Goal: Task Accomplishment & Management: Manage account settings

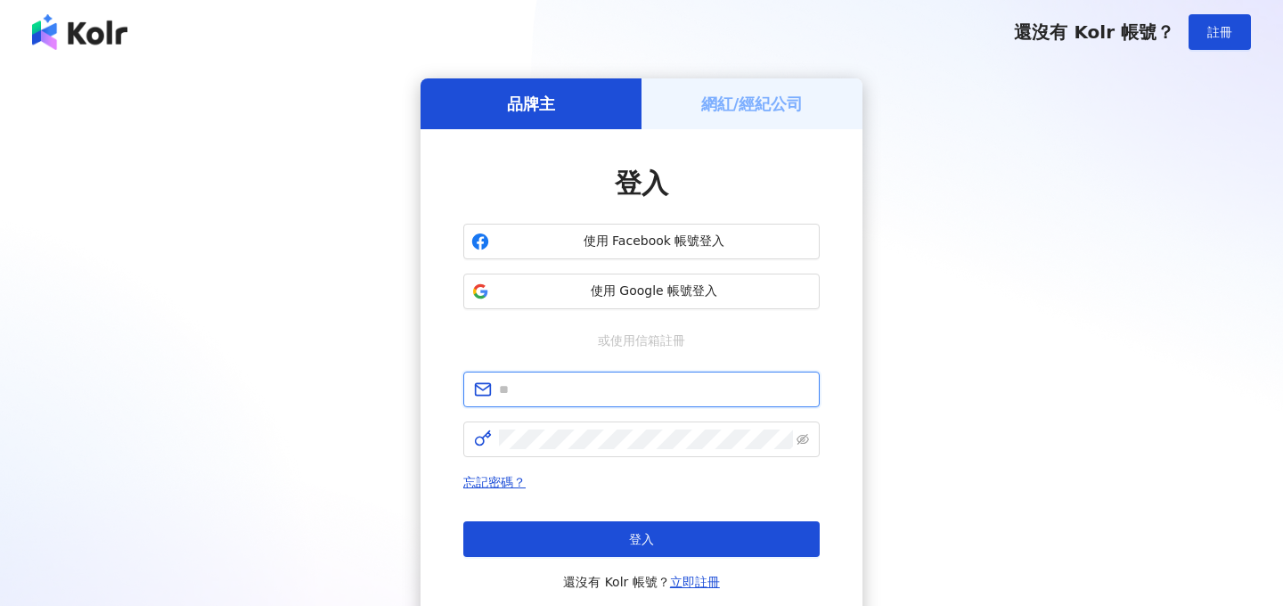
click at [595, 391] on input "text" at bounding box center [654, 389] width 310 height 20
type input "**********"
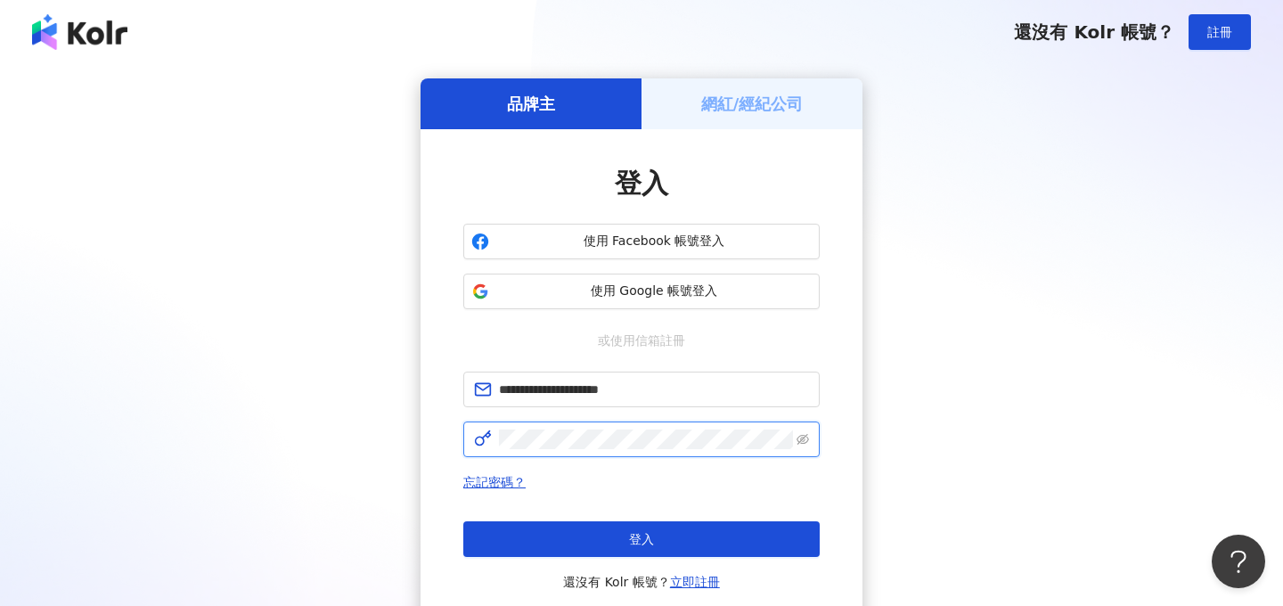
click button "登入" at bounding box center [641, 539] width 356 height 36
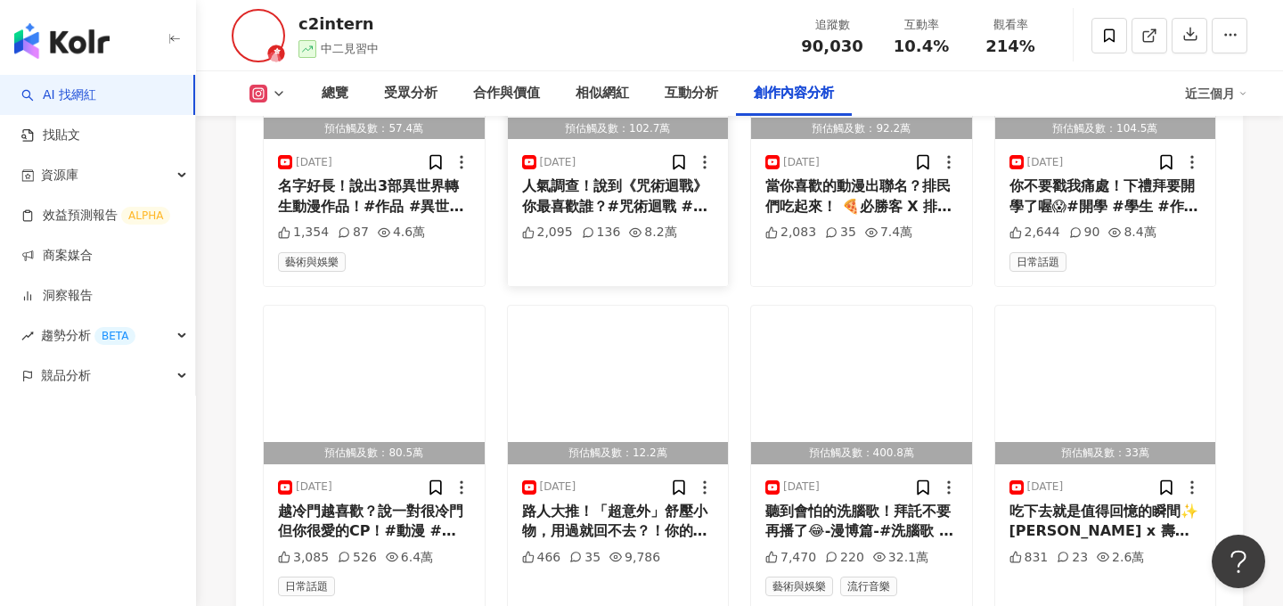
scroll to position [5873, 0]
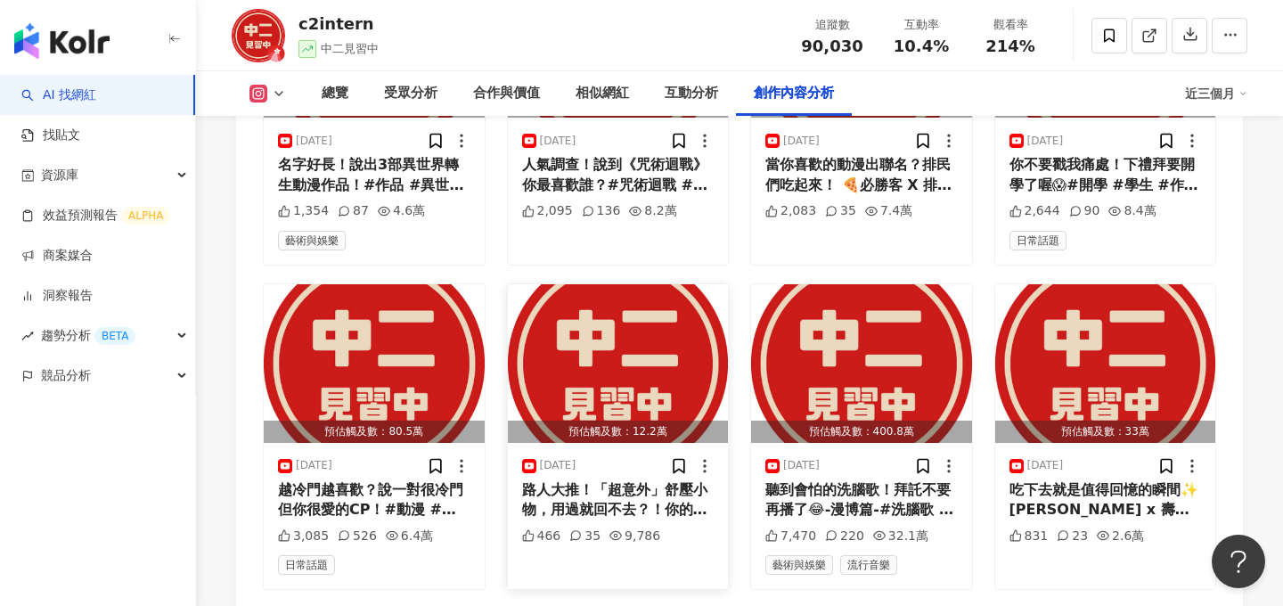
click at [628, 480] on div "路人大推！「超意外」舒壓小物，用過就回不去？！你的私藏療癒小物是什麼呢？ 這裡有一款特別厲害的杯子，能讓你快速充電⚡️ R-20原廠日本對子[PERSON_N…" at bounding box center [618, 500] width 192 height 40
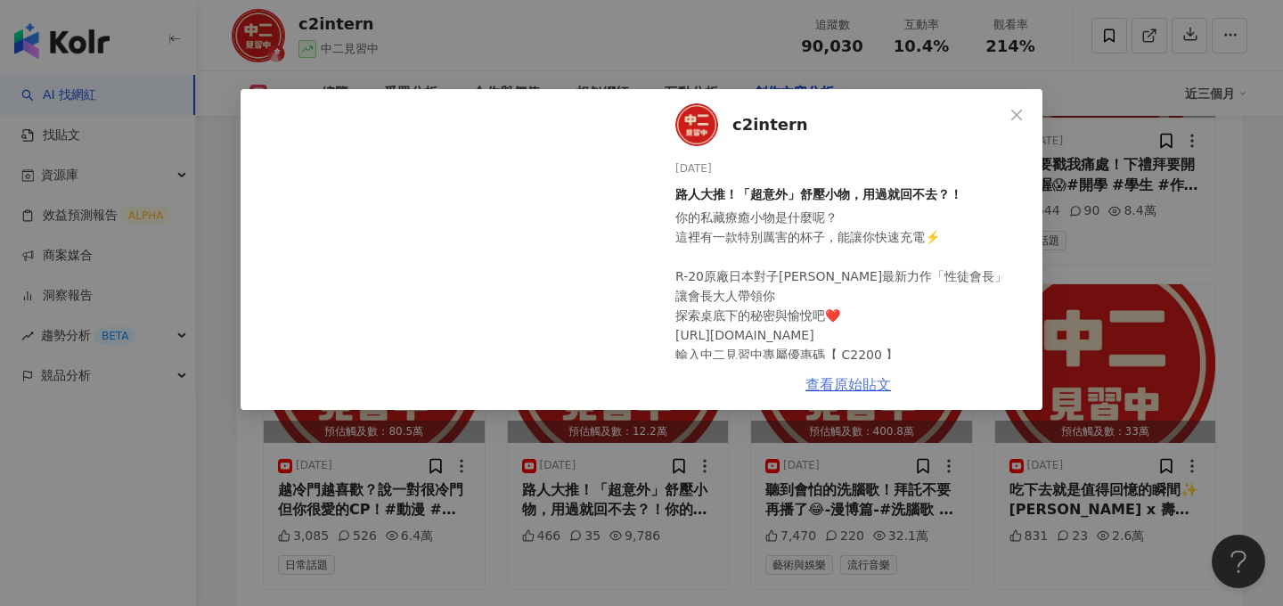
click at [835, 391] on link "查看原始貼文" at bounding box center [848, 384] width 86 height 17
click at [1019, 121] on icon "close" at bounding box center [1016, 115] width 14 height 14
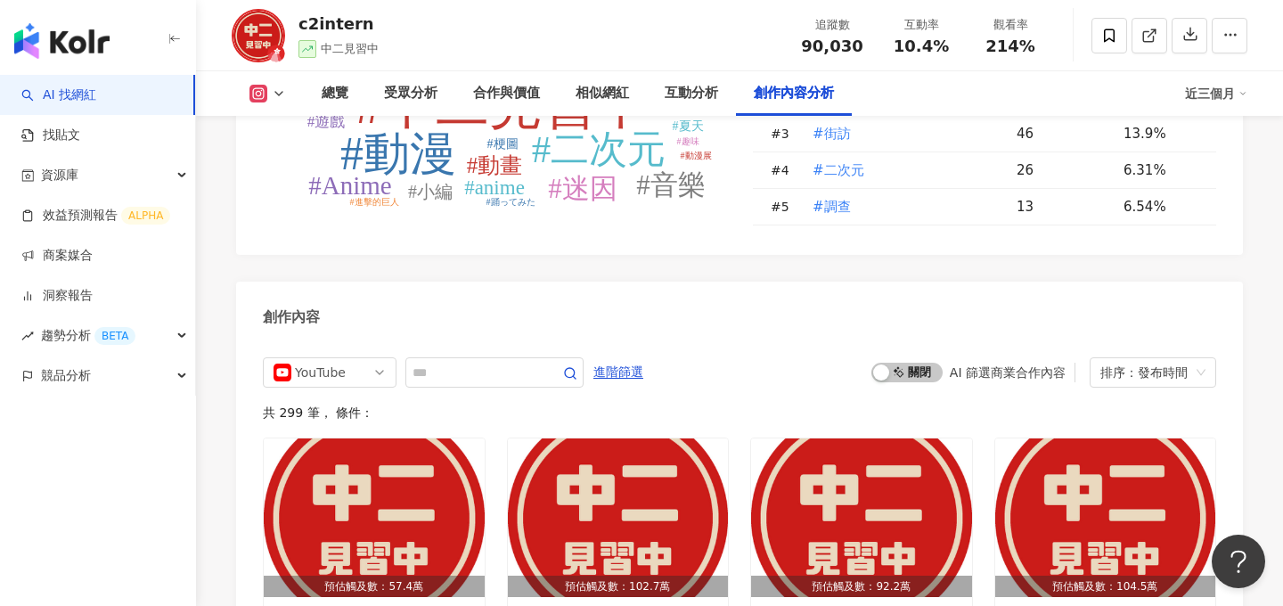
scroll to position [5393, 0]
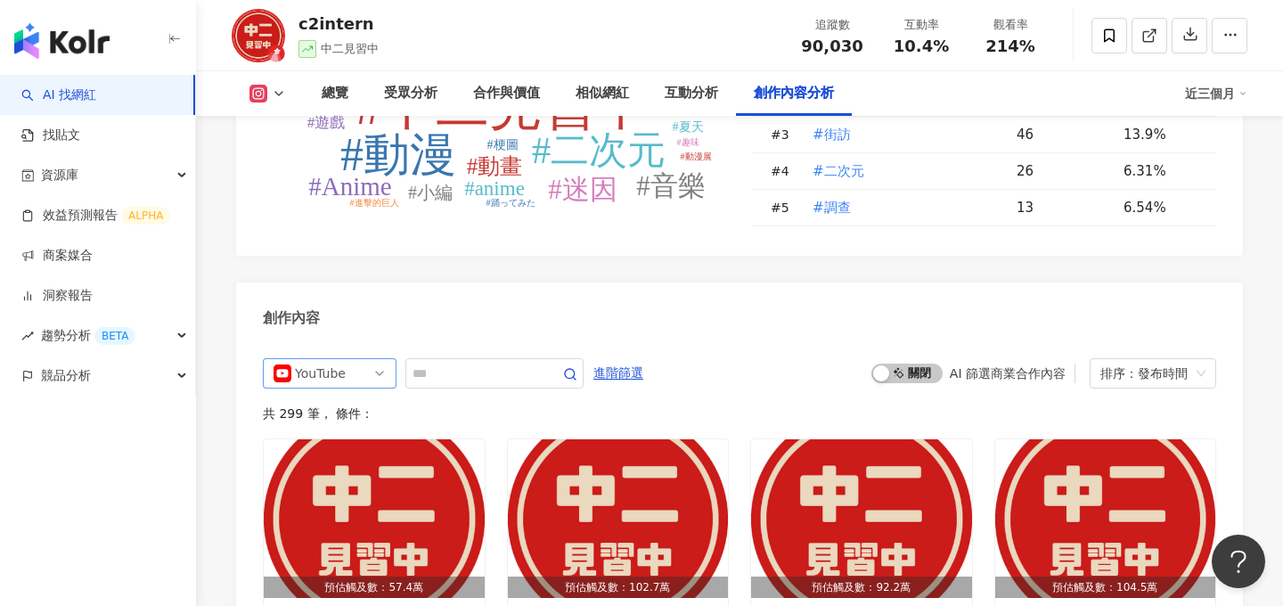
click at [357, 359] on span "YouTube" at bounding box center [329, 373] width 112 height 29
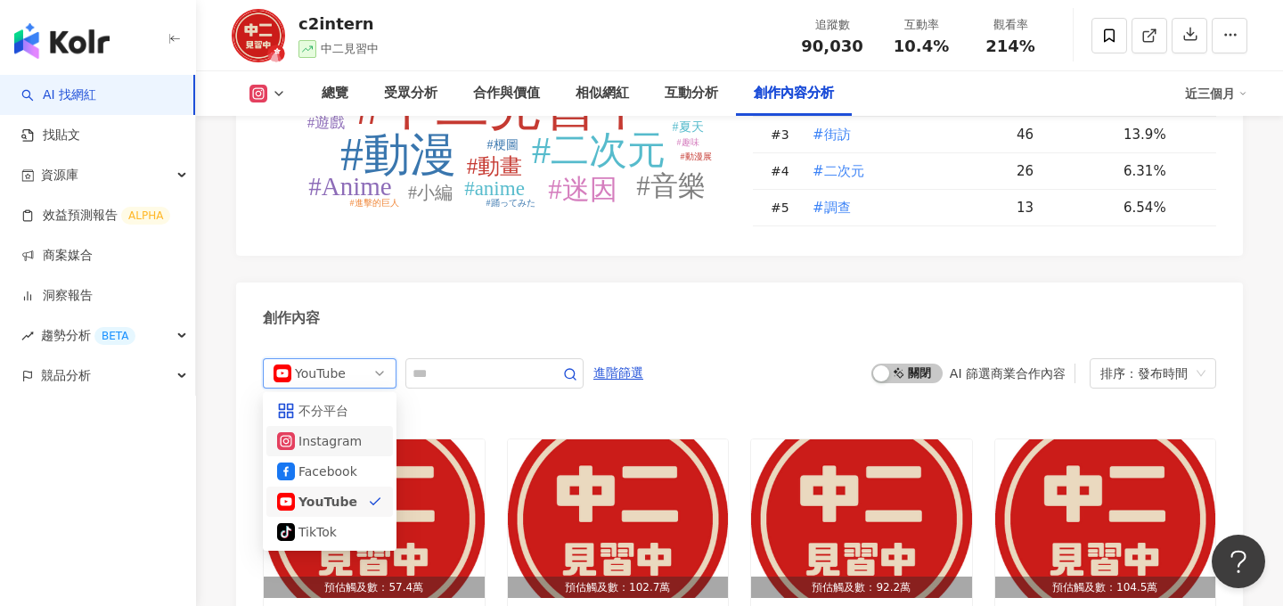
click at [328, 426] on div "Instagram" at bounding box center [329, 441] width 126 height 30
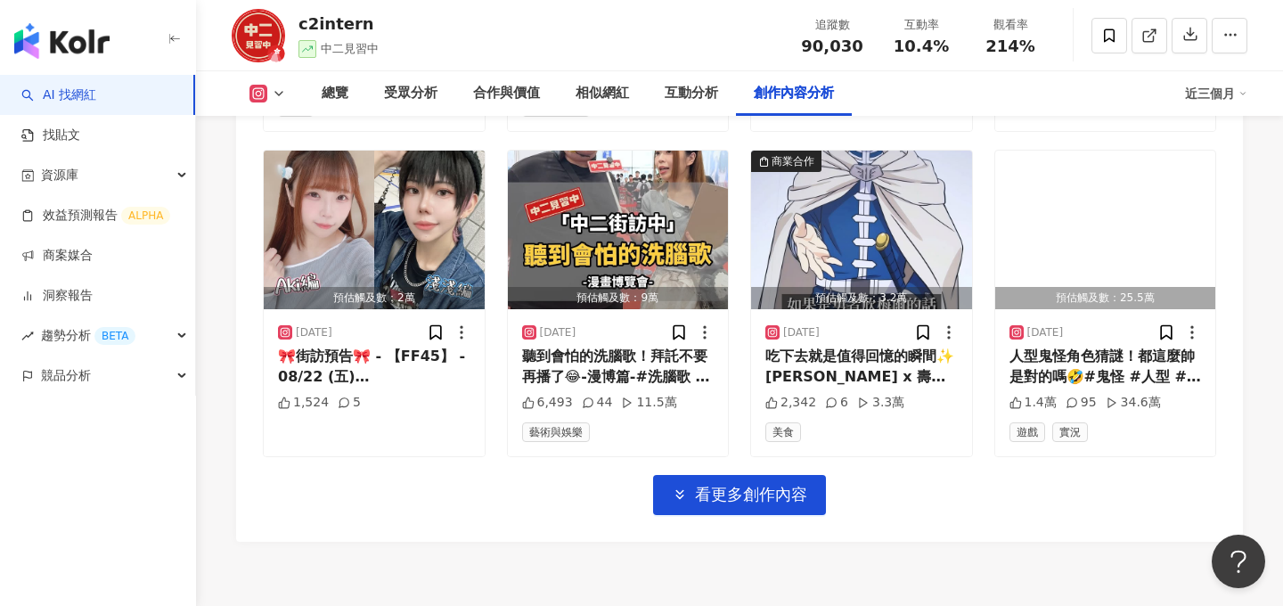
scroll to position [6329, 0]
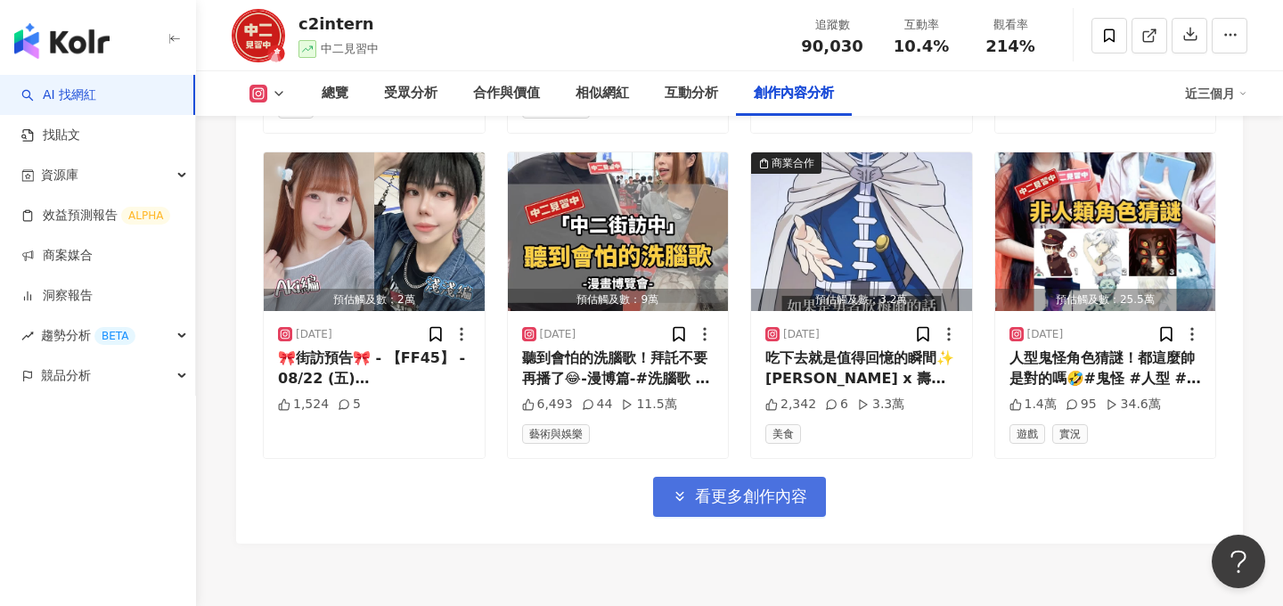
click at [721, 486] on span "看更多創作內容" at bounding box center [751, 496] width 112 height 20
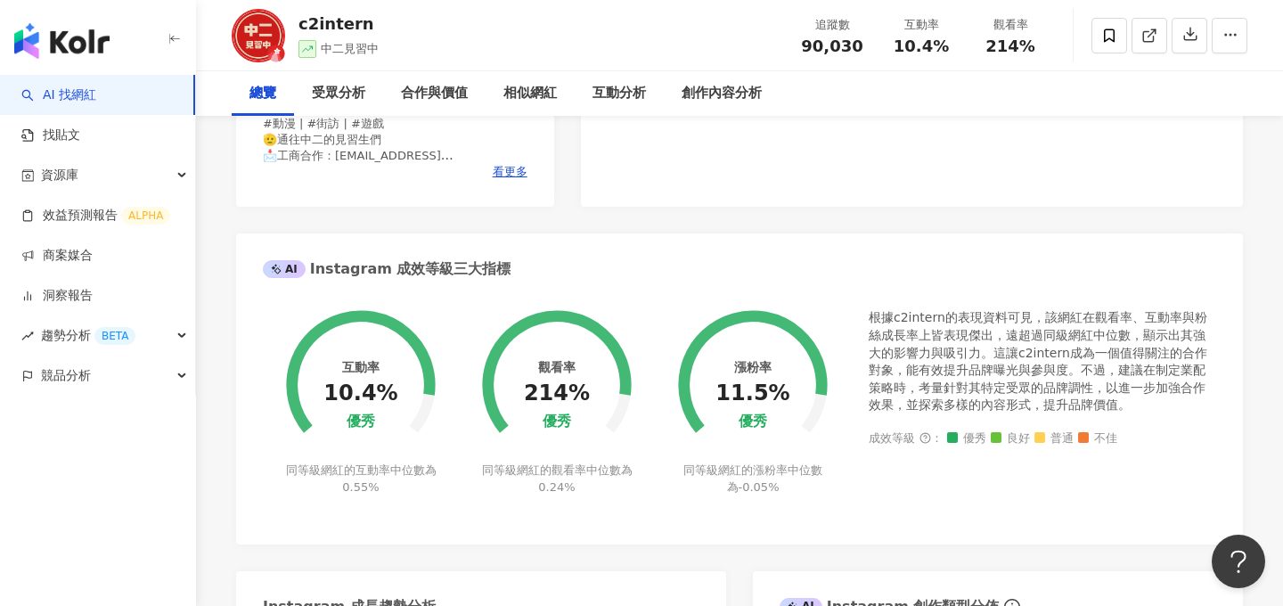
scroll to position [0, 0]
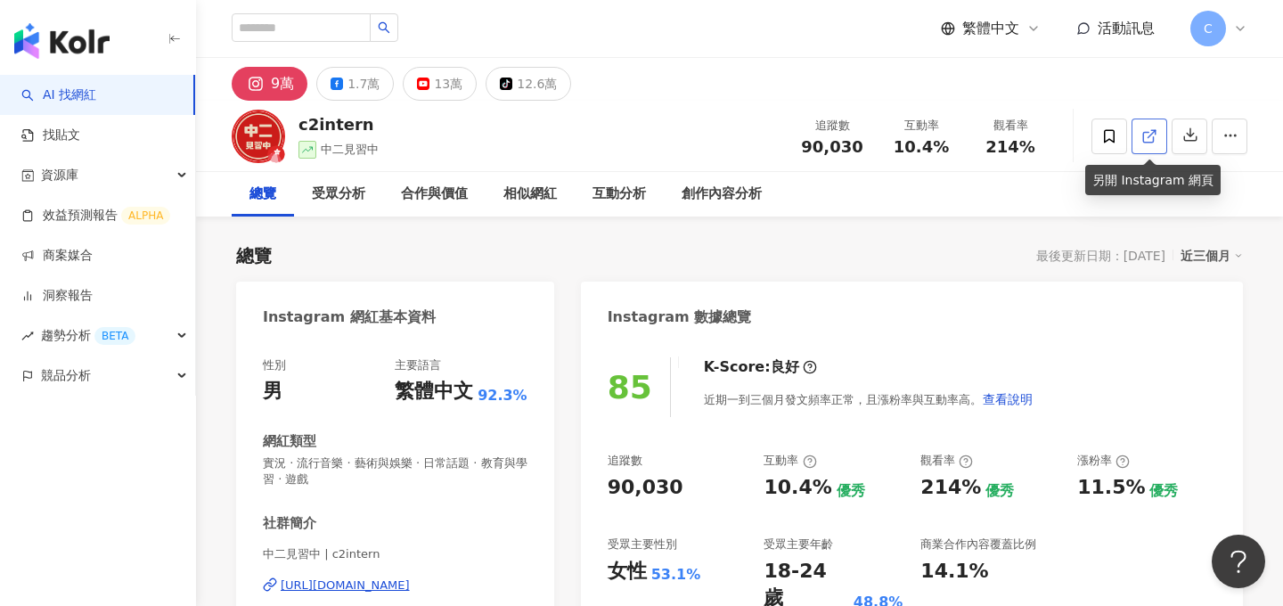
click at [1149, 145] on link at bounding box center [1149, 136] width 36 height 36
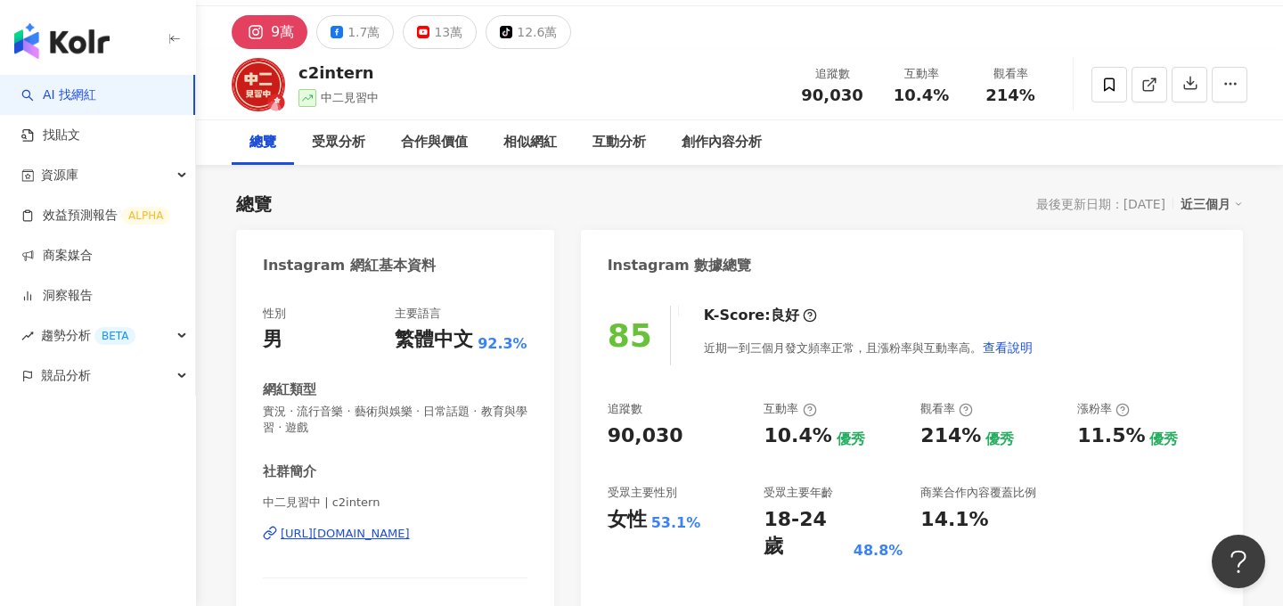
scroll to position [54, 0]
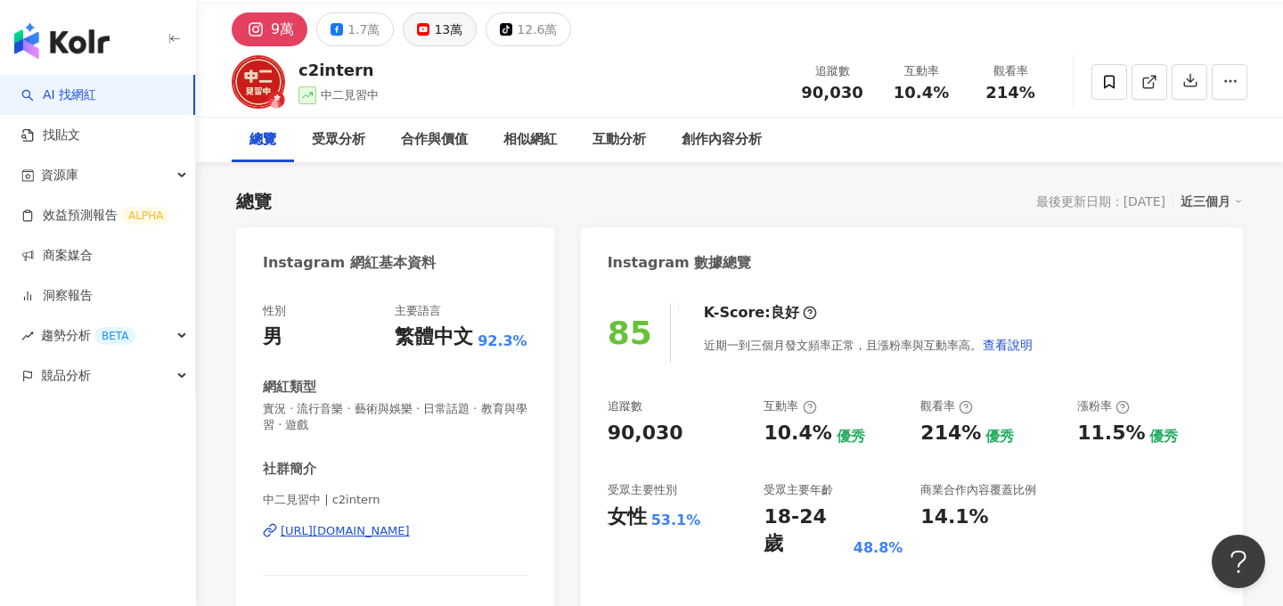
click at [425, 25] on icon at bounding box center [423, 29] width 12 height 12
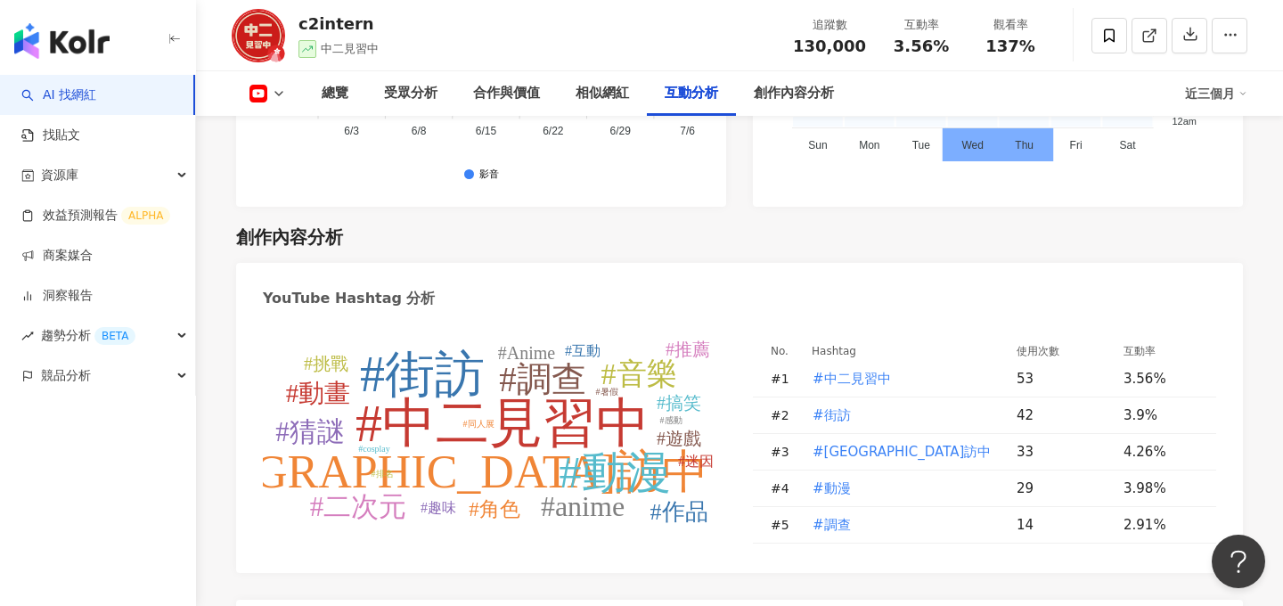
scroll to position [4309, 0]
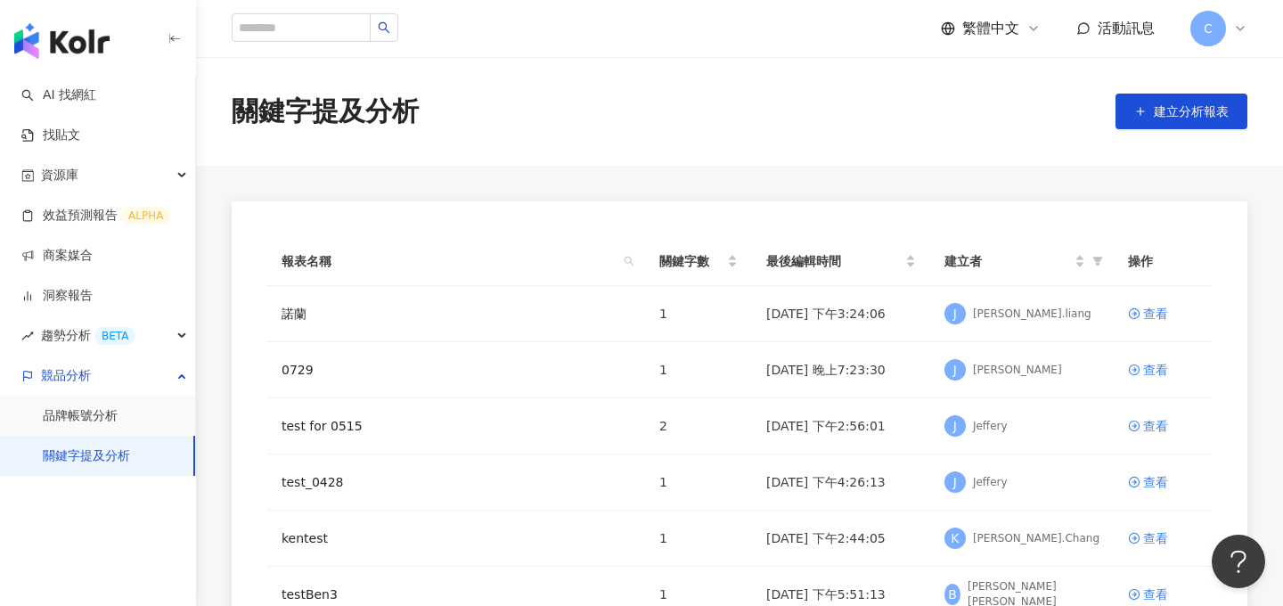
click at [1202, 30] on span "C" at bounding box center [1208, 29] width 36 height 36
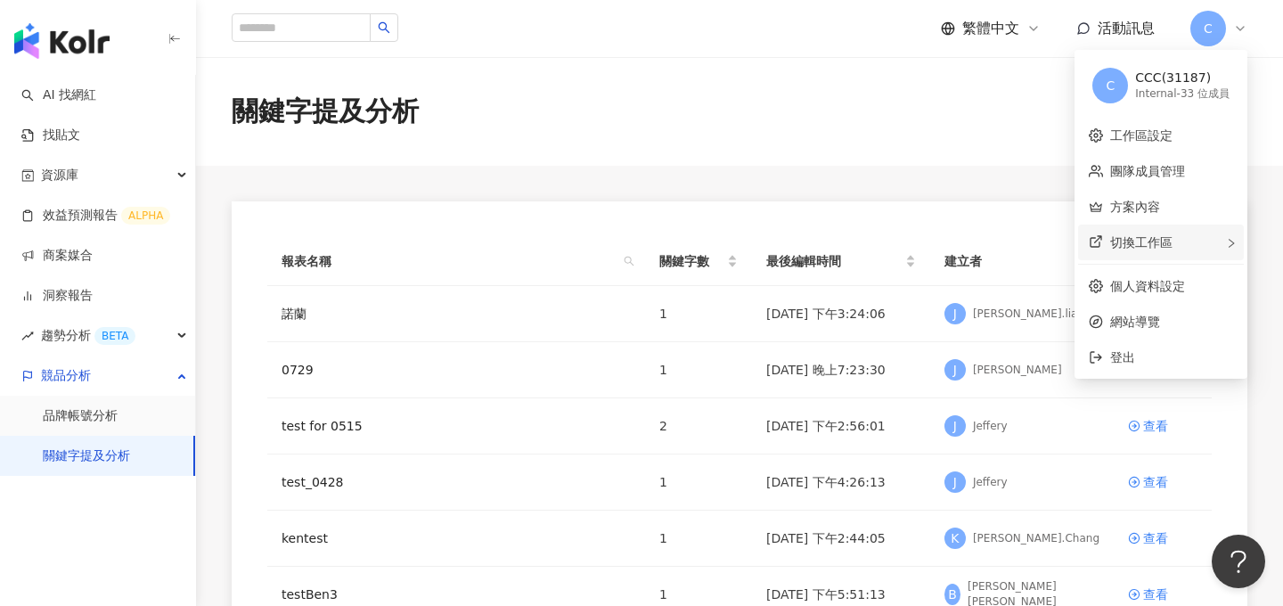
click at [1161, 240] on span "切換工作區" at bounding box center [1141, 242] width 62 height 14
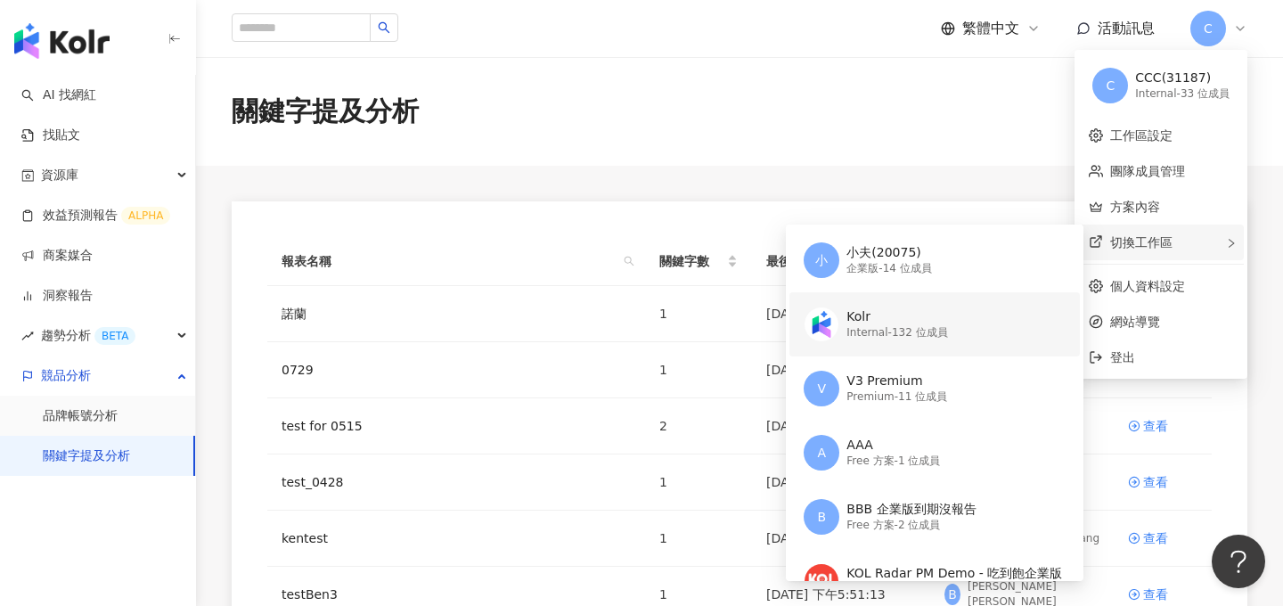
click at [901, 322] on div "Kolr" at bounding box center [896, 317] width 101 height 18
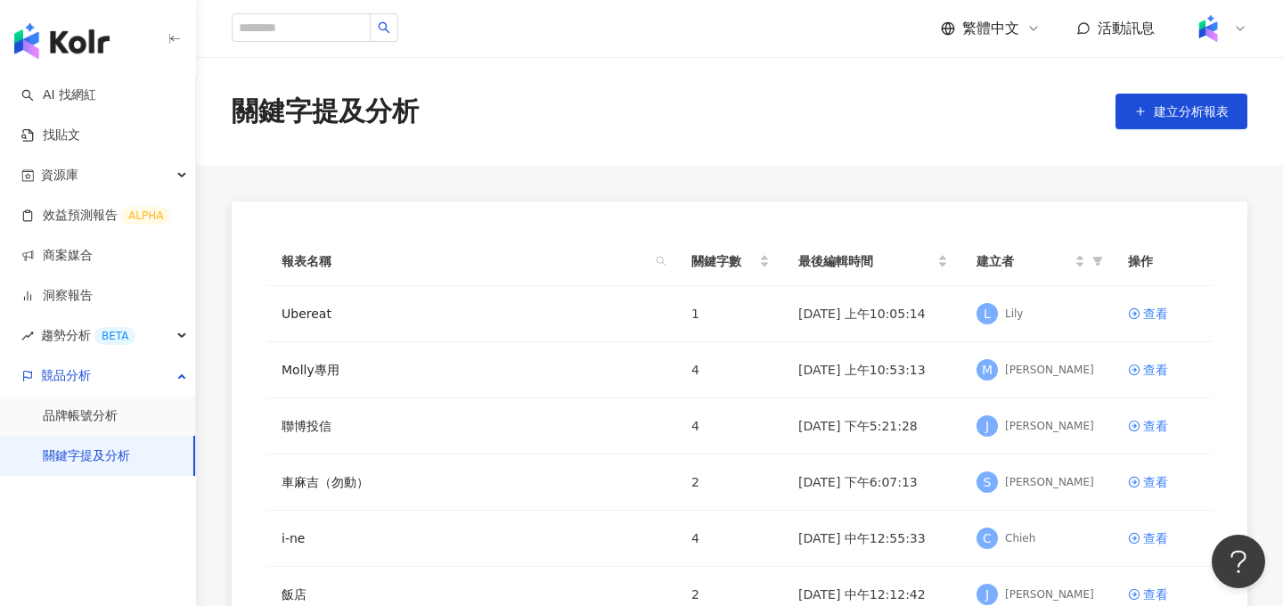
click at [1216, 40] on img at bounding box center [1208, 29] width 34 height 34
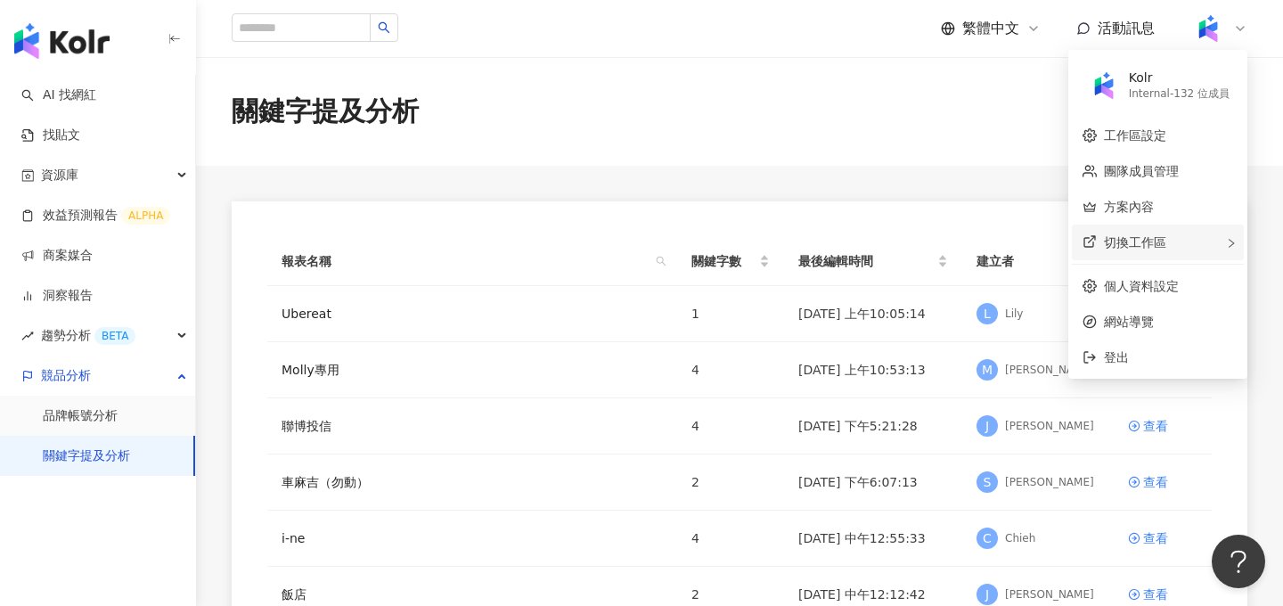
click at [1129, 243] on span "切換工作區" at bounding box center [1135, 242] width 62 height 14
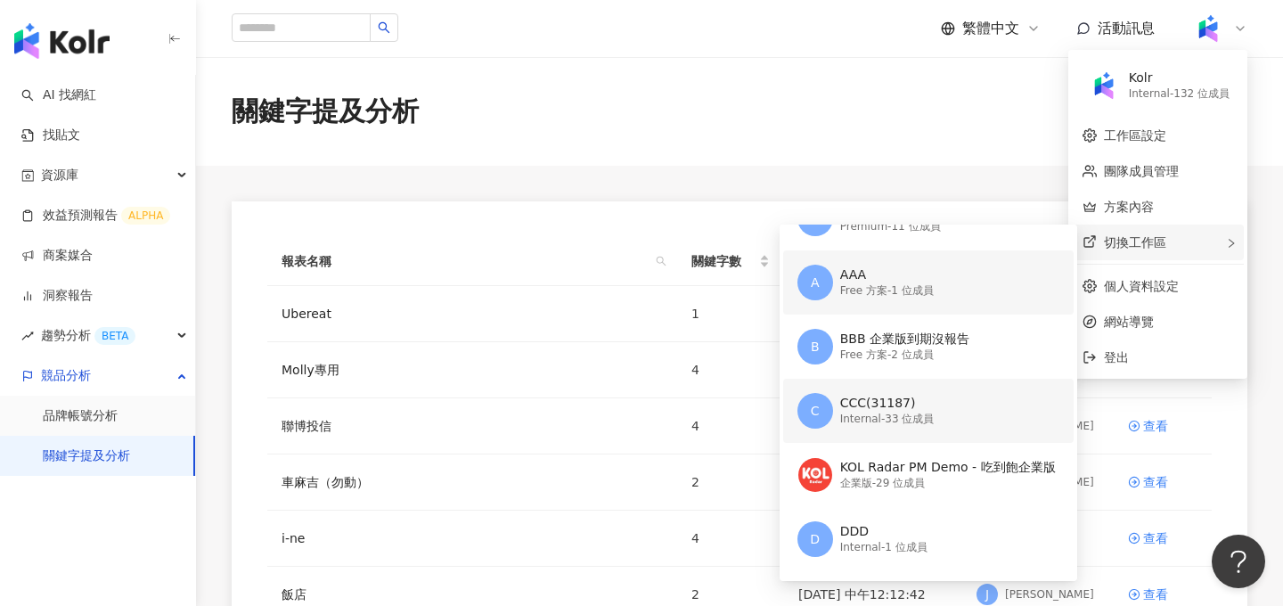
scroll to position [115, 0]
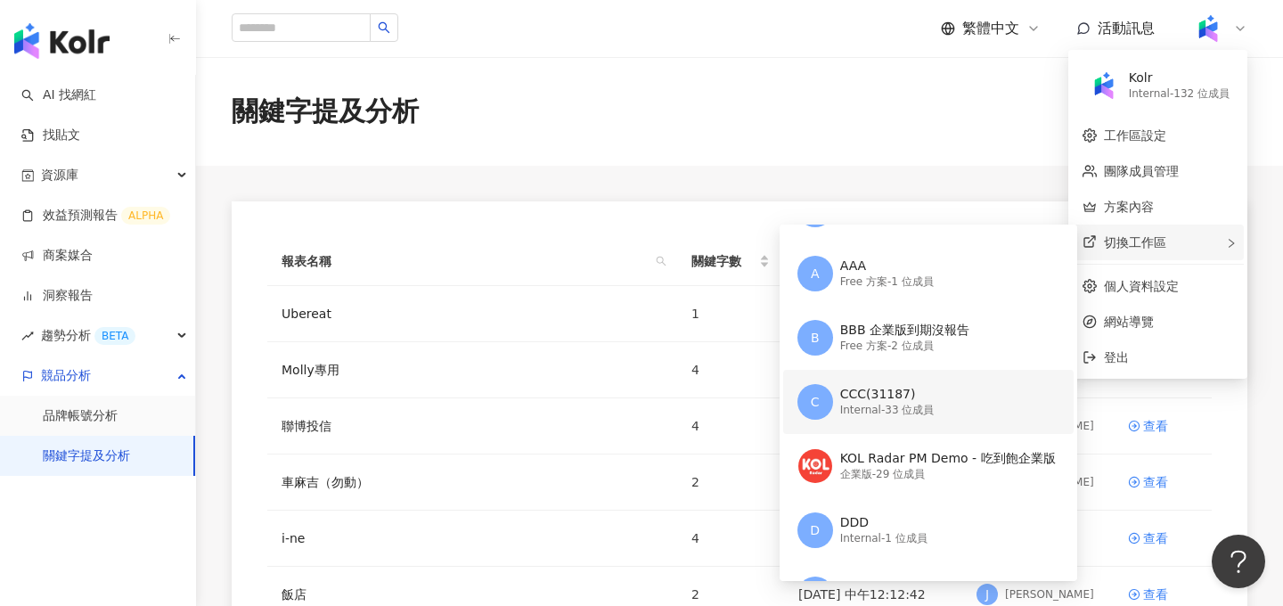
click at [918, 386] on div "CCC(31187)" at bounding box center [887, 395] width 94 height 18
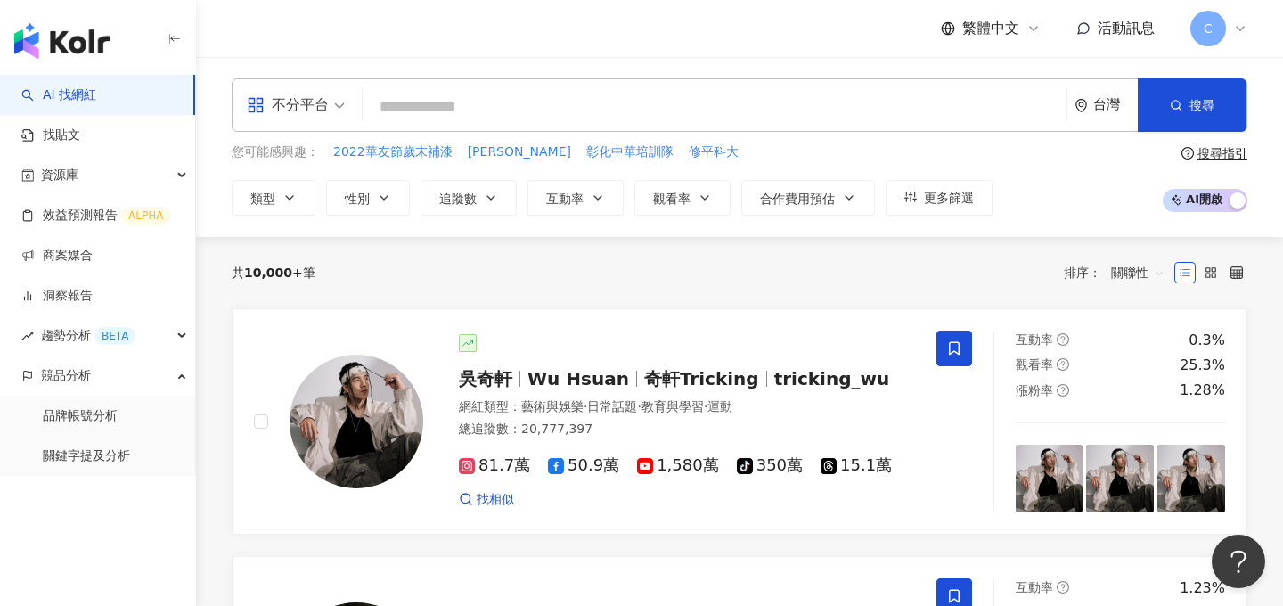
click at [1202, 36] on span "C" at bounding box center [1208, 29] width 36 height 36
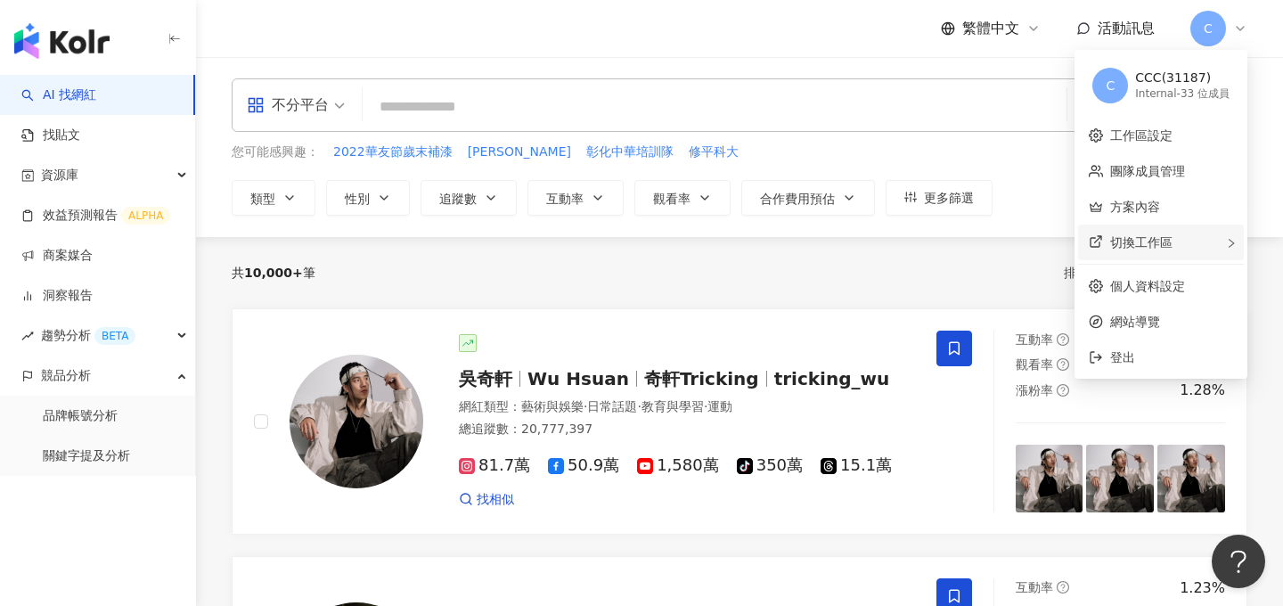
click at [1160, 249] on div "切換工作區" at bounding box center [1161, 242] width 166 height 36
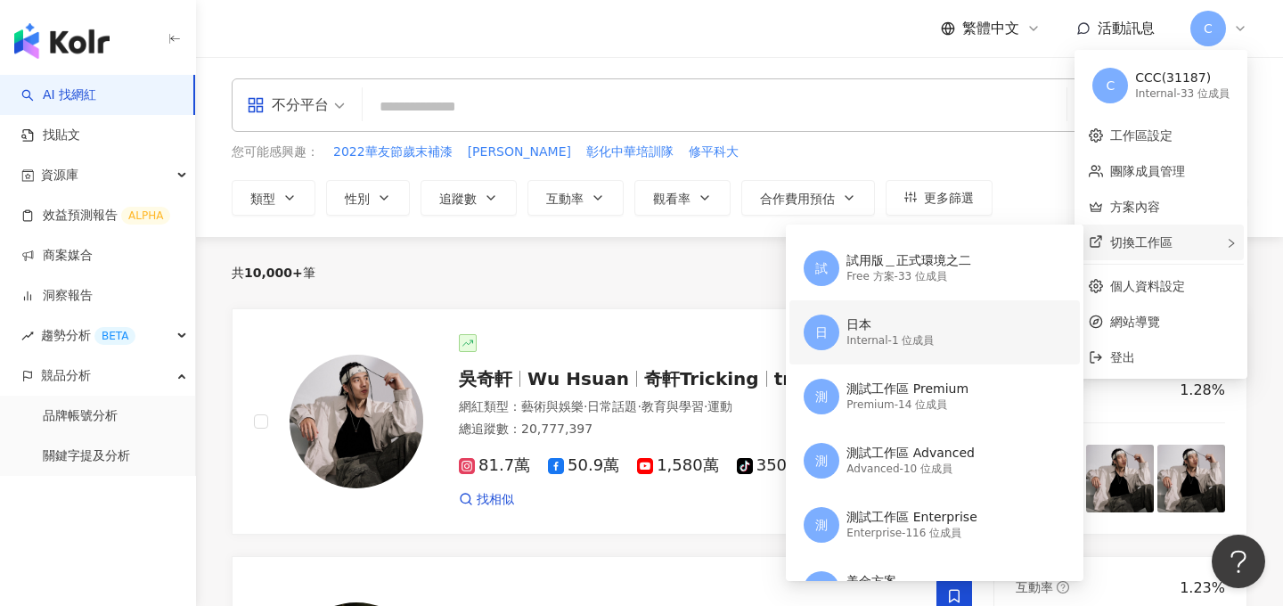
scroll to position [700, 0]
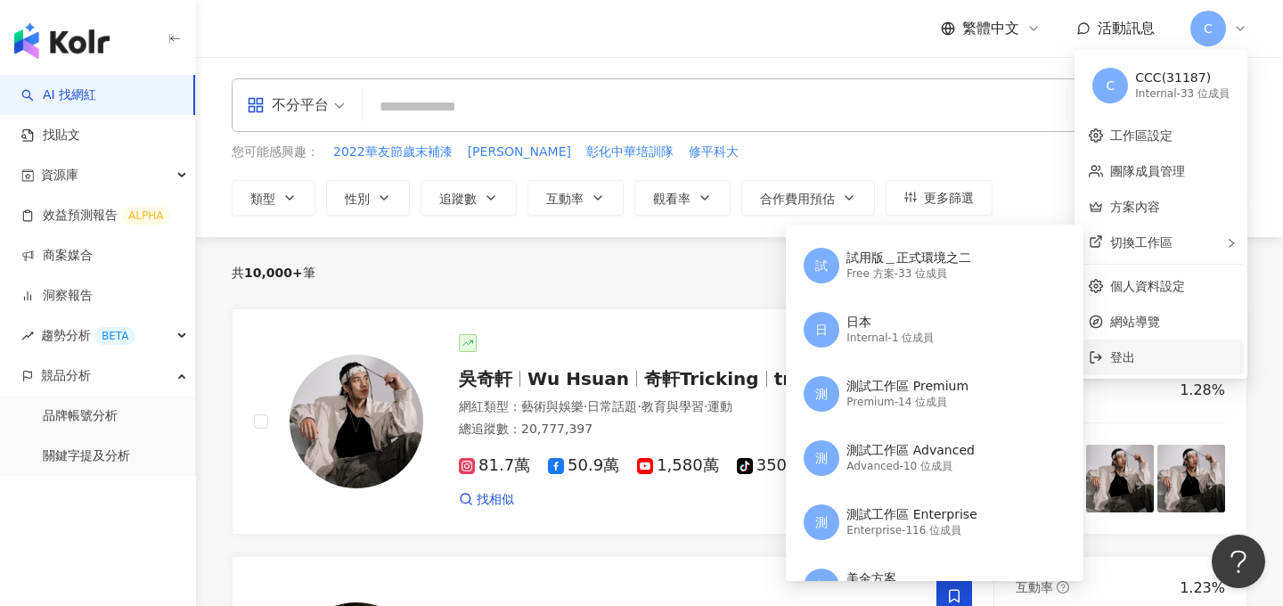
click at [1124, 364] on span "登出" at bounding box center [1171, 357] width 123 height 20
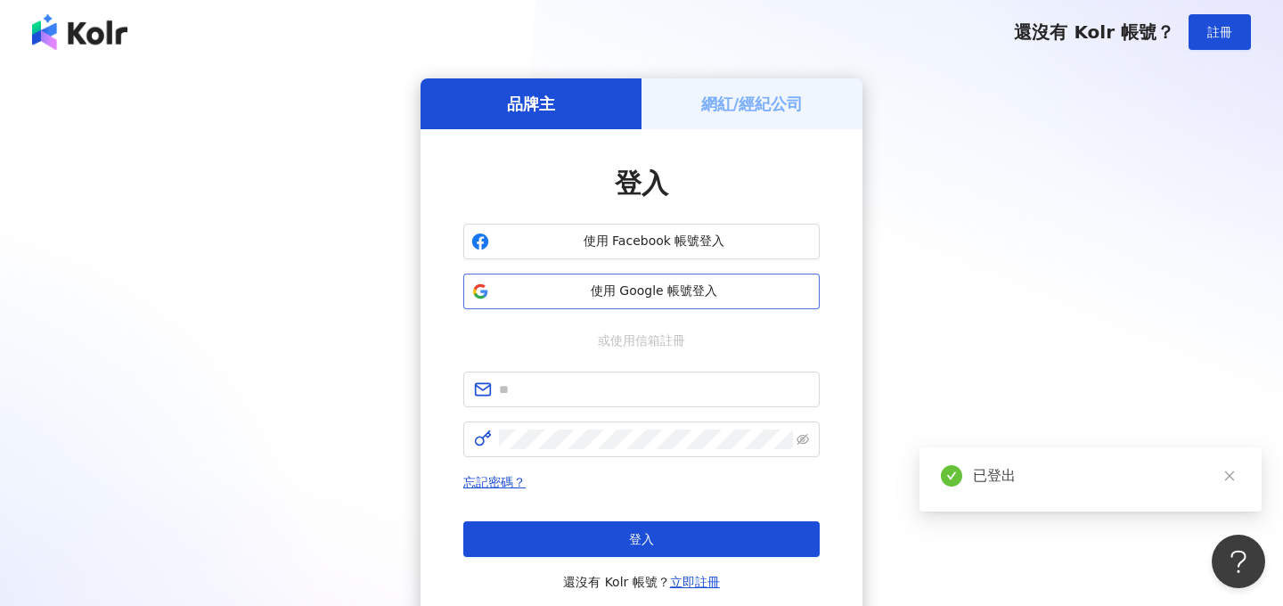
click at [674, 293] on span "使用 Google 帳號登入" at bounding box center [653, 291] width 315 height 18
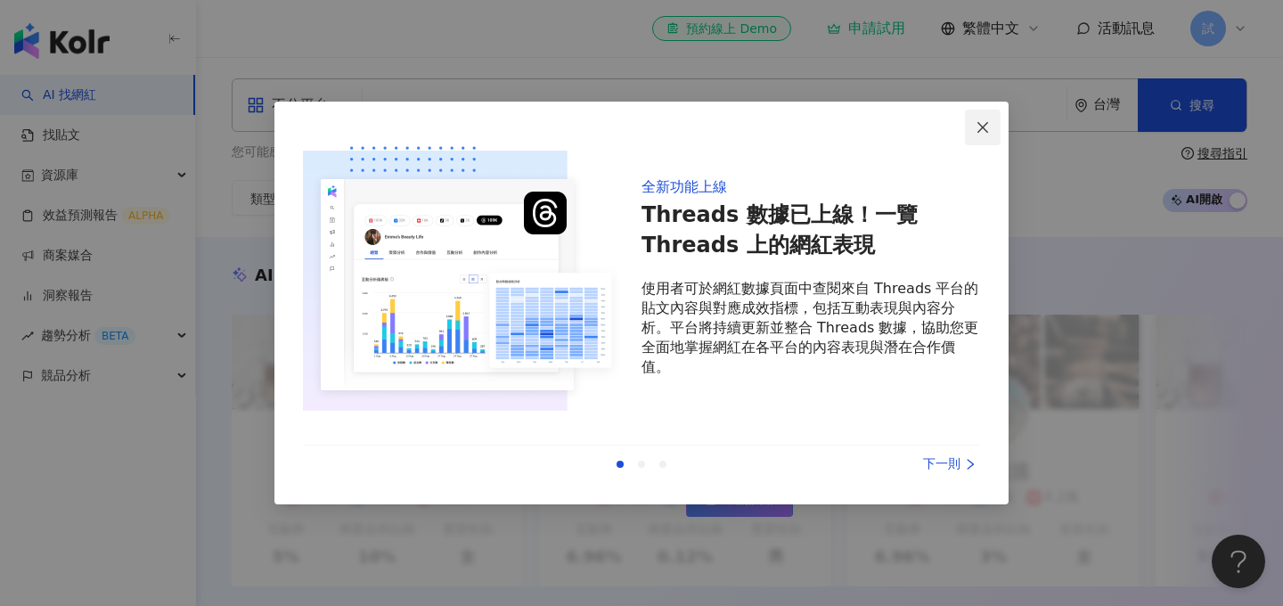
click at [982, 133] on icon "close" at bounding box center [982, 127] width 14 height 14
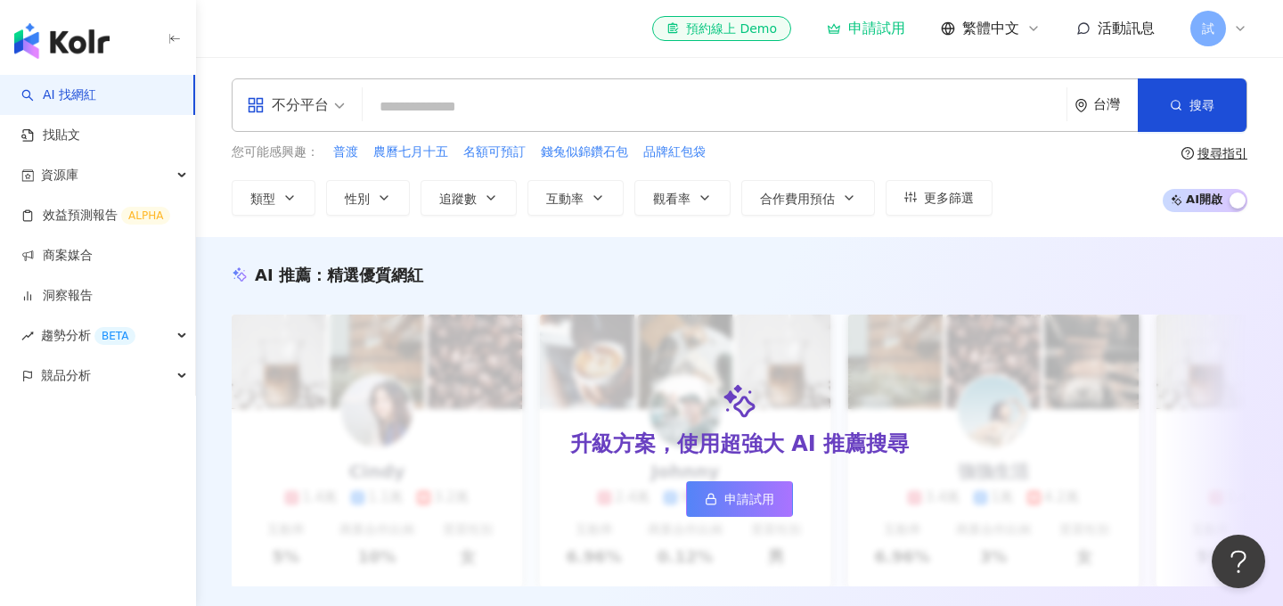
click at [1233, 37] on div "試" at bounding box center [1218, 29] width 57 height 36
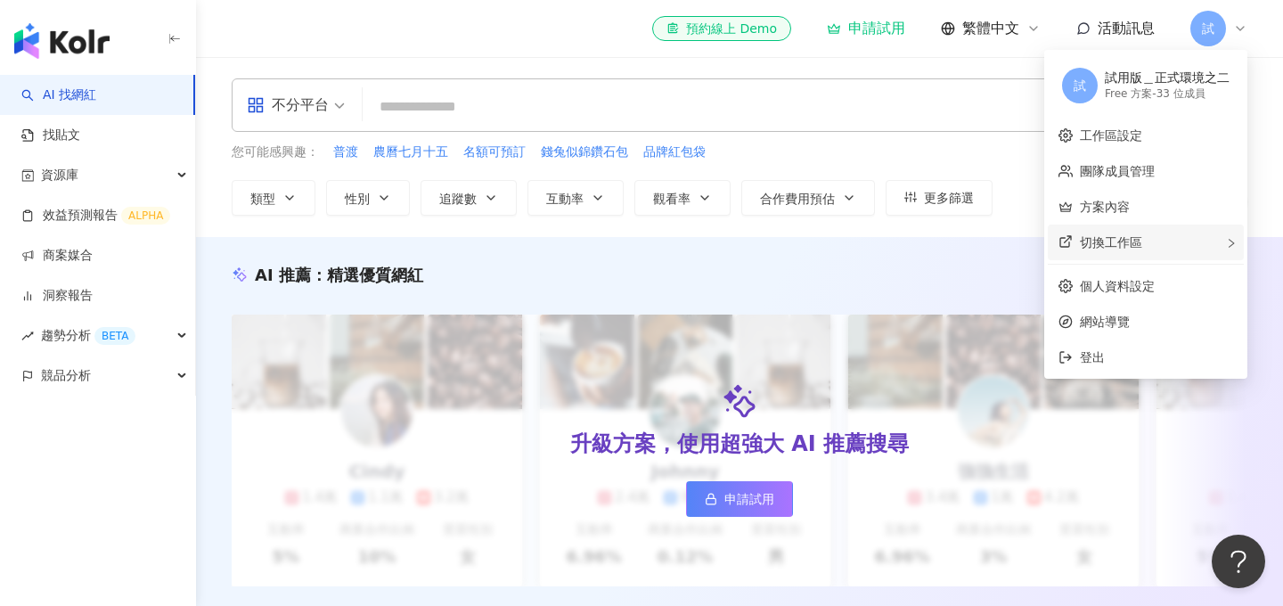
click at [1142, 244] on div "切換工作區" at bounding box center [1145, 242] width 196 height 36
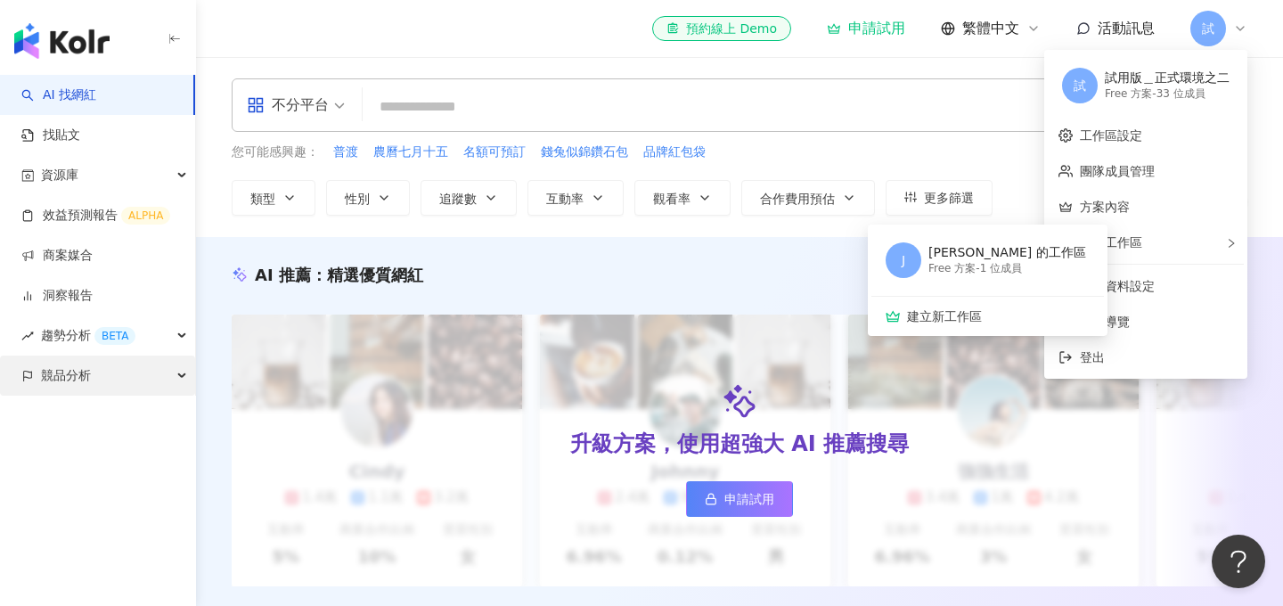
click at [99, 379] on div "競品分析" at bounding box center [97, 375] width 195 height 40
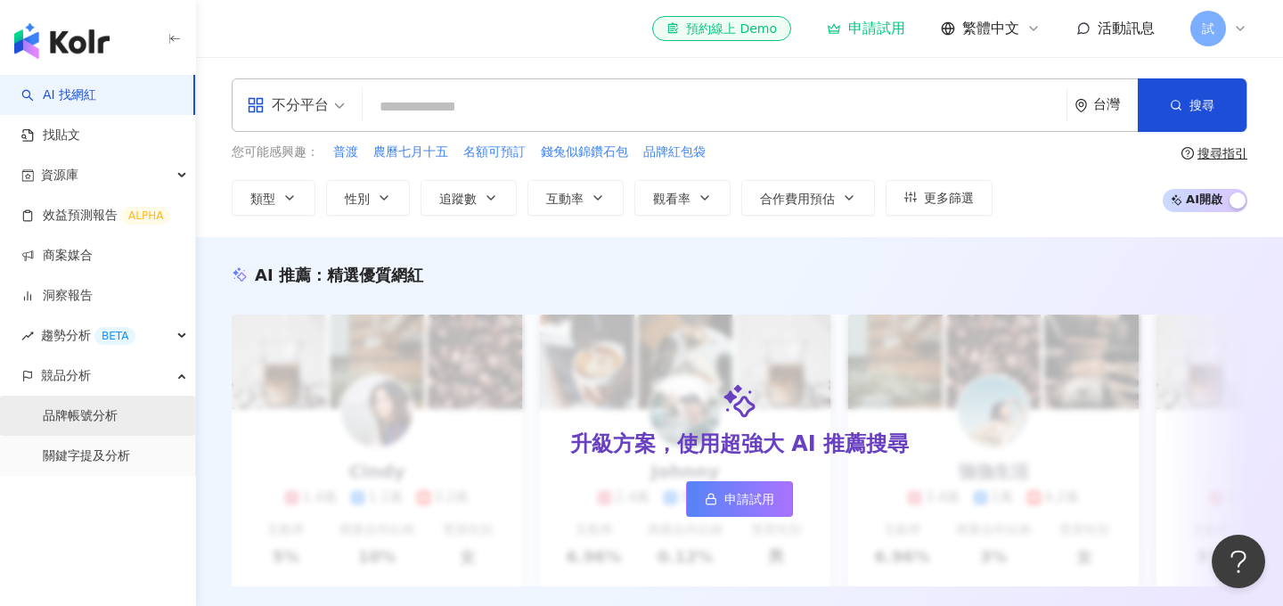
click at [118, 410] on link "品牌帳號分析" at bounding box center [80, 416] width 75 height 18
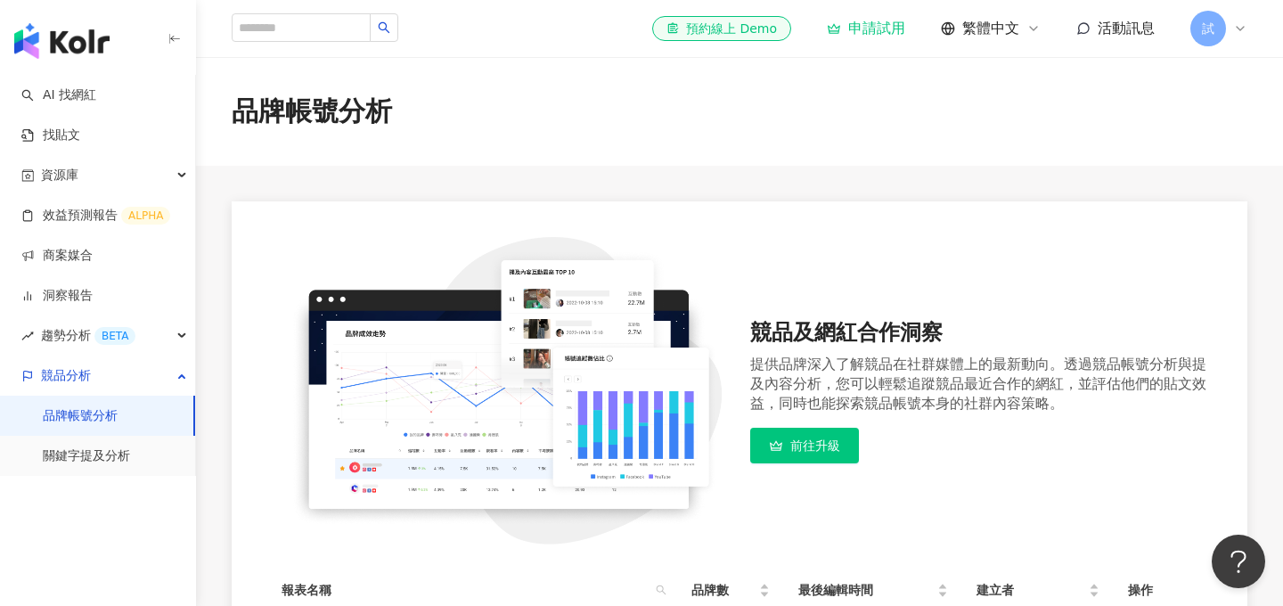
click at [1215, 36] on span "試" at bounding box center [1208, 29] width 36 height 36
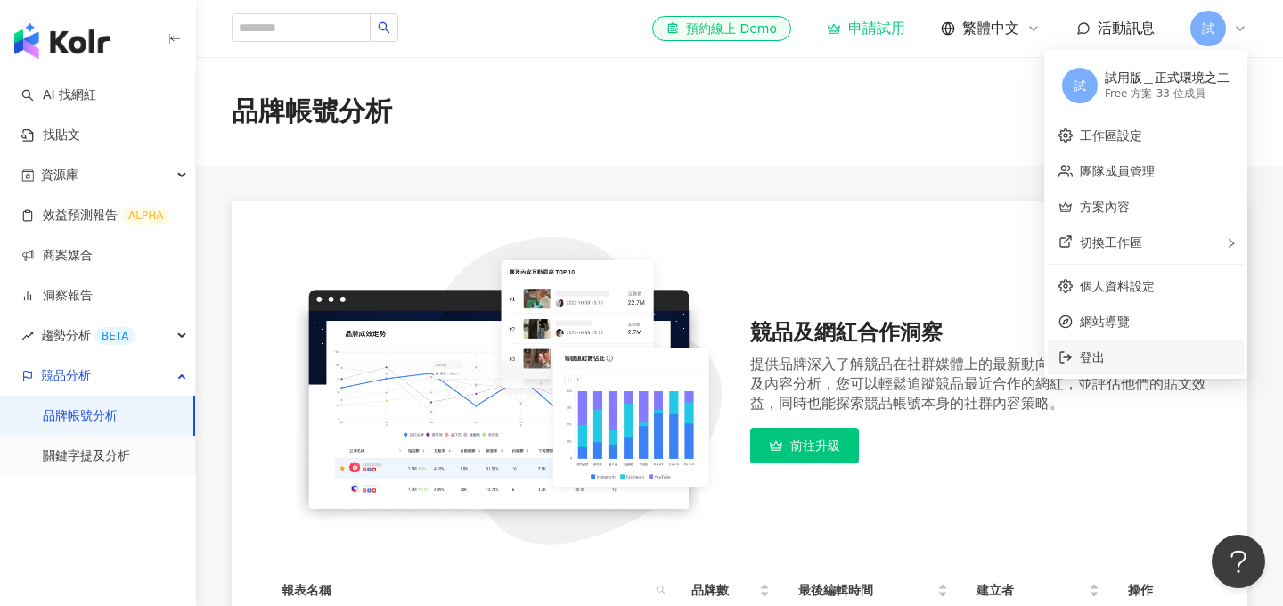
click at [1089, 359] on span "登出" at bounding box center [1091, 357] width 25 height 14
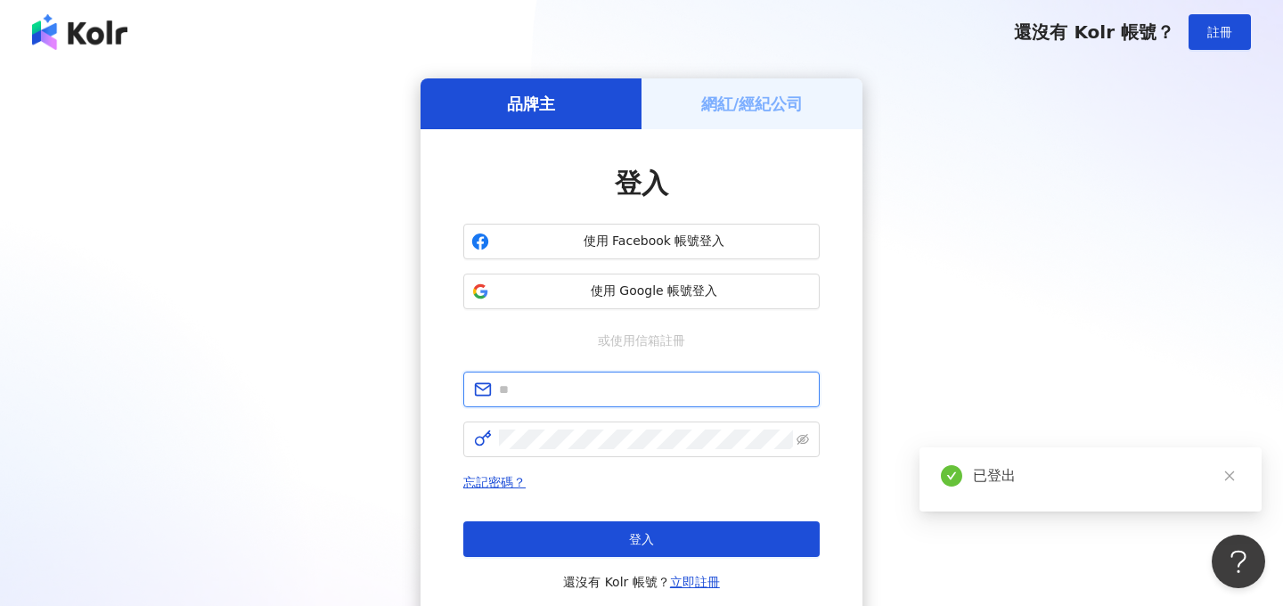
click at [534, 379] on input "text" at bounding box center [654, 389] width 310 height 20
type input "*"
click at [555, 392] on input "**********" at bounding box center [654, 389] width 310 height 20
type input "**********"
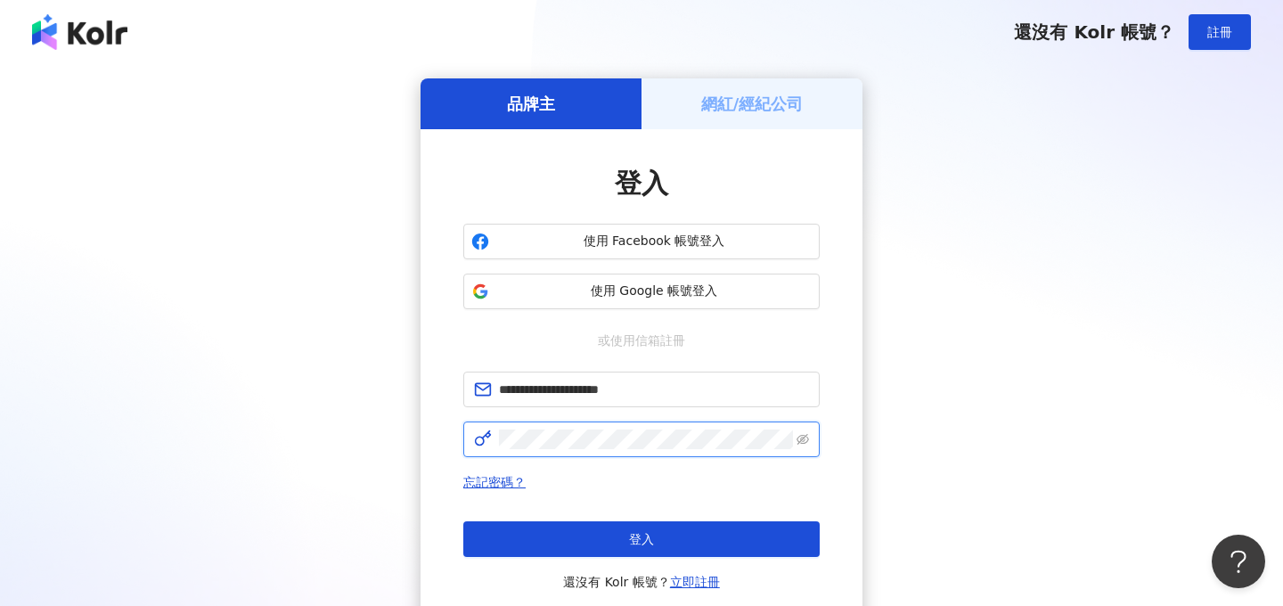
click button "登入" at bounding box center [641, 539] width 356 height 36
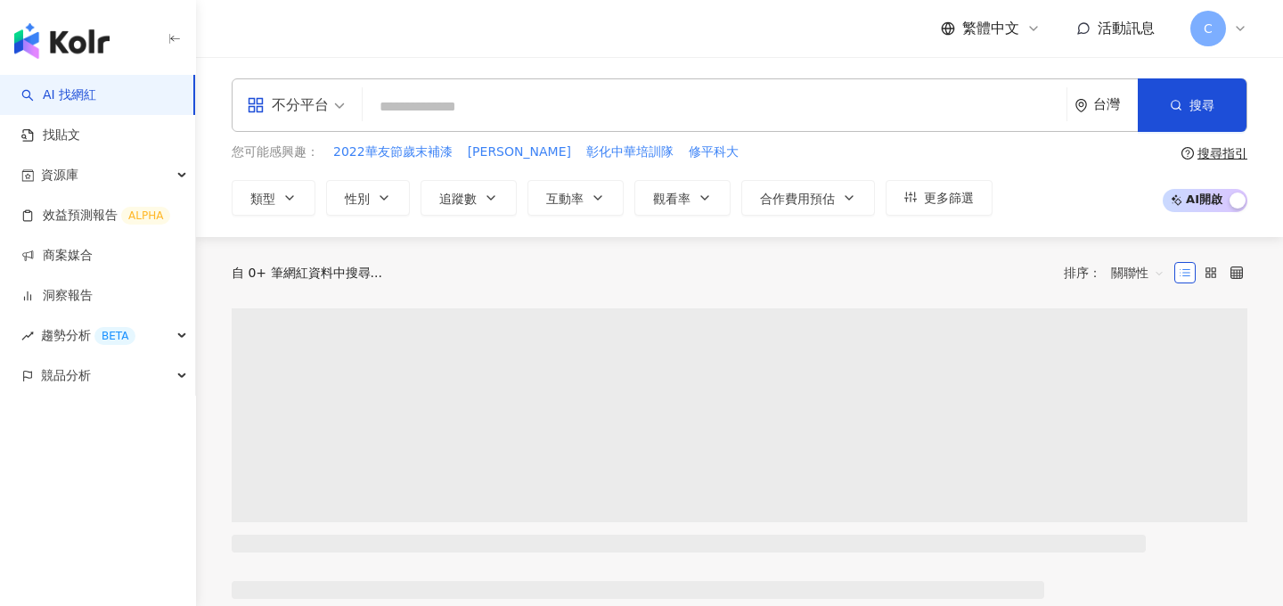
click at [1222, 37] on span "C" at bounding box center [1208, 29] width 36 height 36
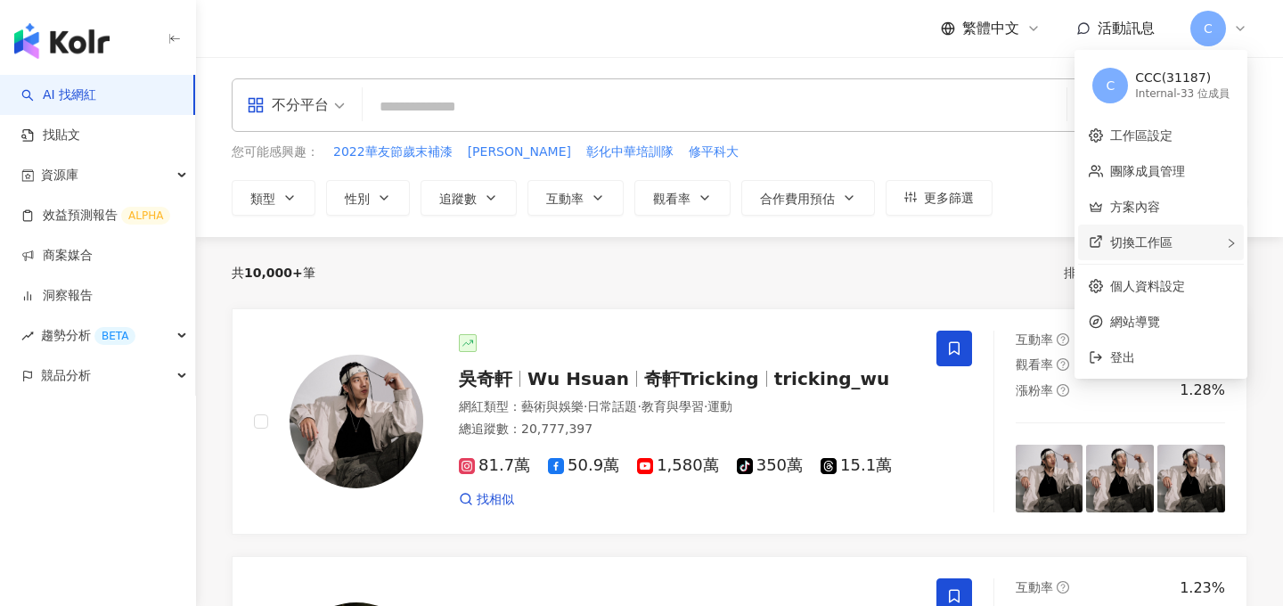
click at [1157, 240] on span "切換工作區" at bounding box center [1141, 242] width 62 height 14
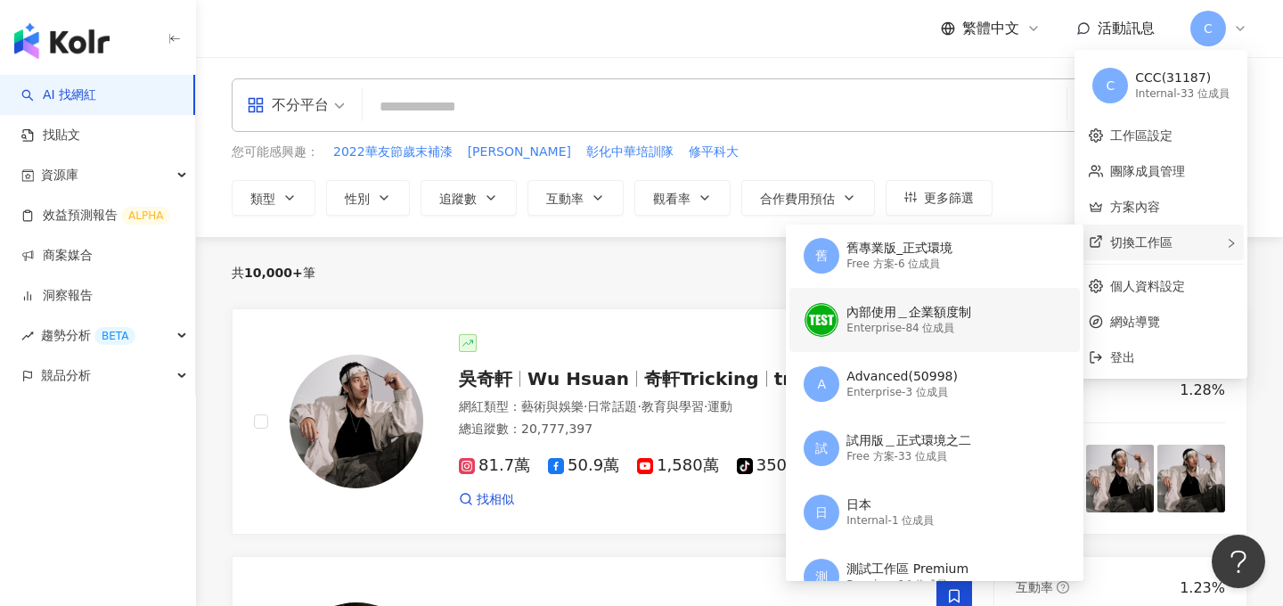
scroll to position [507, 0]
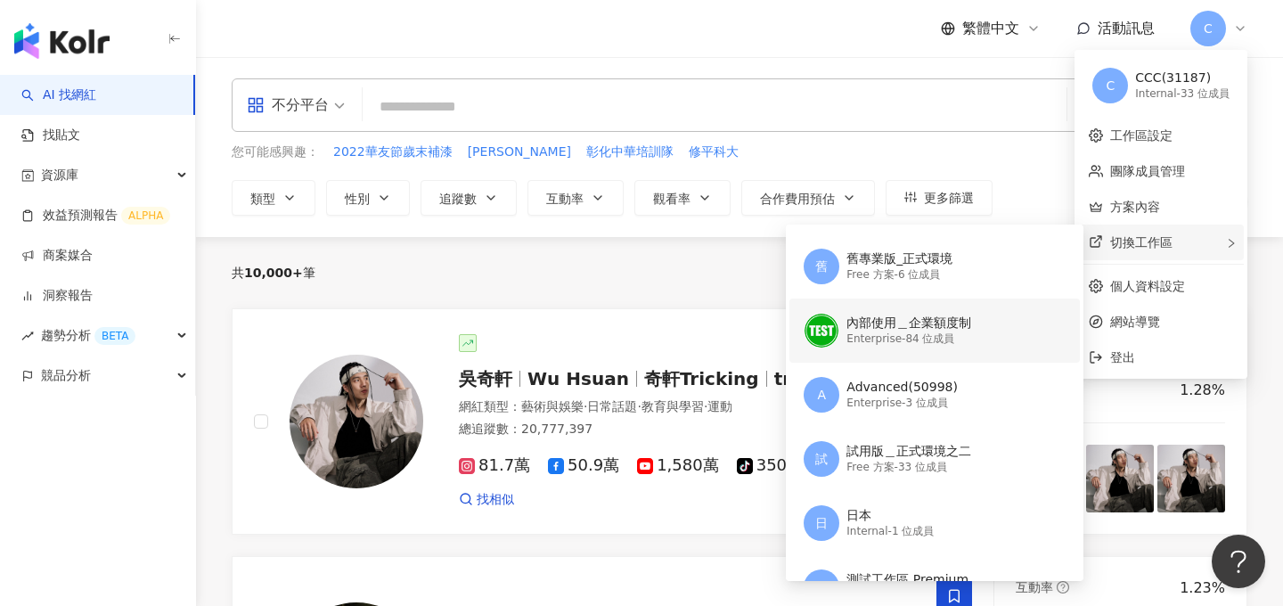
click at [941, 331] on div "Enterprise - 84 位成員" at bounding box center [908, 338] width 125 height 15
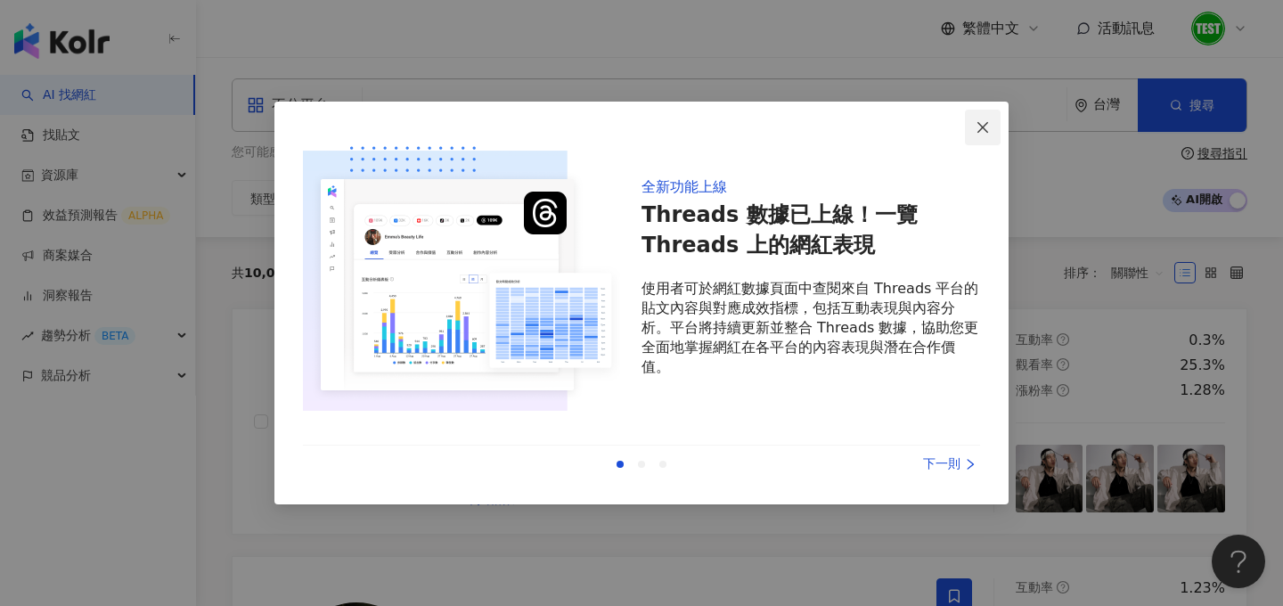
click at [979, 126] on icon "close" at bounding box center [982, 127] width 14 height 14
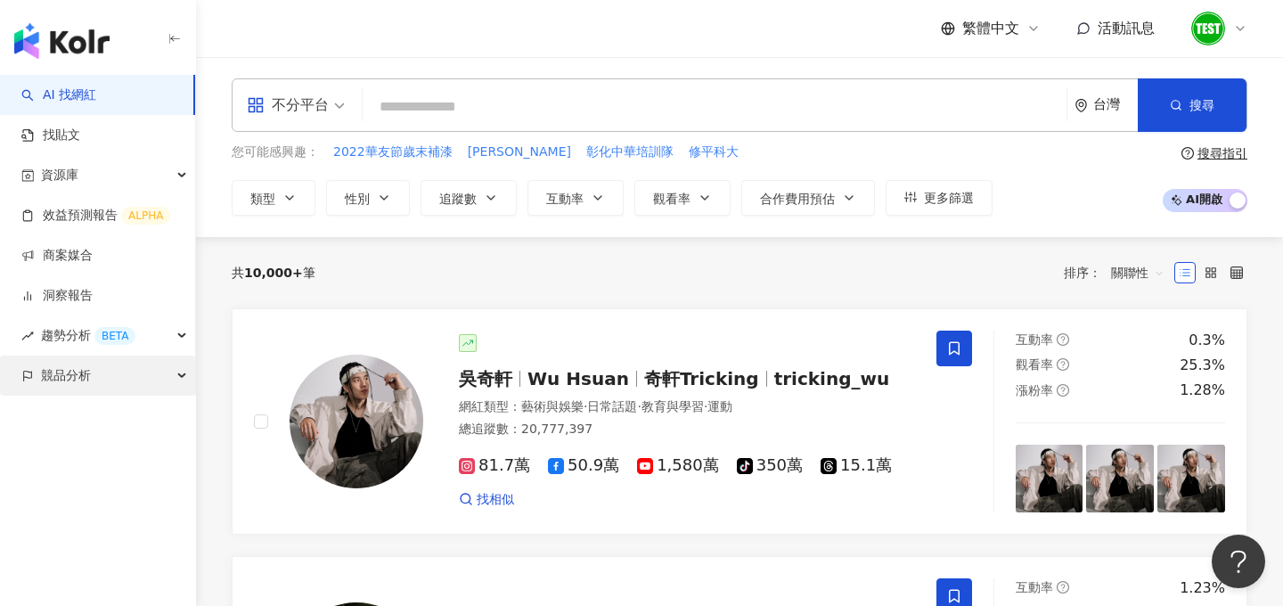
click at [88, 385] on span "競品分析" at bounding box center [66, 375] width 50 height 40
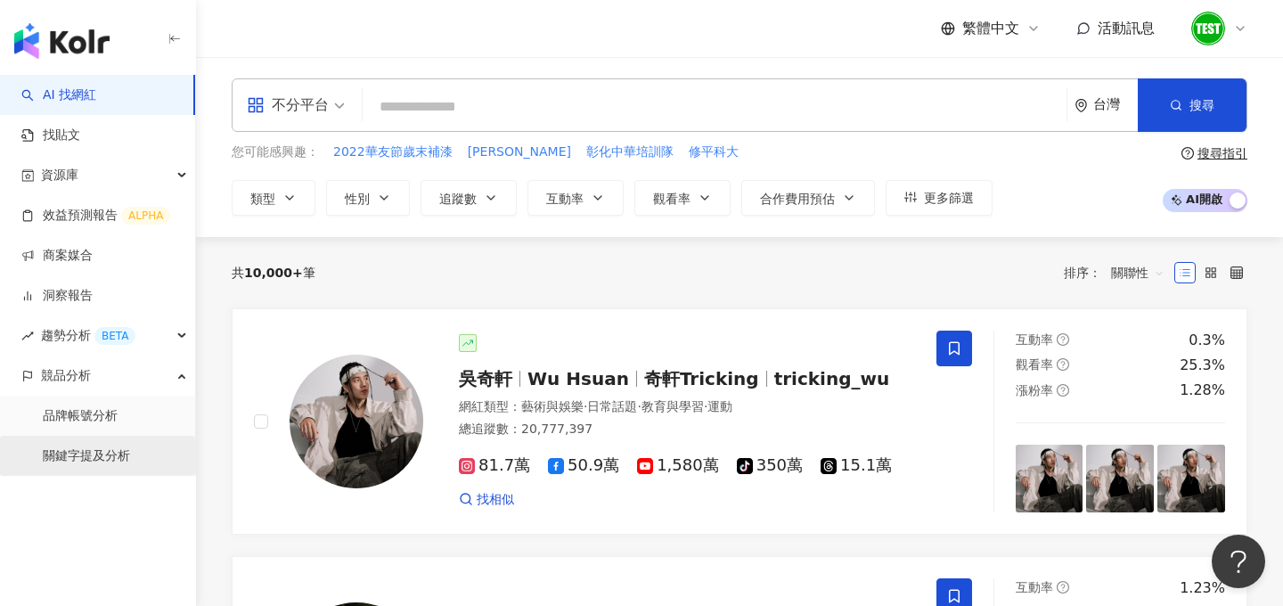
click at [100, 459] on link "關鍵字提及分析" at bounding box center [86, 456] width 87 height 18
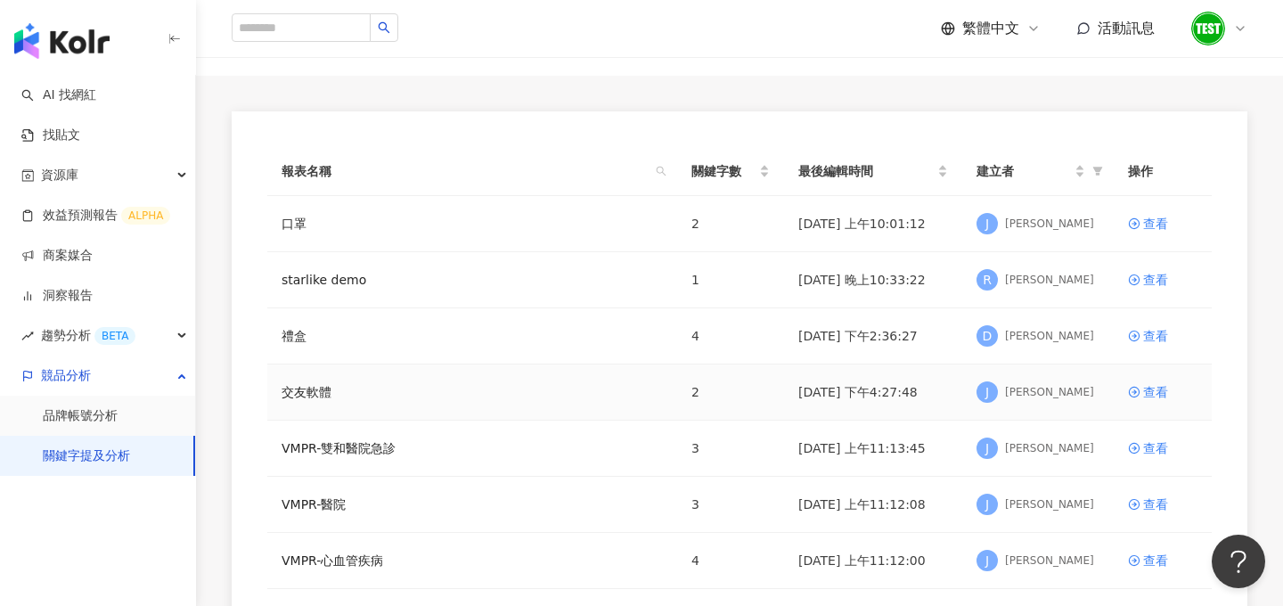
scroll to position [94, 0]
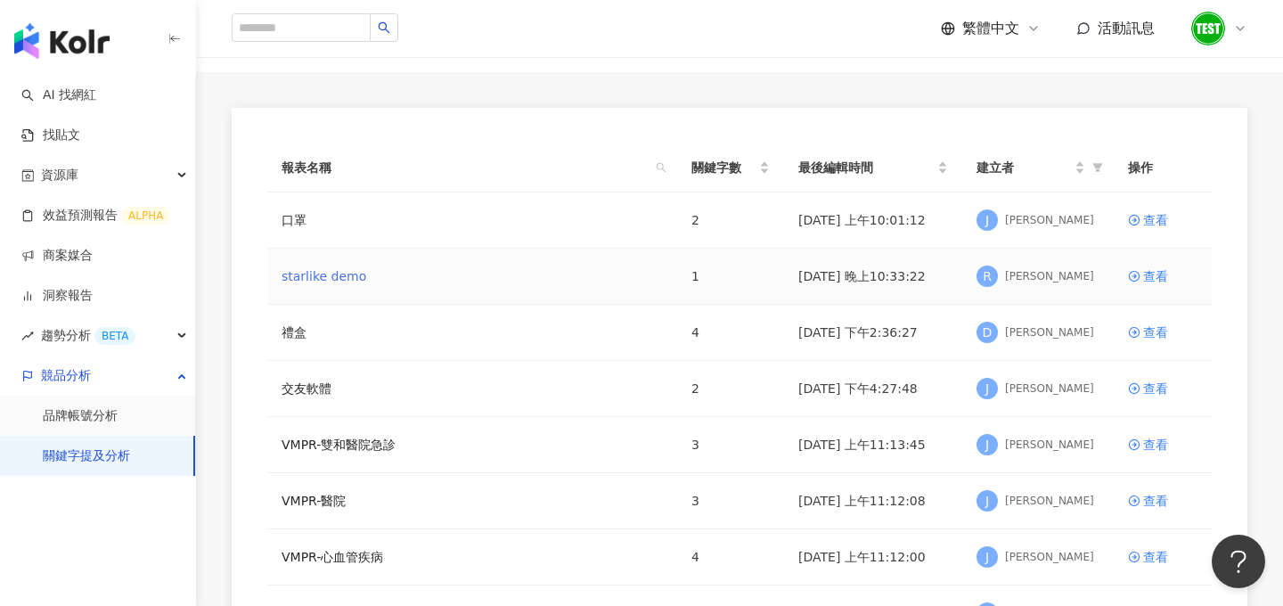
click at [333, 273] on link "starlike demo" at bounding box center [323, 276] width 85 height 20
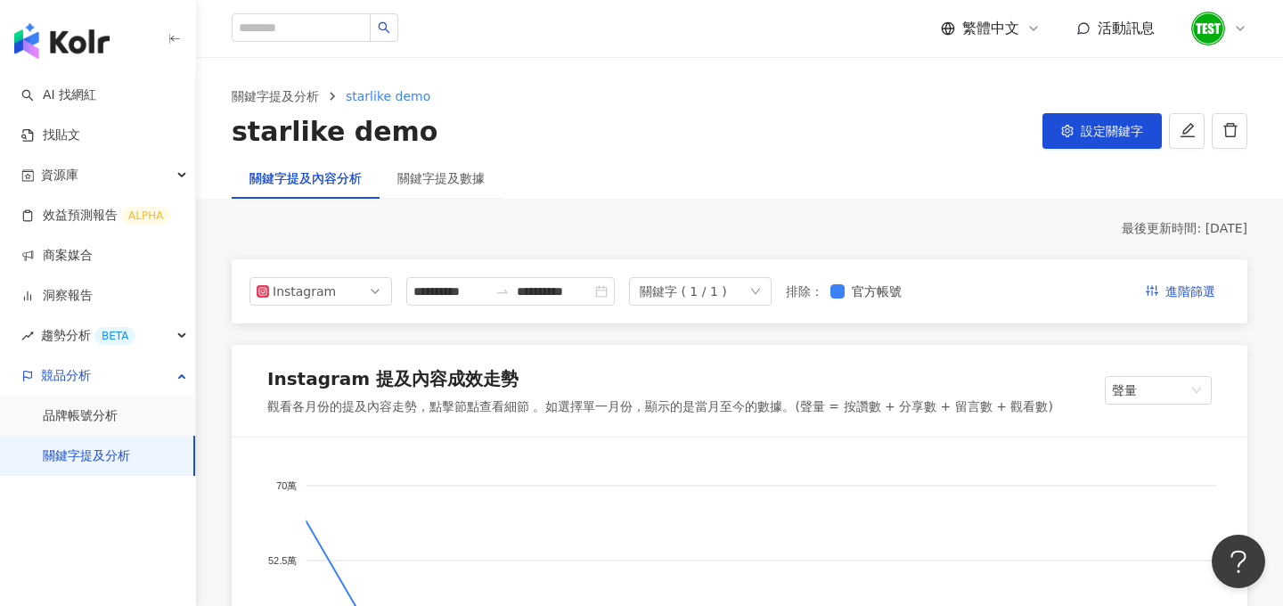
scroll to position [108, 0]
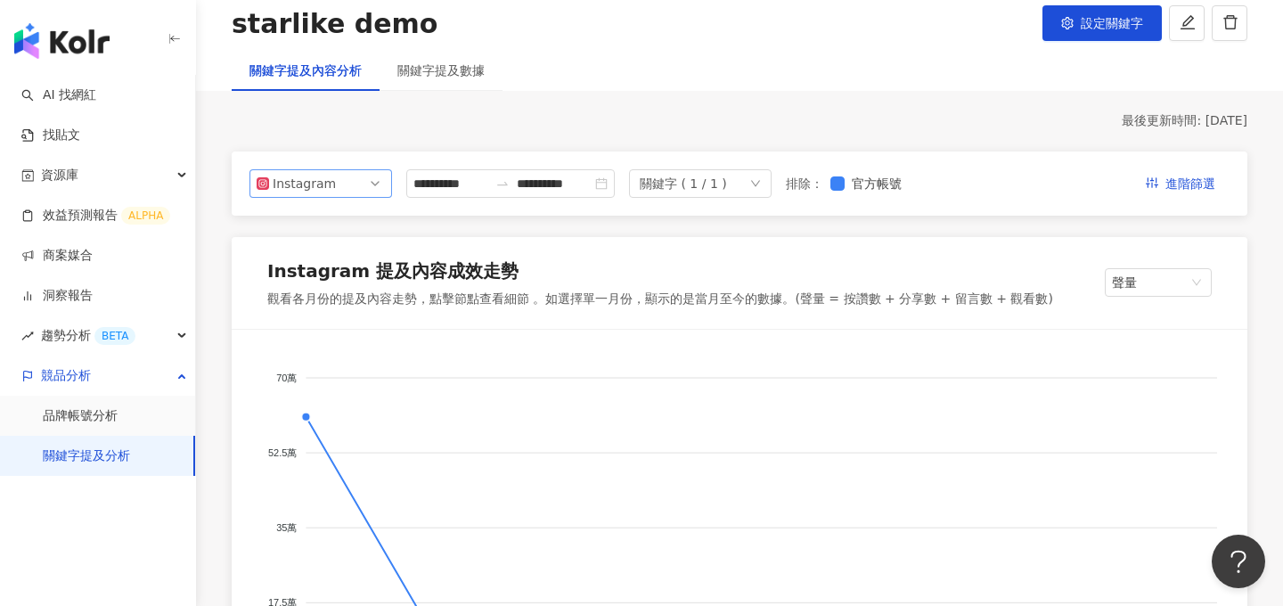
click at [331, 188] on span "Instagram" at bounding box center [321, 183] width 128 height 27
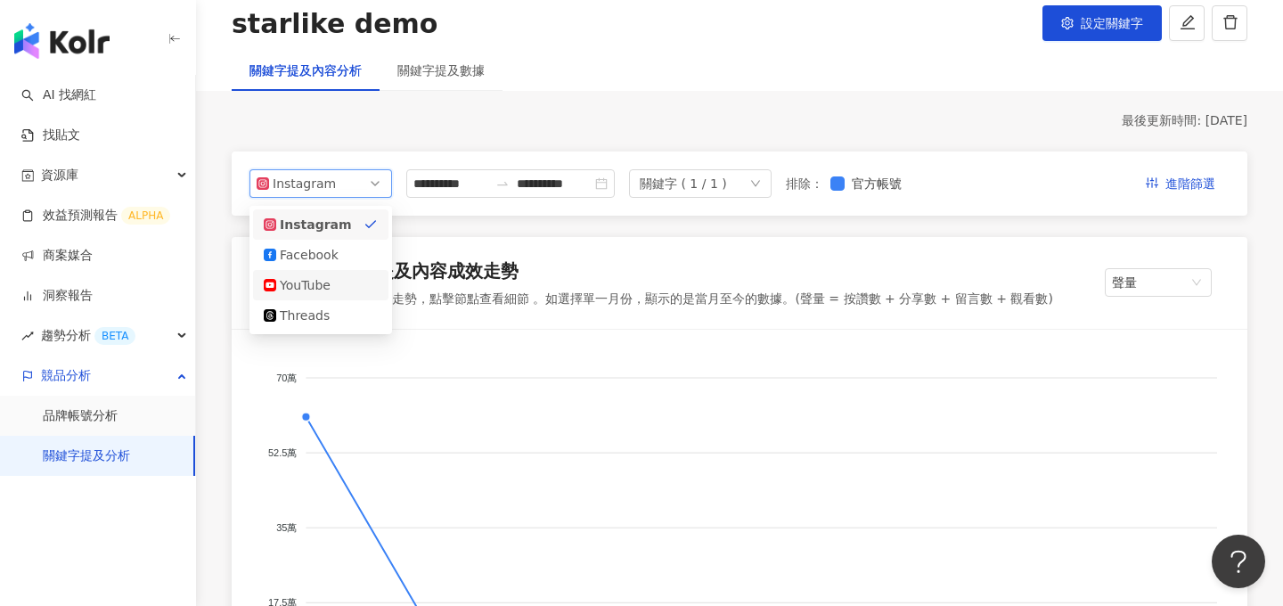
click at [311, 290] on div "YouTube" at bounding box center [309, 285] width 58 height 20
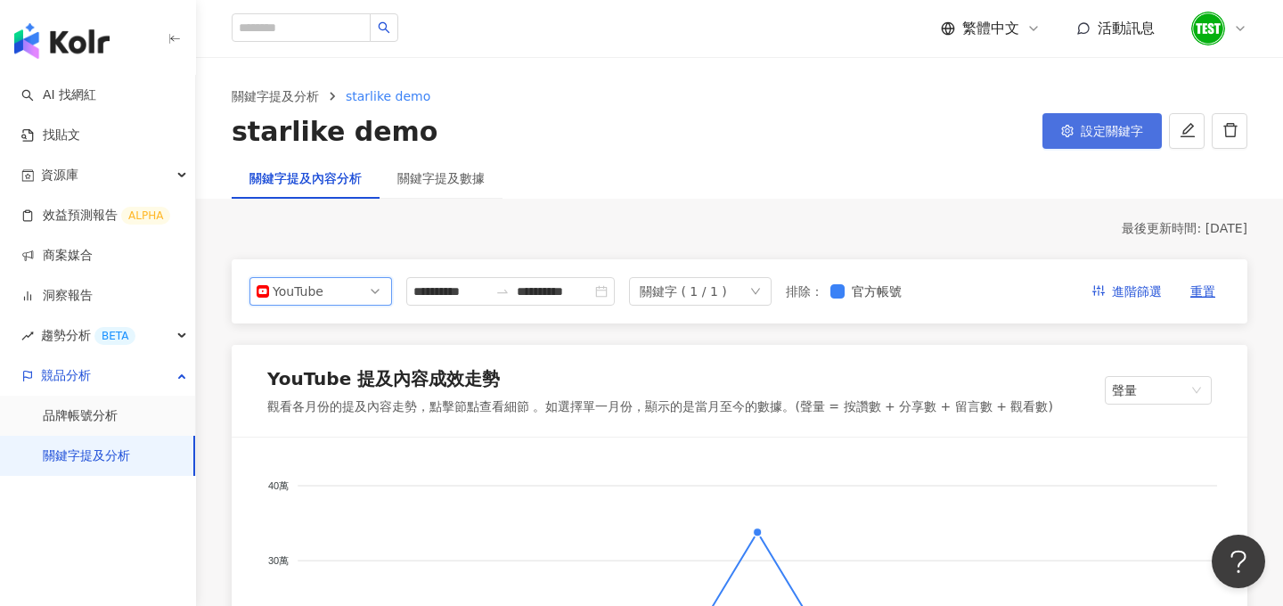
click at [1077, 133] on button "設定關鍵字" at bounding box center [1101, 131] width 119 height 36
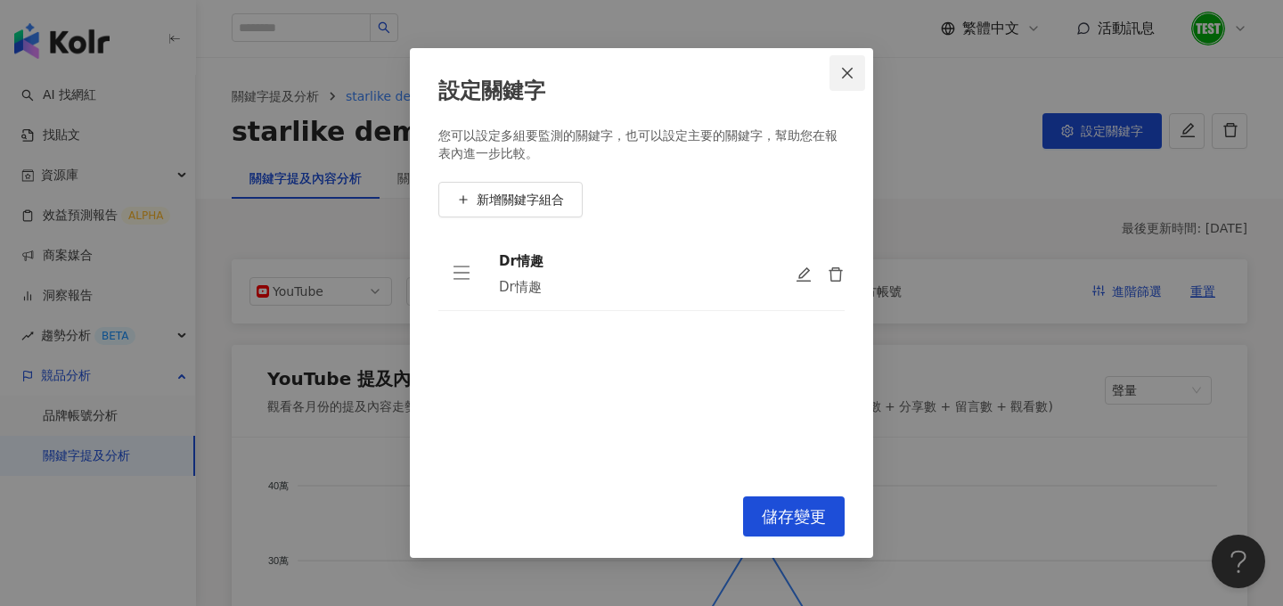
click at [849, 83] on button "Close" at bounding box center [847, 73] width 36 height 36
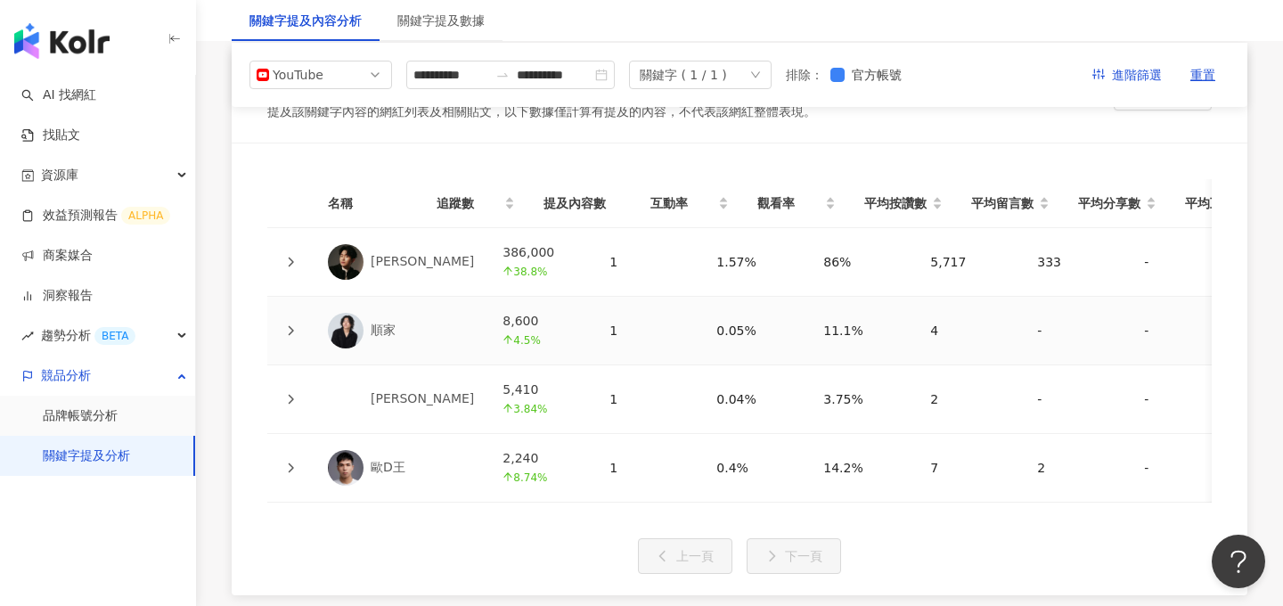
scroll to position [3964, 0]
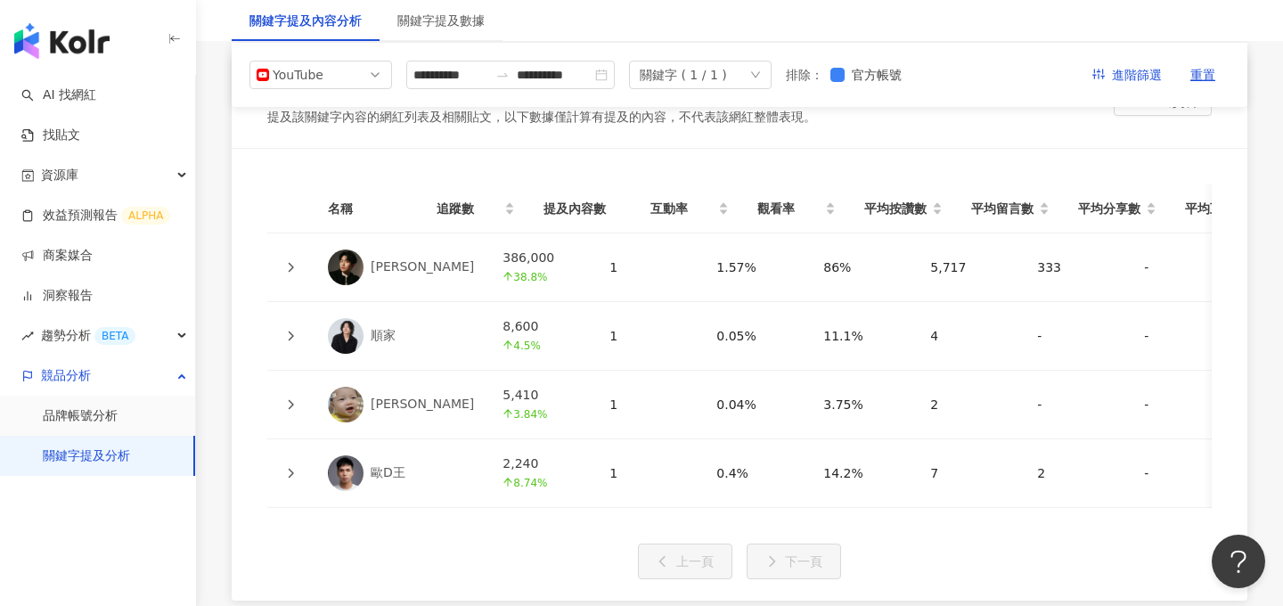
click at [292, 266] on icon at bounding box center [291, 268] width 5 height 10
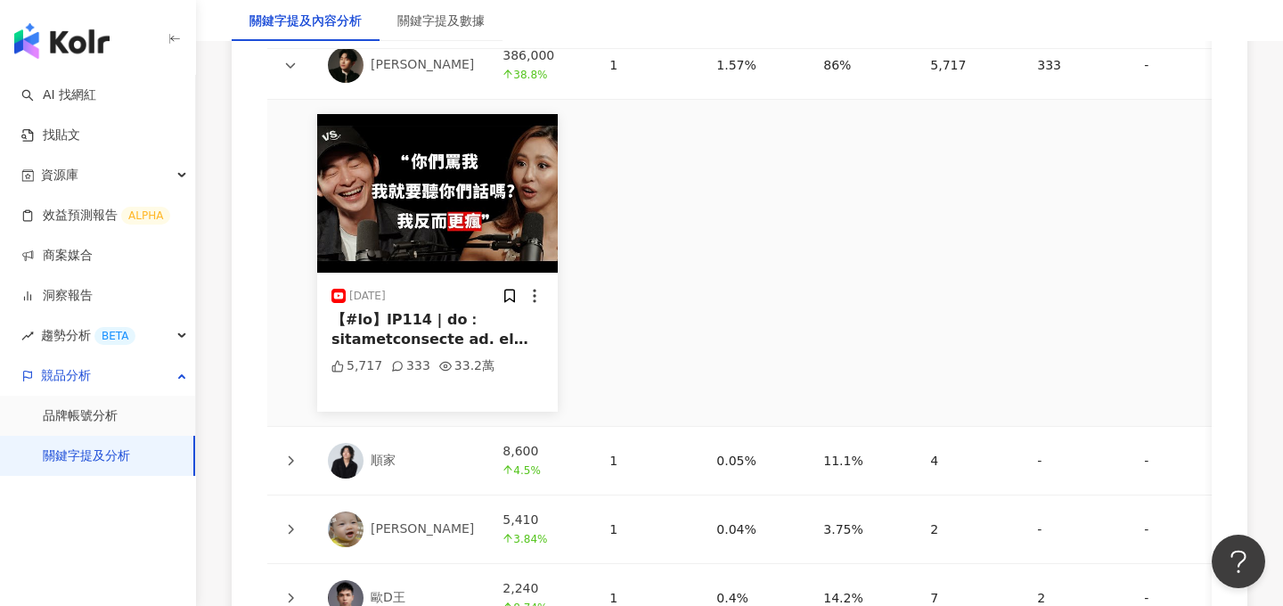
scroll to position [4294, 0]
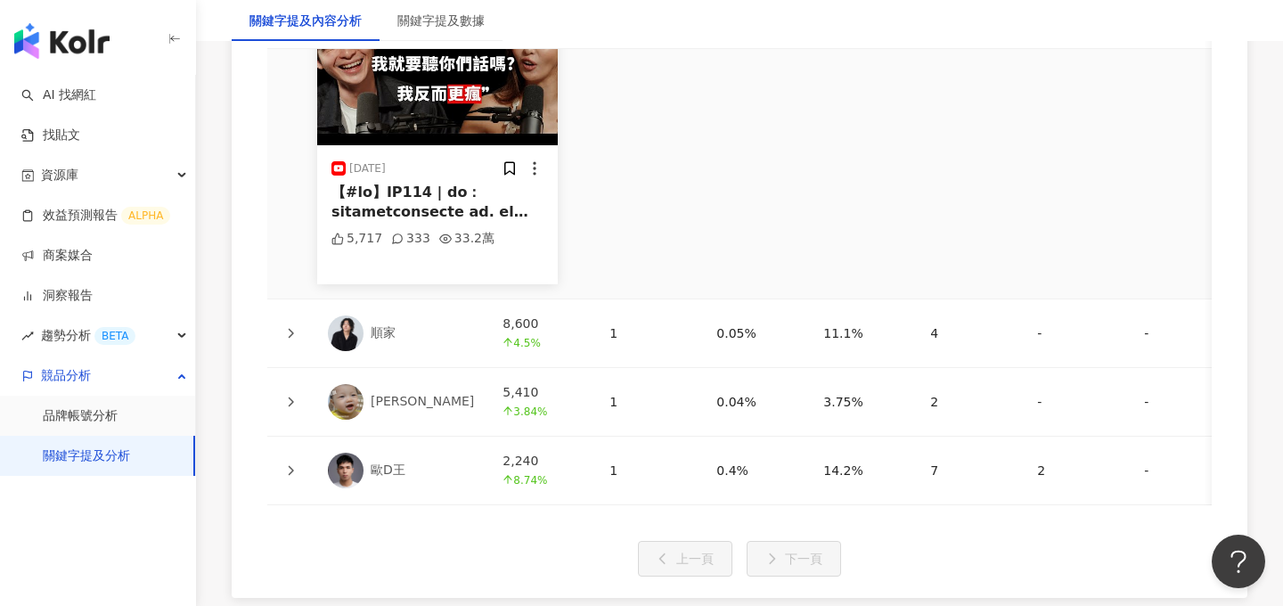
click at [291, 328] on icon at bounding box center [290, 333] width 11 height 11
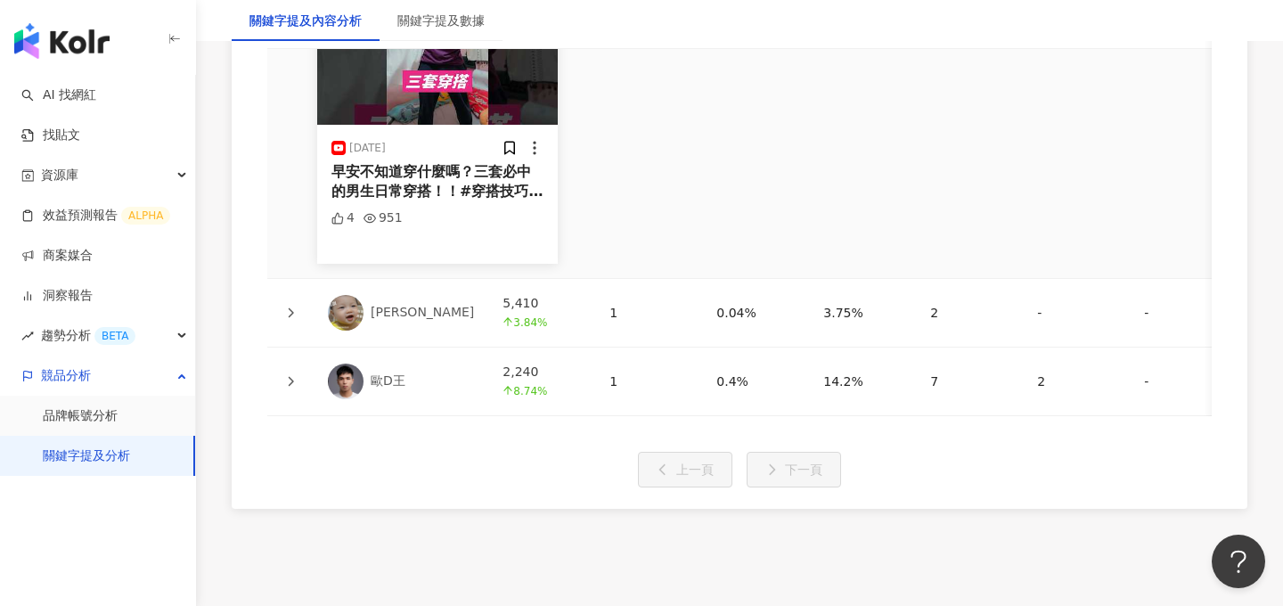
scroll to position [4709, 0]
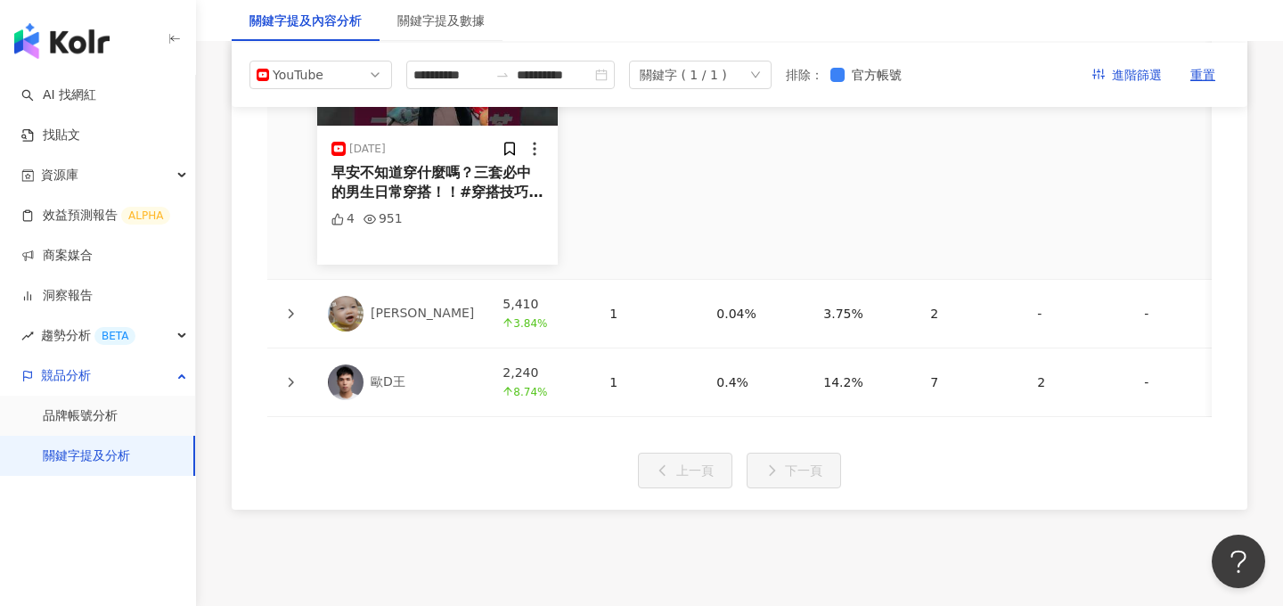
click at [282, 312] on div at bounding box center [290, 314] width 18 height 20
click at [293, 317] on icon at bounding box center [290, 313] width 11 height 11
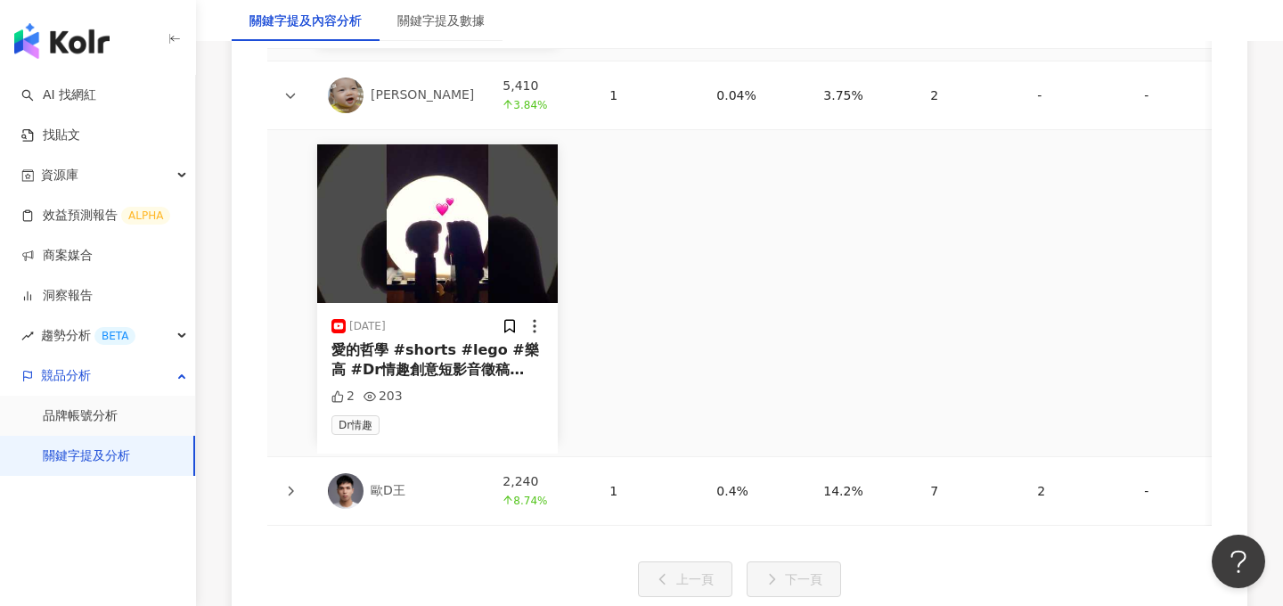
scroll to position [4945, 0]
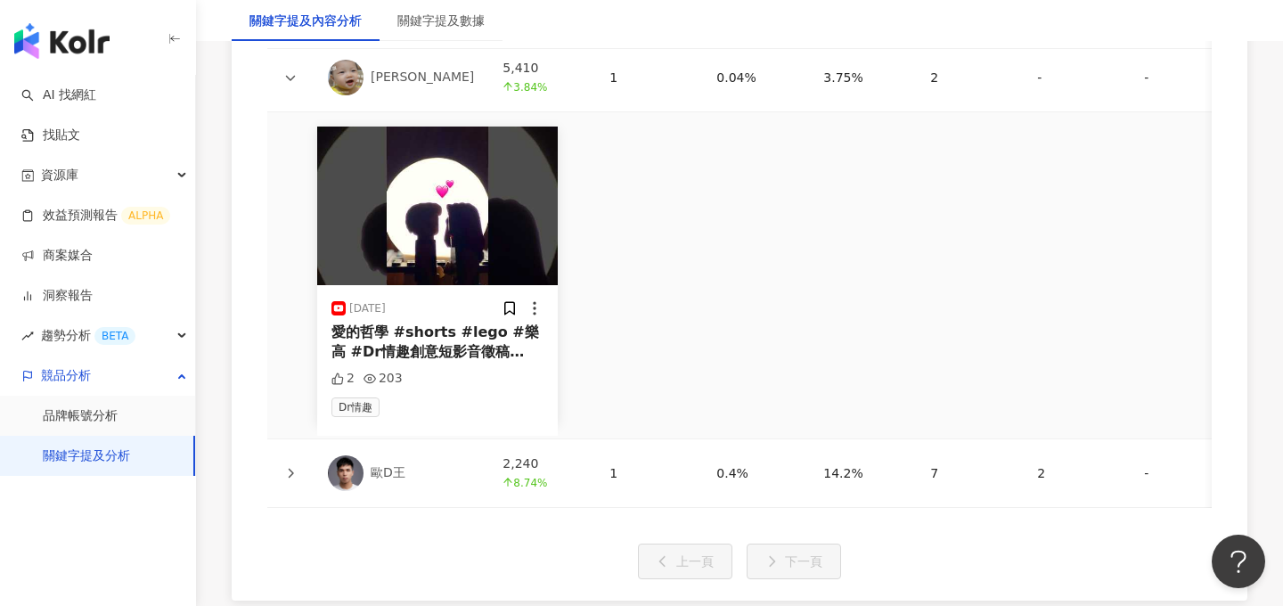
click at [293, 477] on icon at bounding box center [290, 473] width 11 height 11
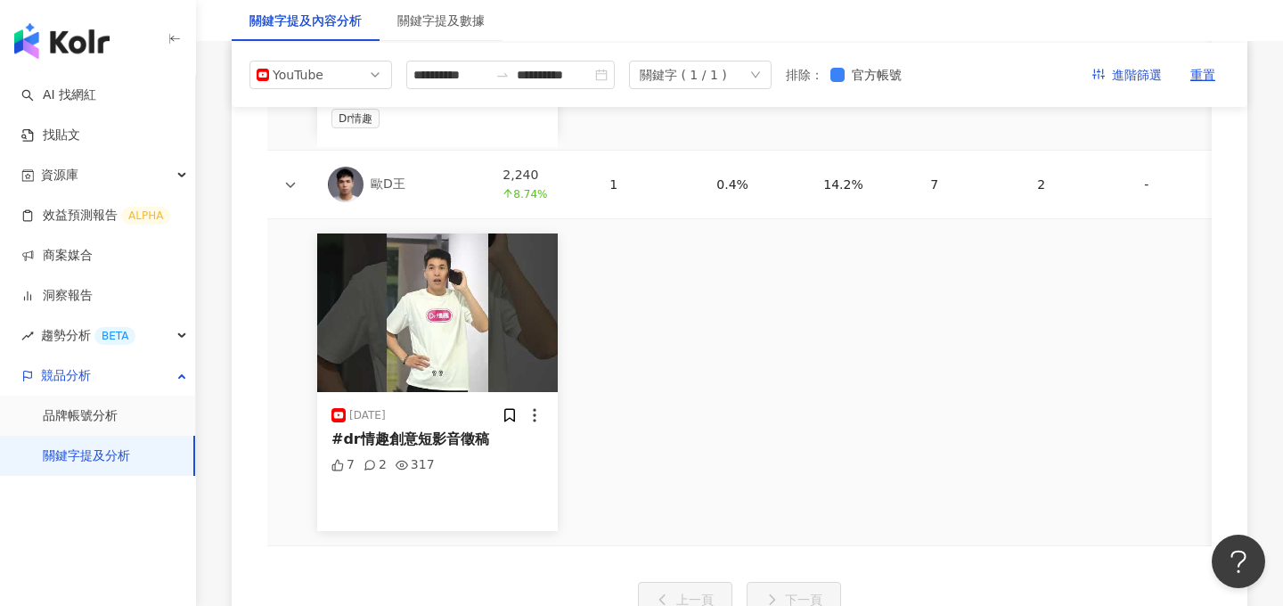
scroll to position [5233, 0]
click at [295, 183] on icon at bounding box center [290, 185] width 11 height 11
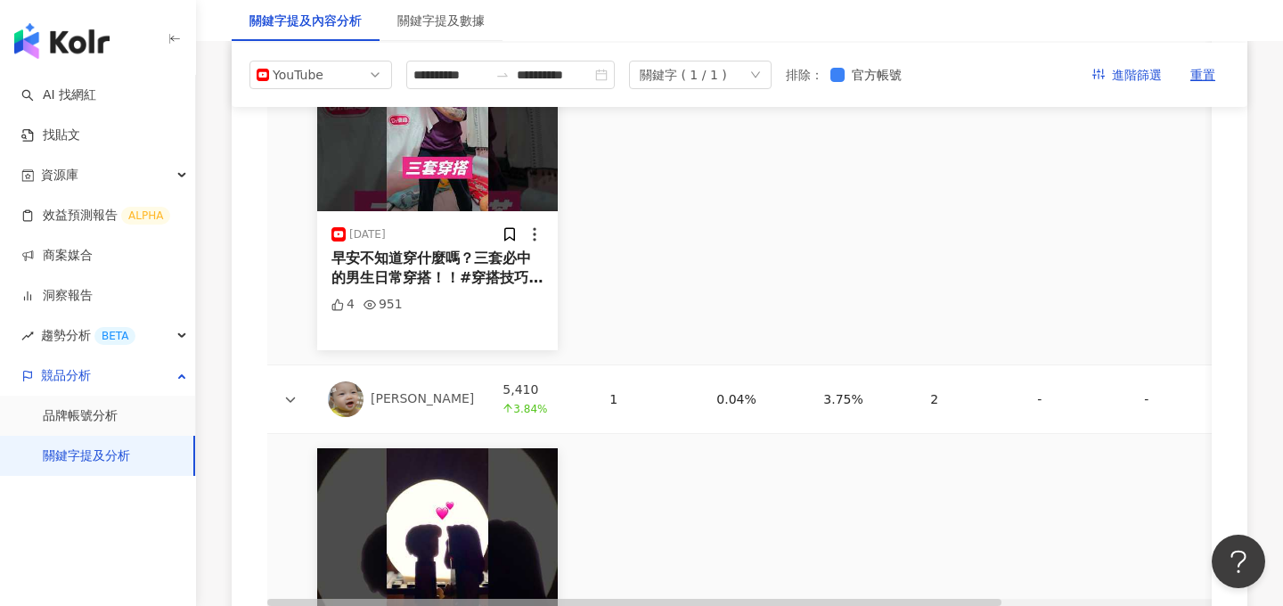
scroll to position [4622, 0]
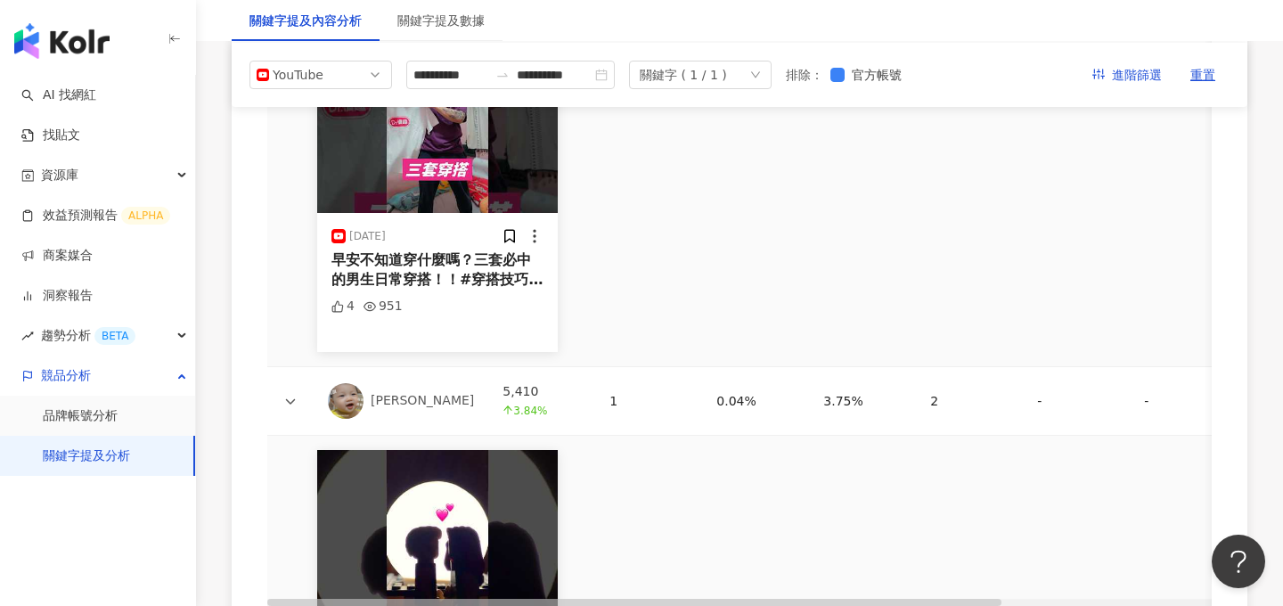
click at [294, 401] on icon at bounding box center [291, 401] width 10 height 5
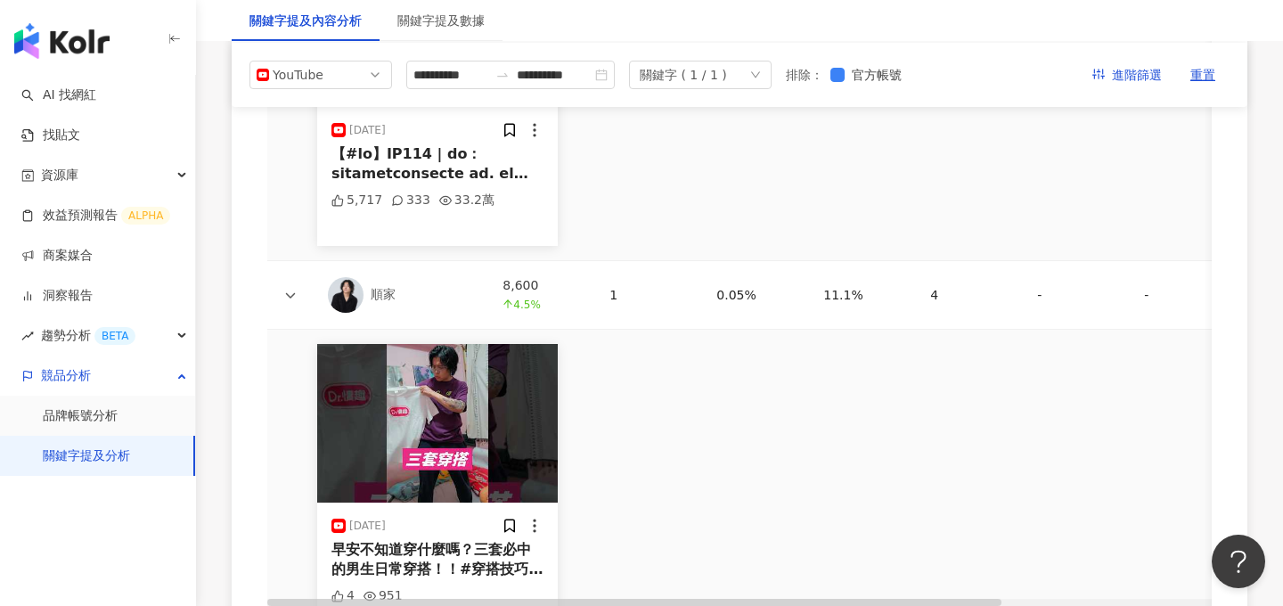
scroll to position [4328, 0]
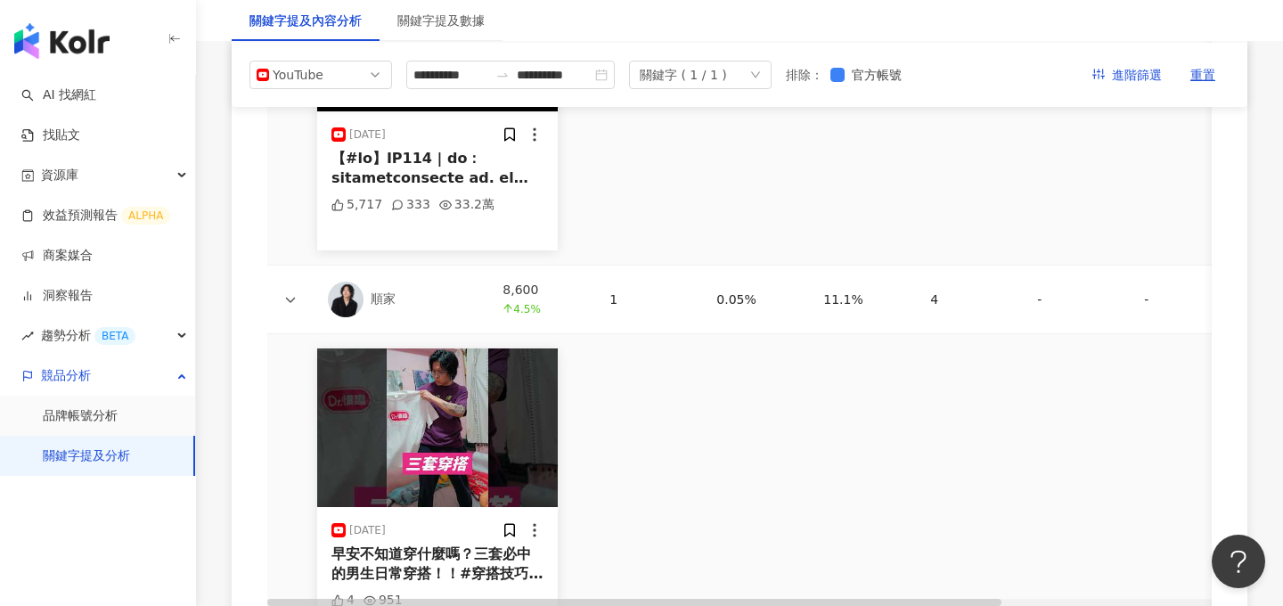
click at [288, 302] on icon at bounding box center [290, 299] width 11 height 11
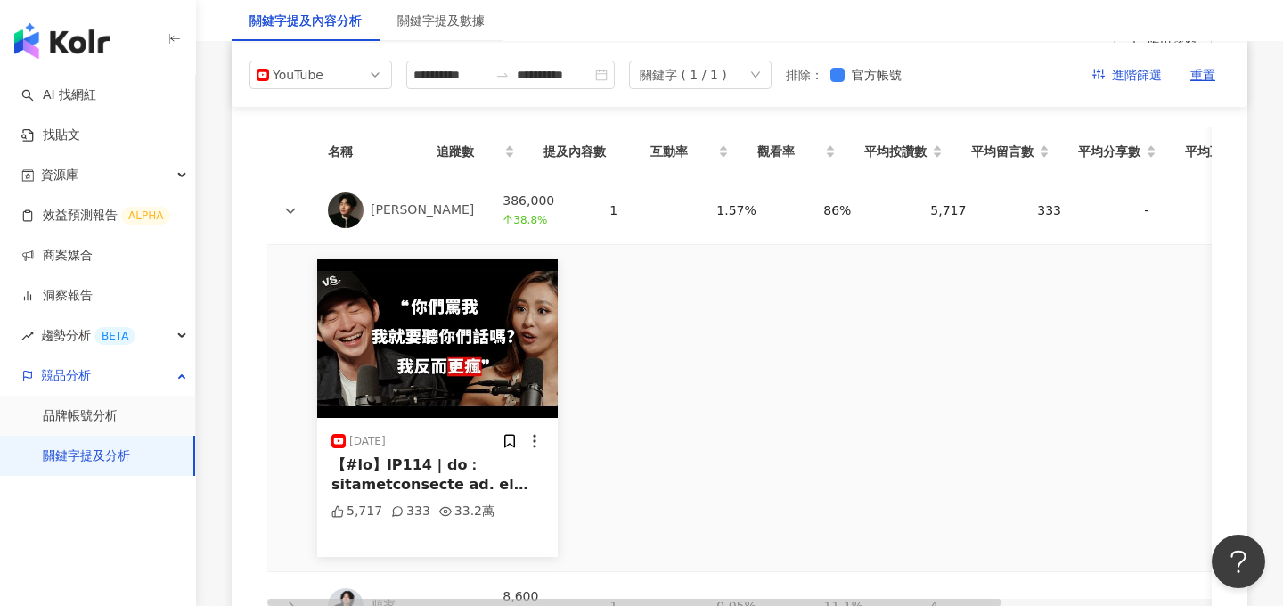
scroll to position [4020, 0]
click at [291, 208] on icon at bounding box center [290, 211] width 11 height 11
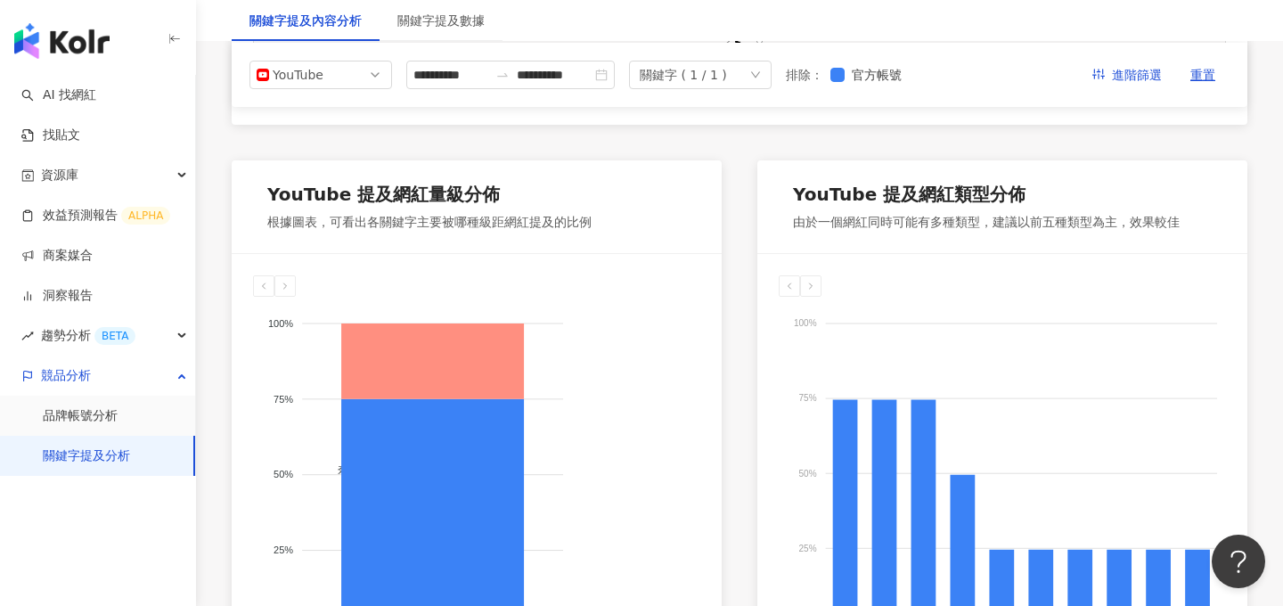
scroll to position [0, 0]
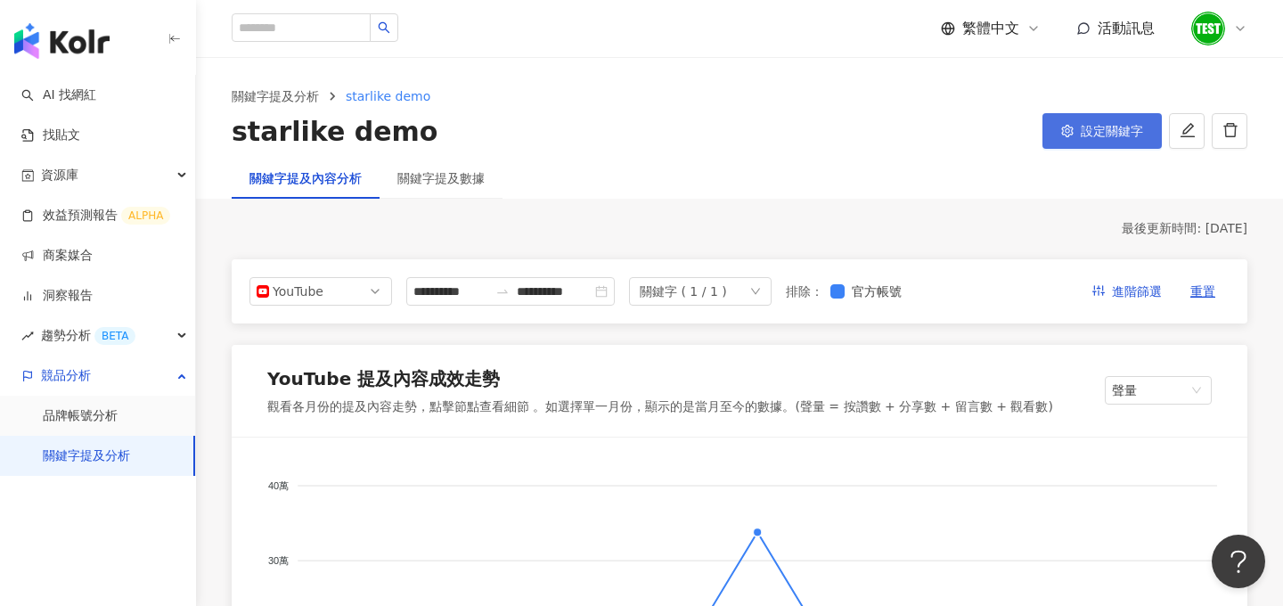
click at [1119, 120] on button "設定關鍵字" at bounding box center [1101, 131] width 119 height 36
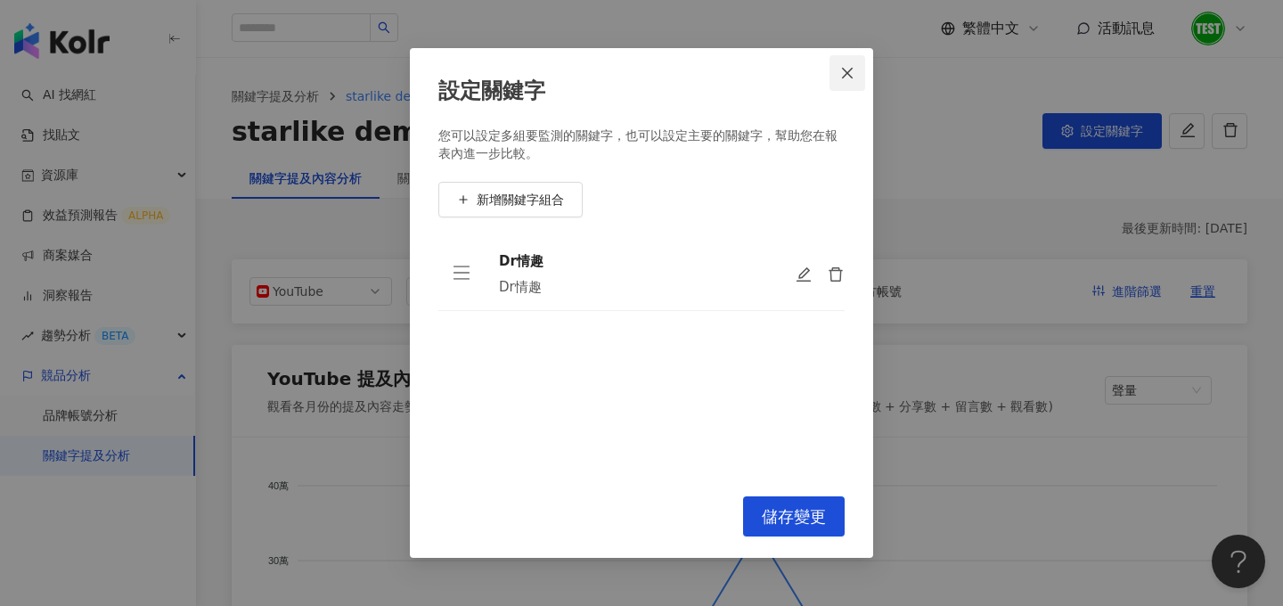
click at [853, 76] on icon "close" at bounding box center [847, 73] width 14 height 14
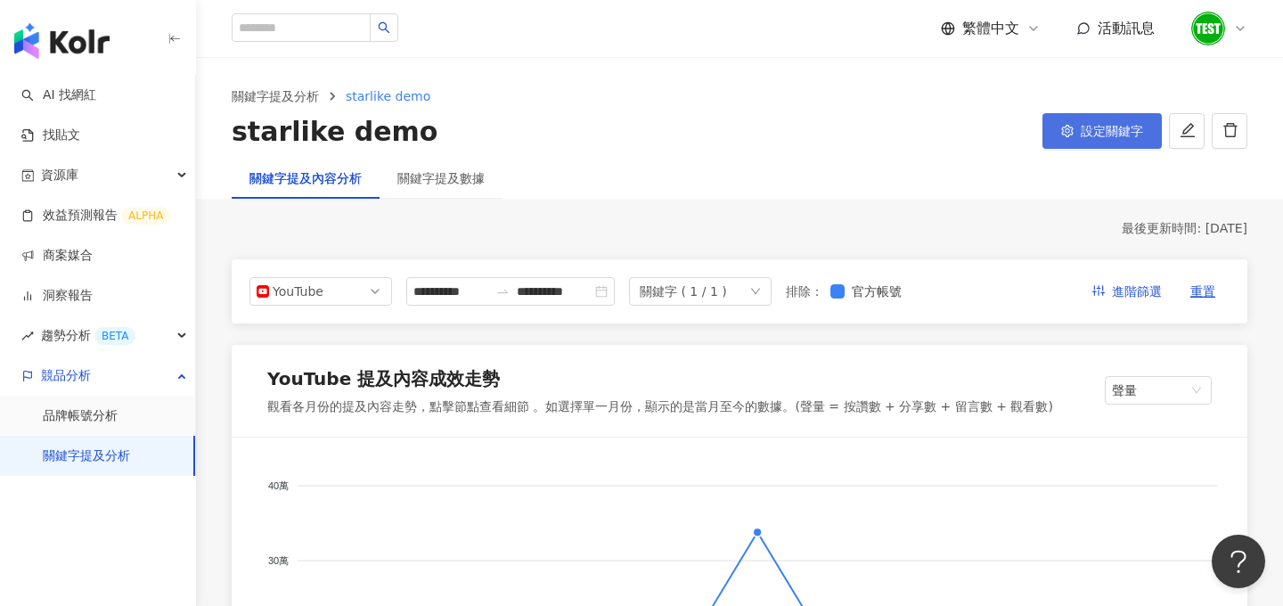
click at [1102, 125] on span "設定關鍵字" at bounding box center [1111, 131] width 62 height 14
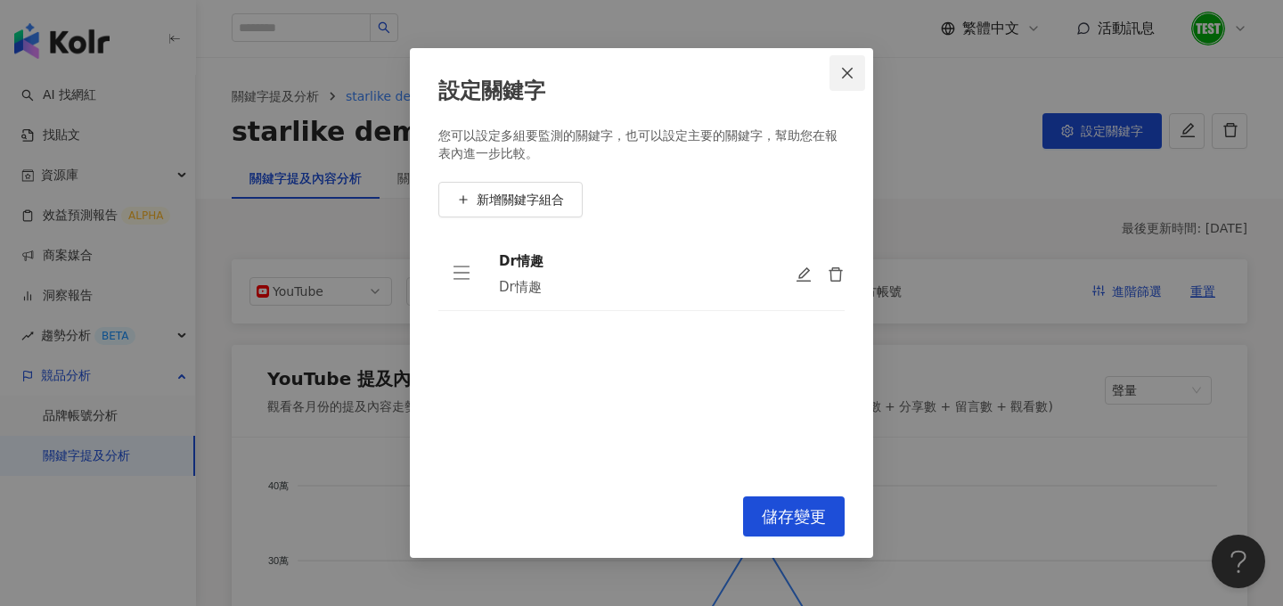
click at [852, 79] on icon "close" at bounding box center [847, 73] width 14 height 14
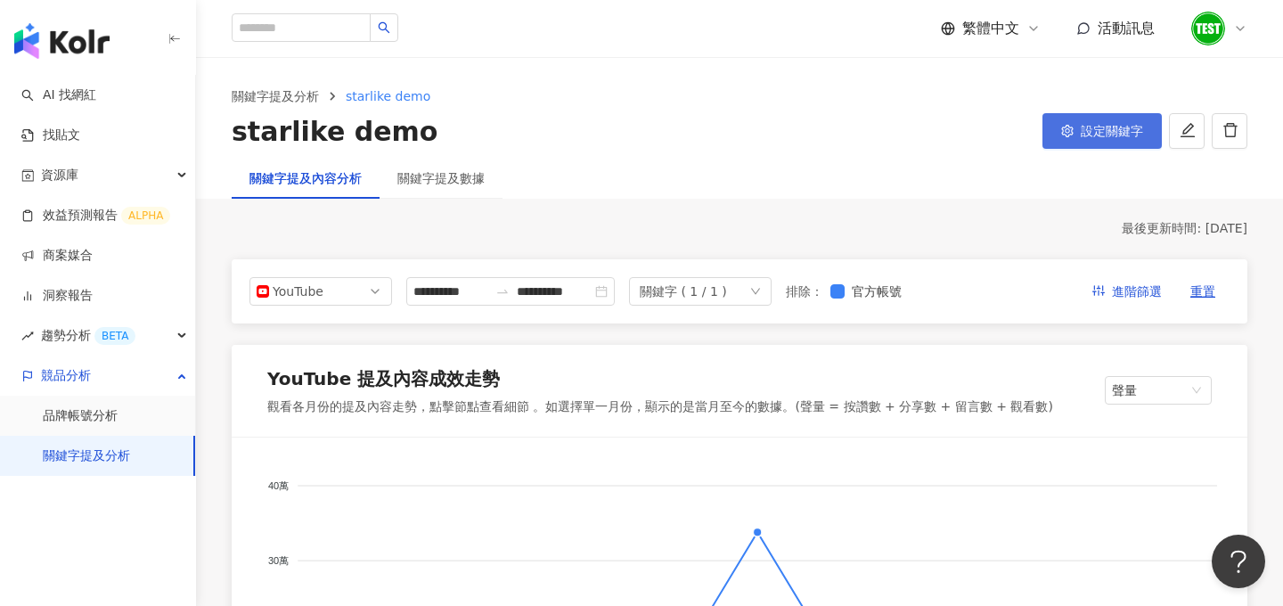
click at [1089, 140] on button "設定關鍵字" at bounding box center [1101, 131] width 119 height 36
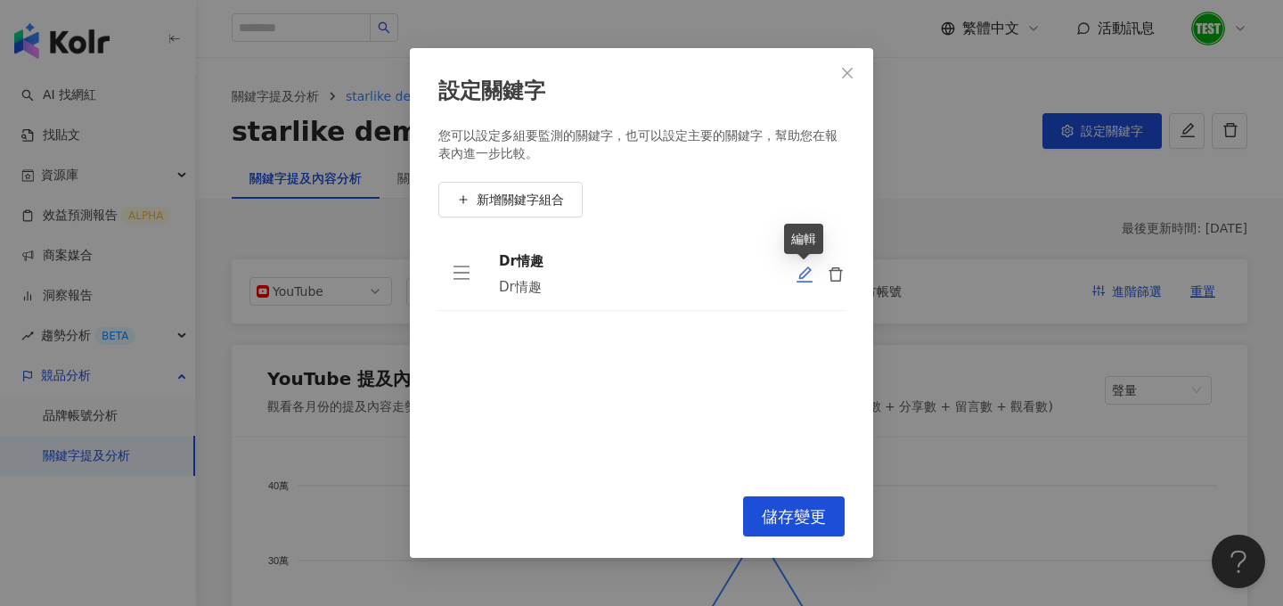
click at [800, 278] on icon "edit" at bounding box center [804, 274] width 16 height 16
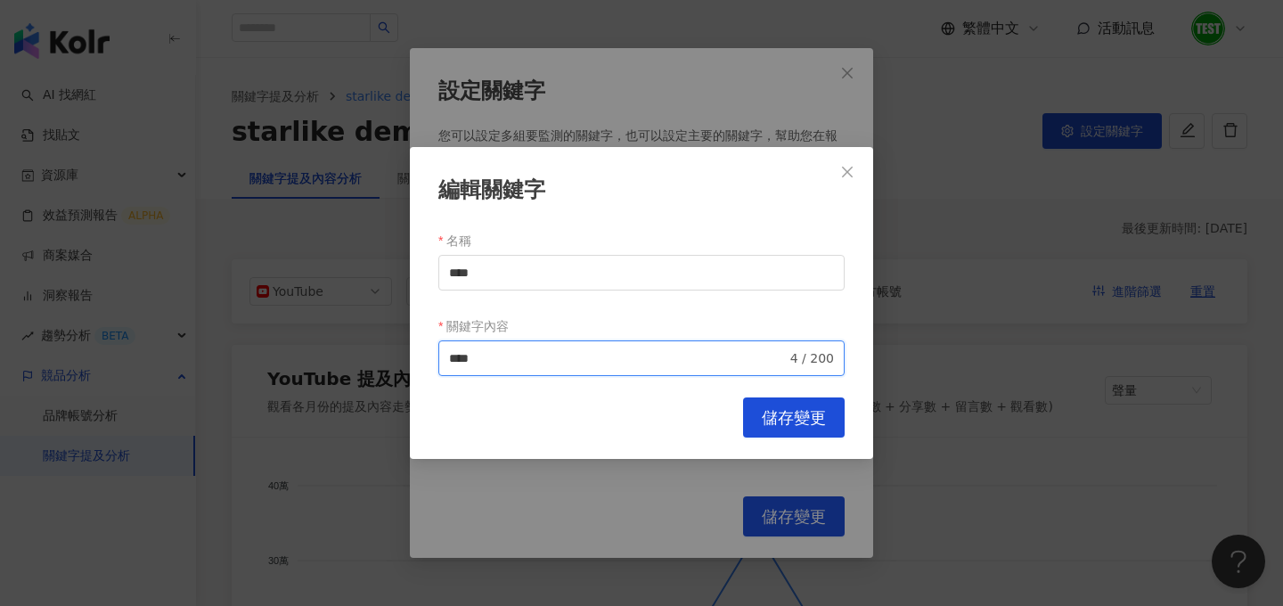
click at [450, 361] on input "****" at bounding box center [618, 358] width 338 height 20
type input "****"
click at [848, 159] on button "Close" at bounding box center [847, 172] width 36 height 36
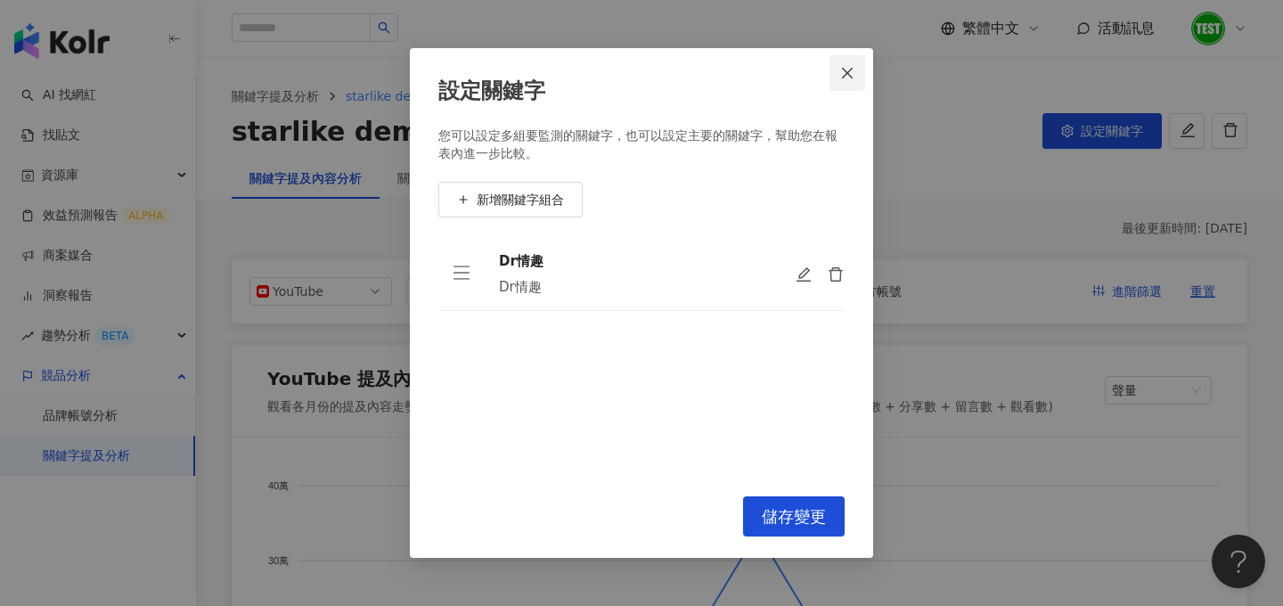
click at [846, 62] on button "Close" at bounding box center [847, 73] width 36 height 36
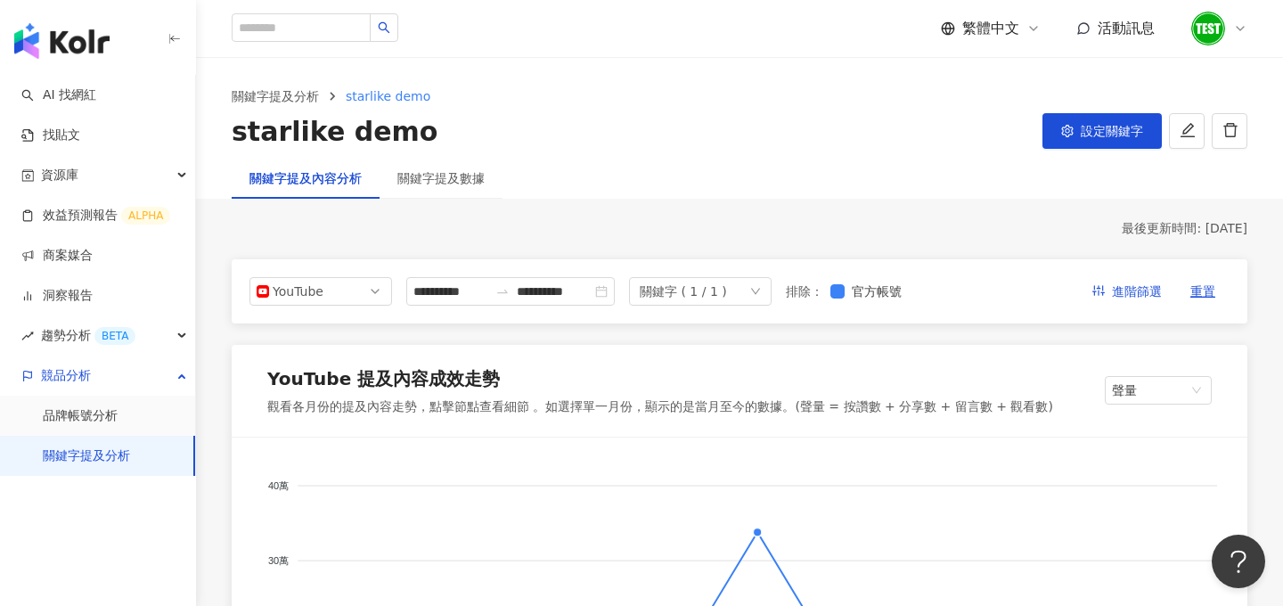
click at [83, 58] on img "button" at bounding box center [61, 41] width 95 height 36
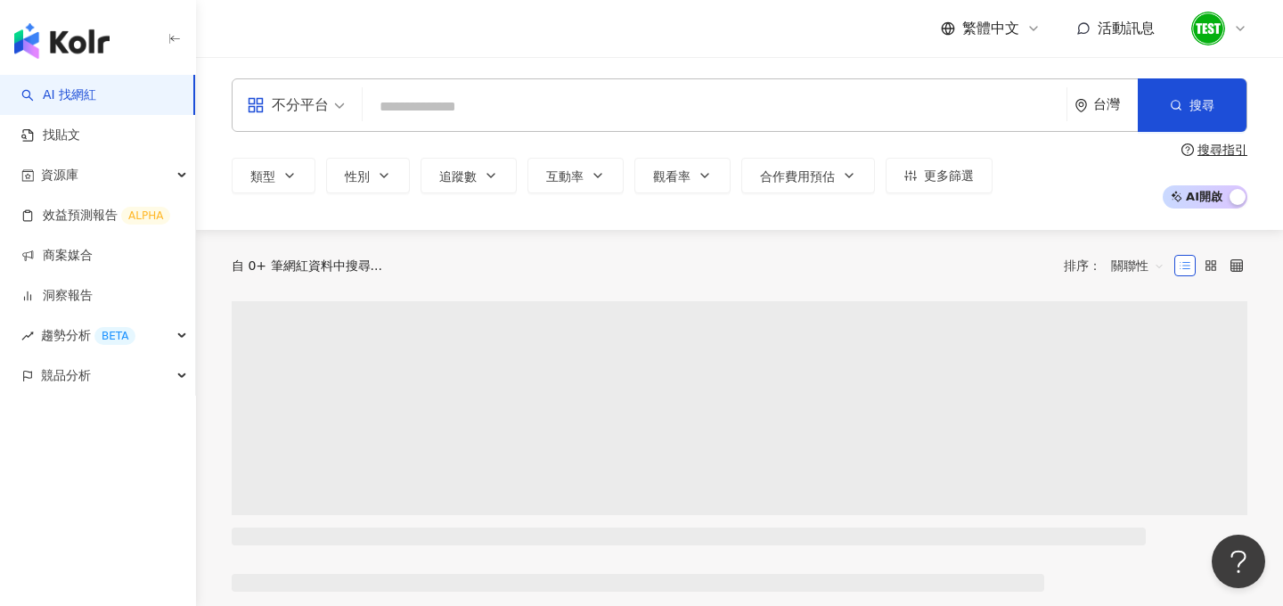
click at [83, 57] on img "button" at bounding box center [61, 41] width 95 height 36
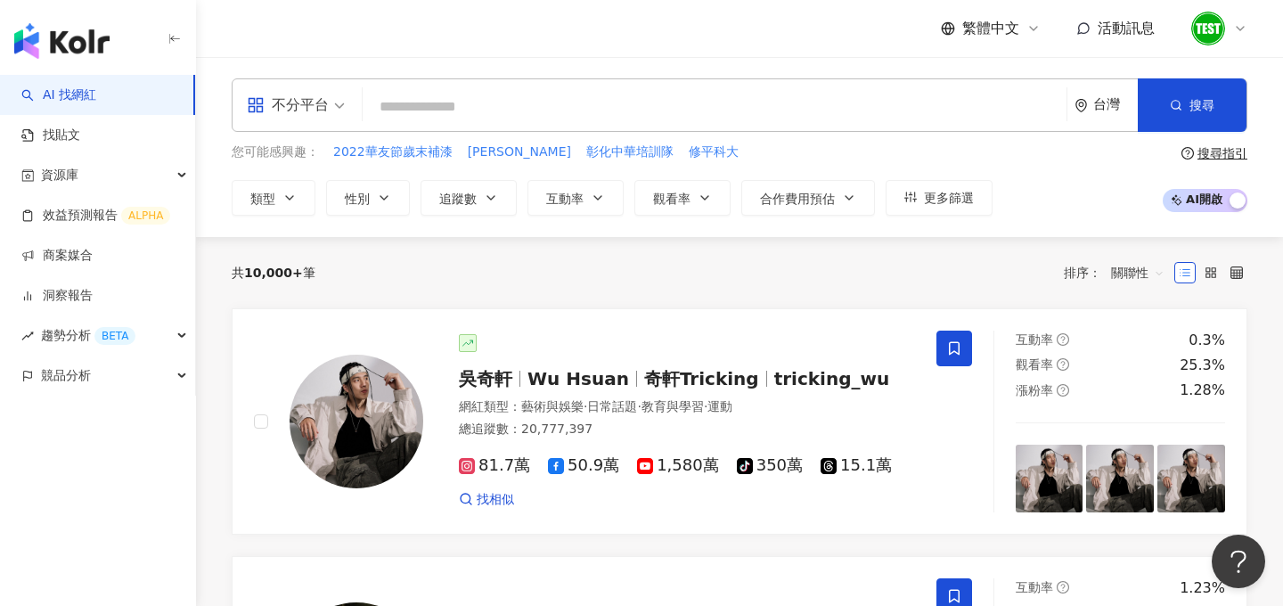
click at [1230, 154] on div "搜尋指引" at bounding box center [1222, 153] width 50 height 14
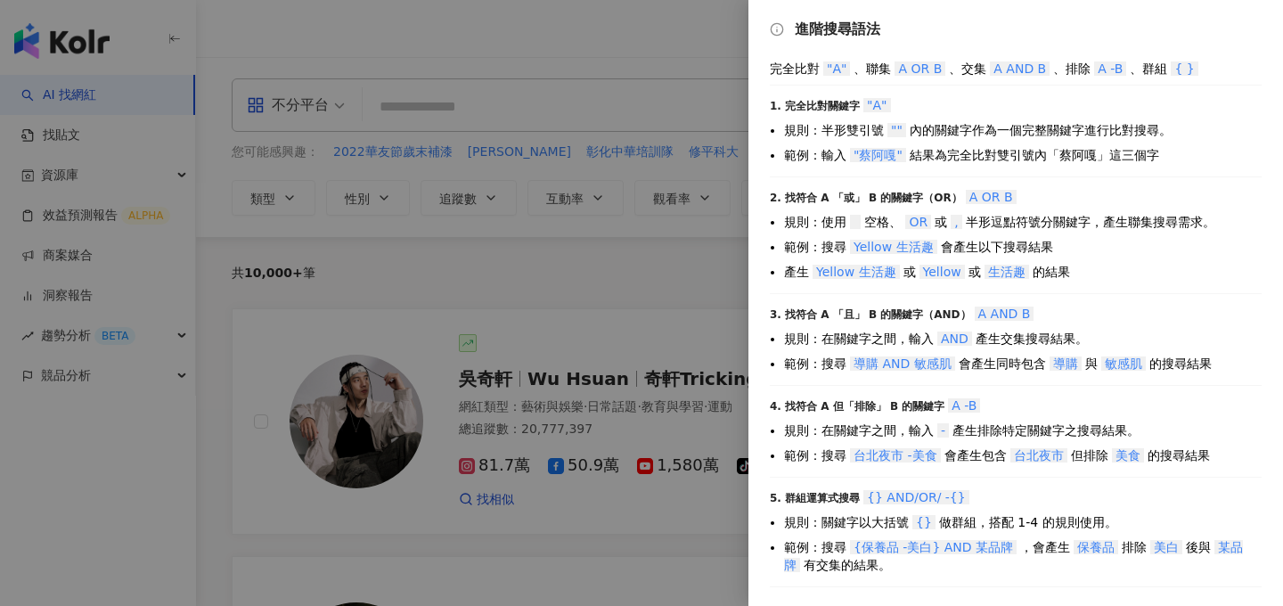
click at [717, 272] on div at bounding box center [641, 303] width 1283 height 606
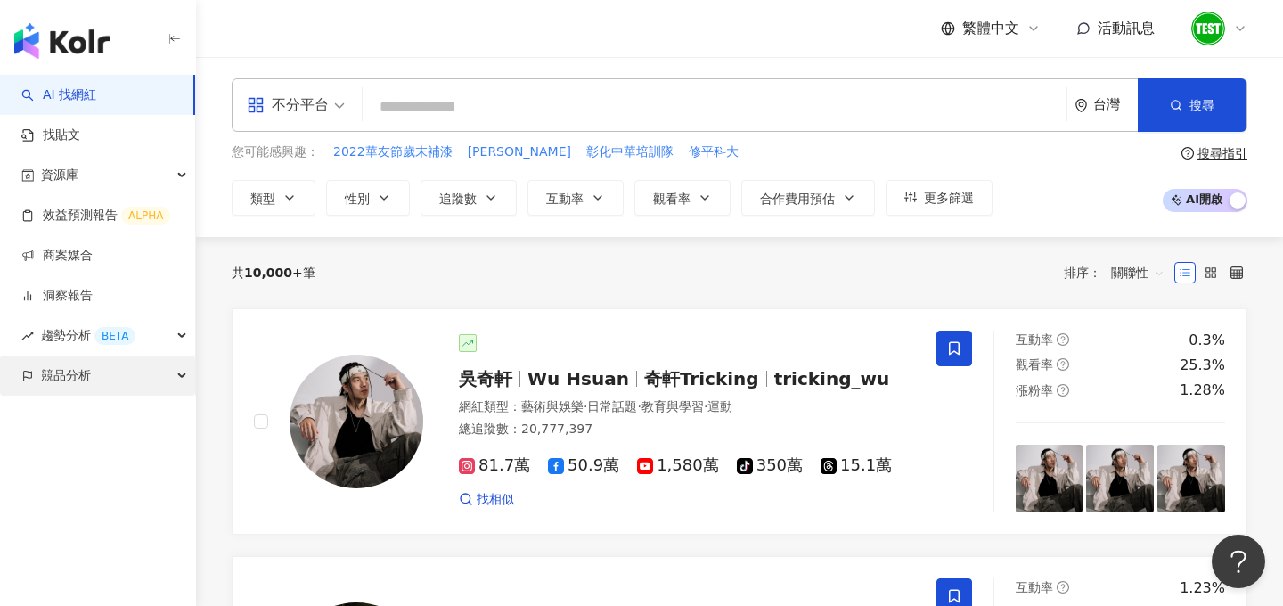
click at [110, 383] on div "競品分析" at bounding box center [97, 375] width 195 height 40
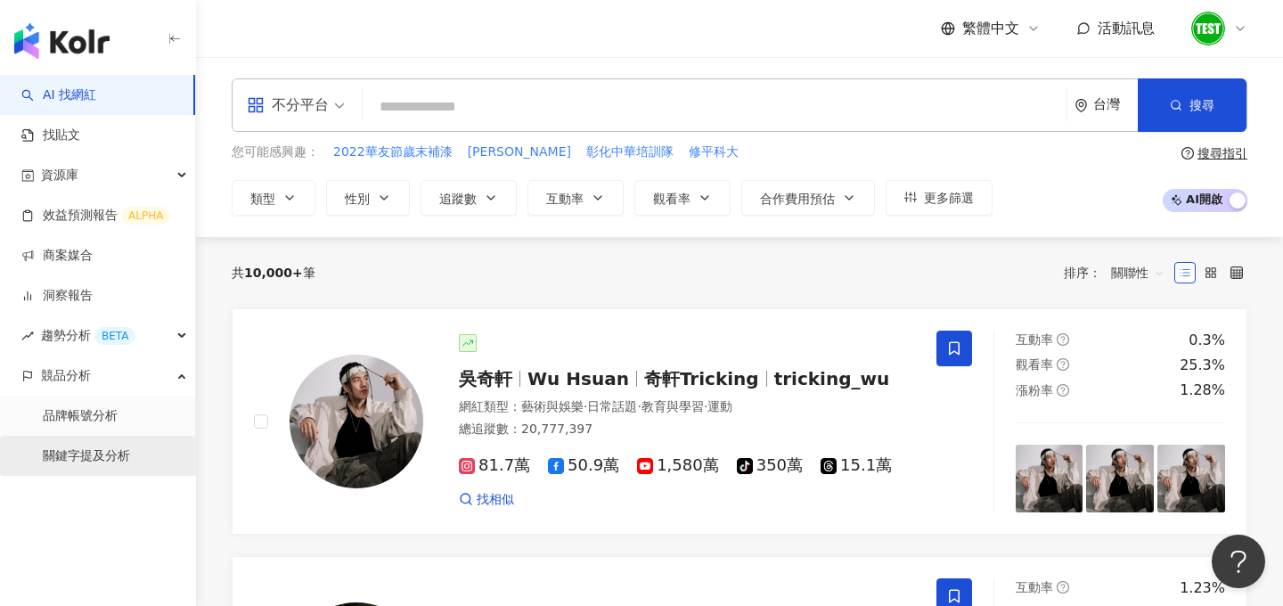
click at [102, 447] on link "關鍵字提及分析" at bounding box center [86, 456] width 87 height 18
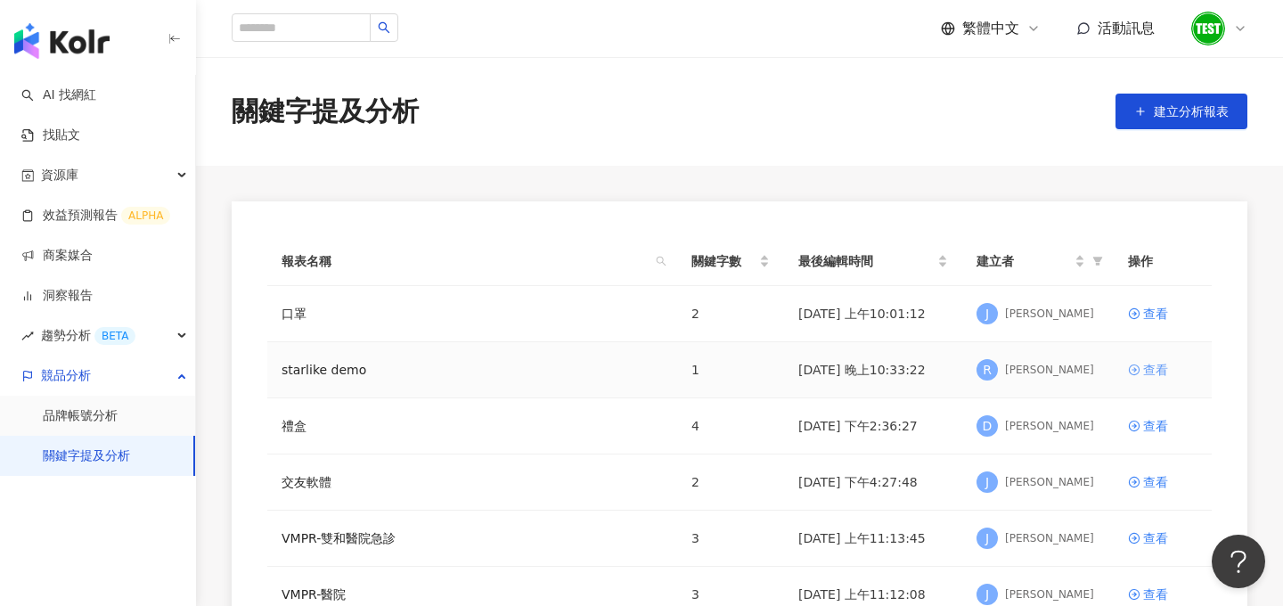
click at [1157, 365] on div "查看" at bounding box center [1155, 370] width 25 height 20
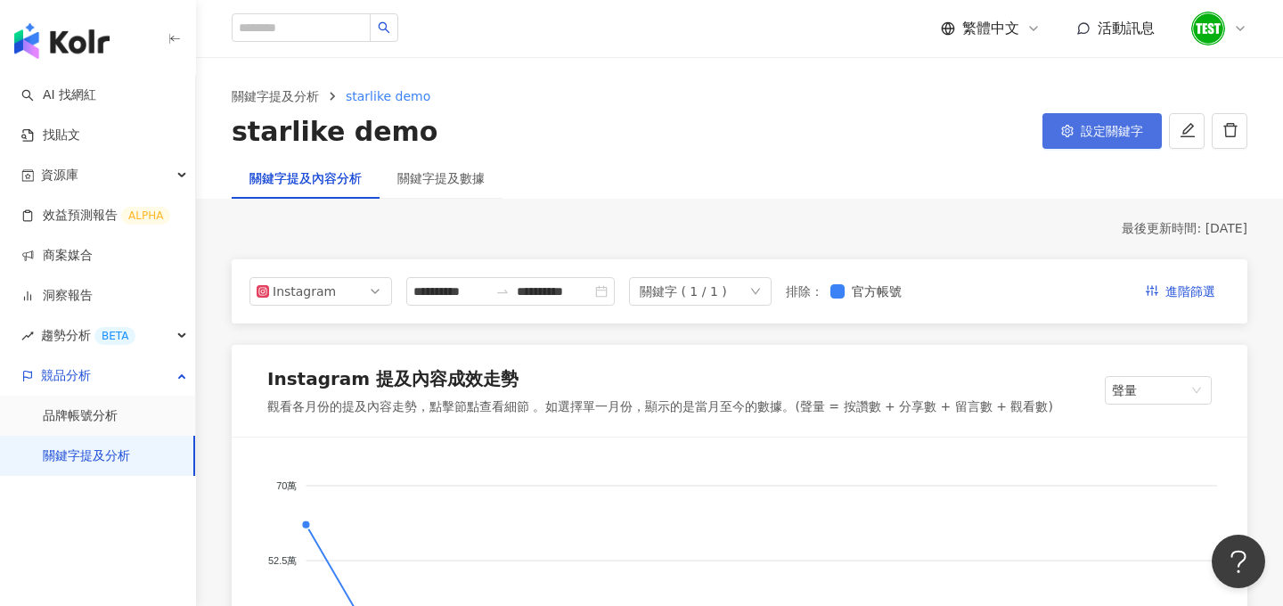
click at [1083, 146] on button "設定關鍵字" at bounding box center [1101, 131] width 119 height 36
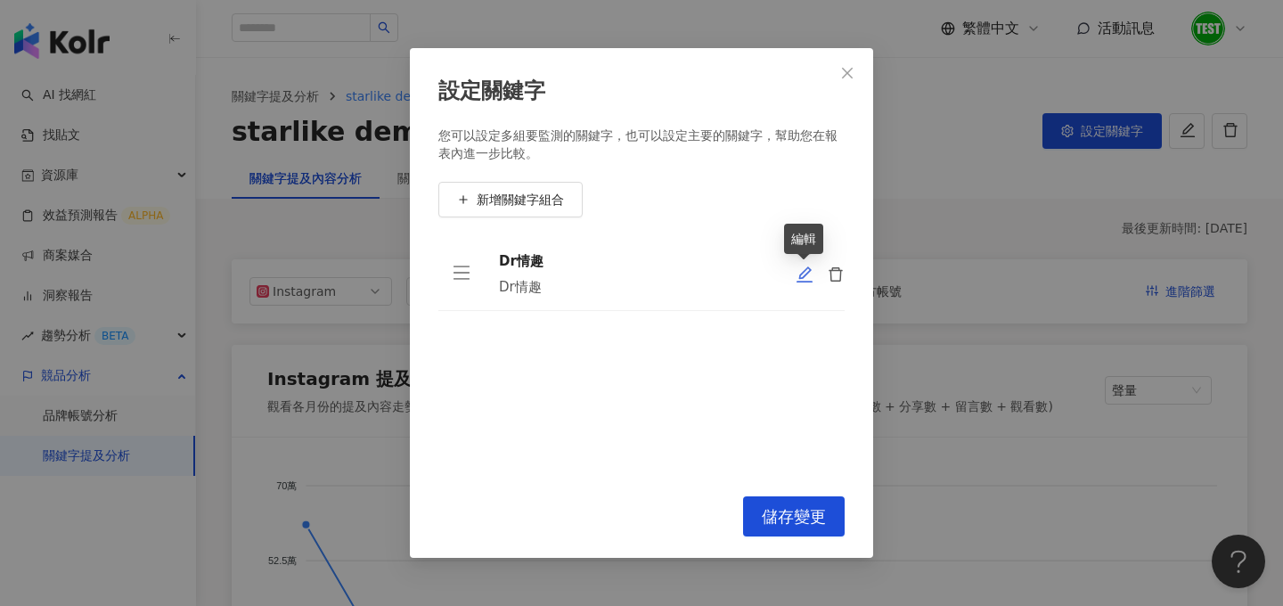
click at [800, 275] on icon "edit" at bounding box center [804, 274] width 16 height 16
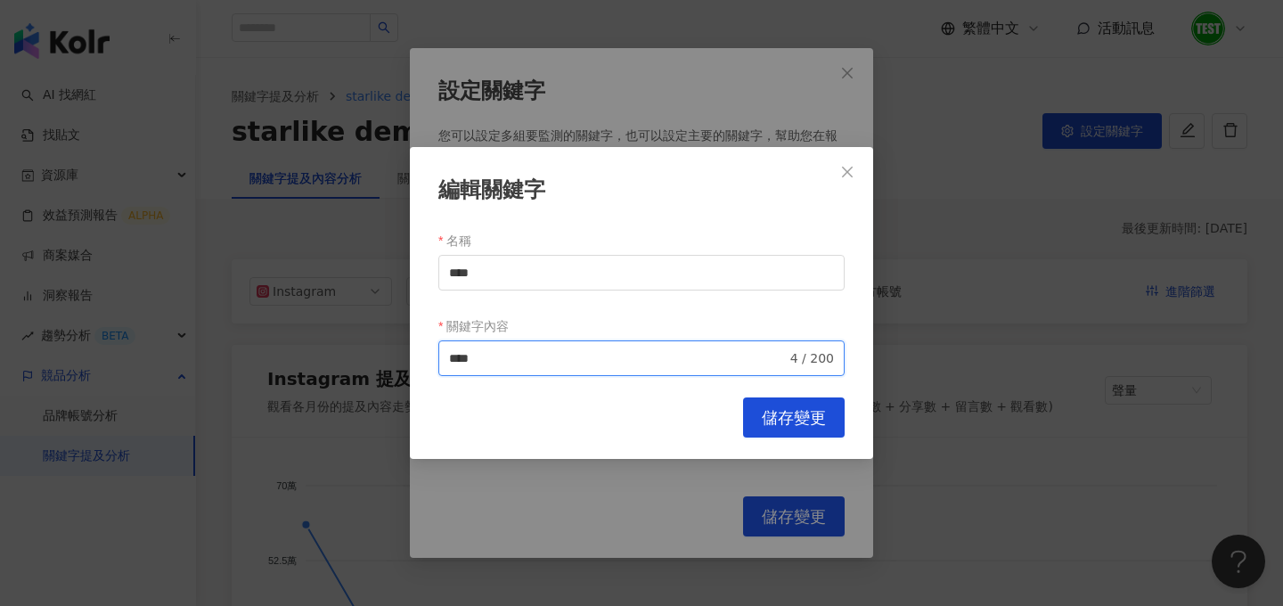
click at [449, 358] on input "****" at bounding box center [618, 358] width 338 height 20
type input "******"
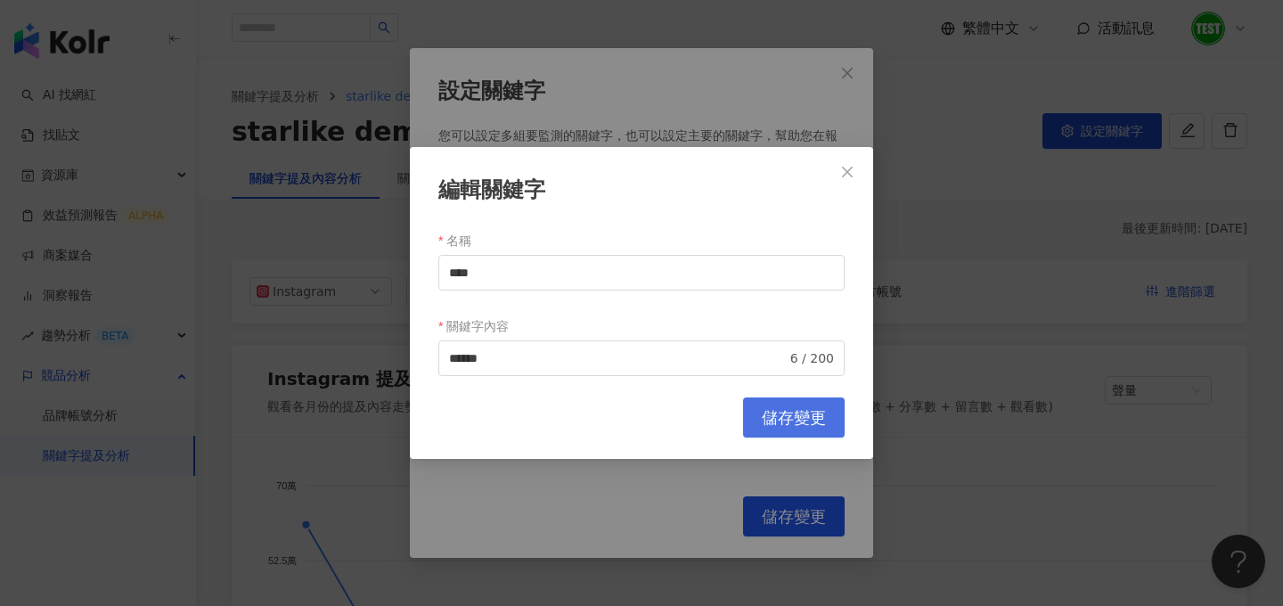
click at [801, 418] on span "儲存變更" at bounding box center [794, 418] width 64 height 20
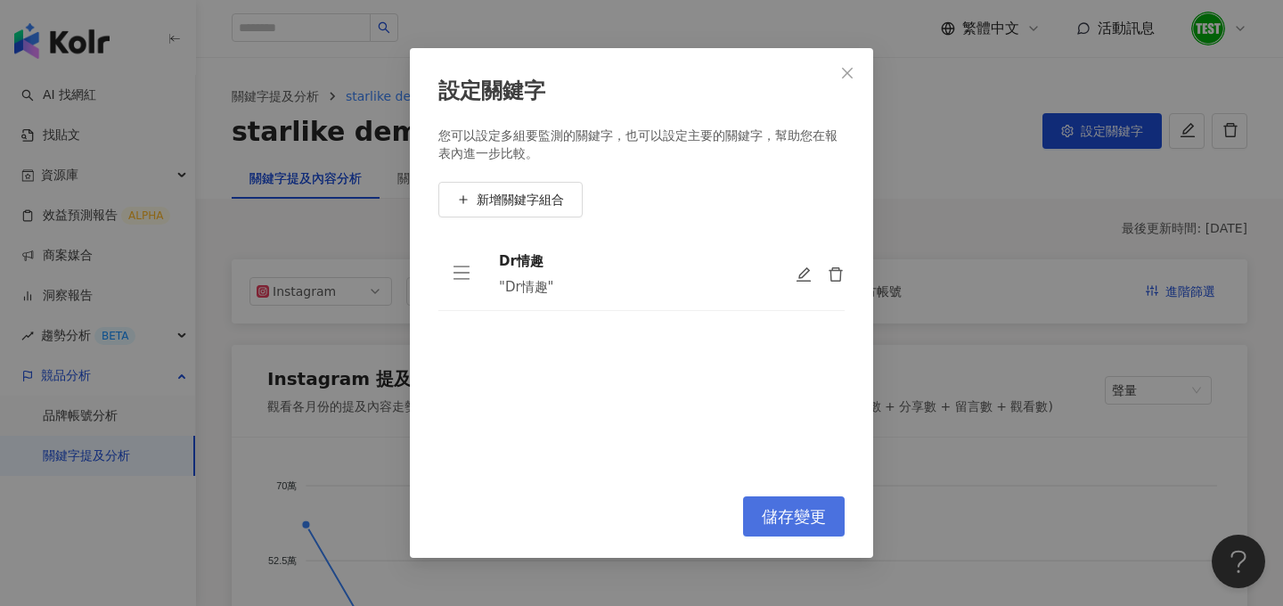
click at [786, 507] on span "儲存變更" at bounding box center [794, 517] width 64 height 20
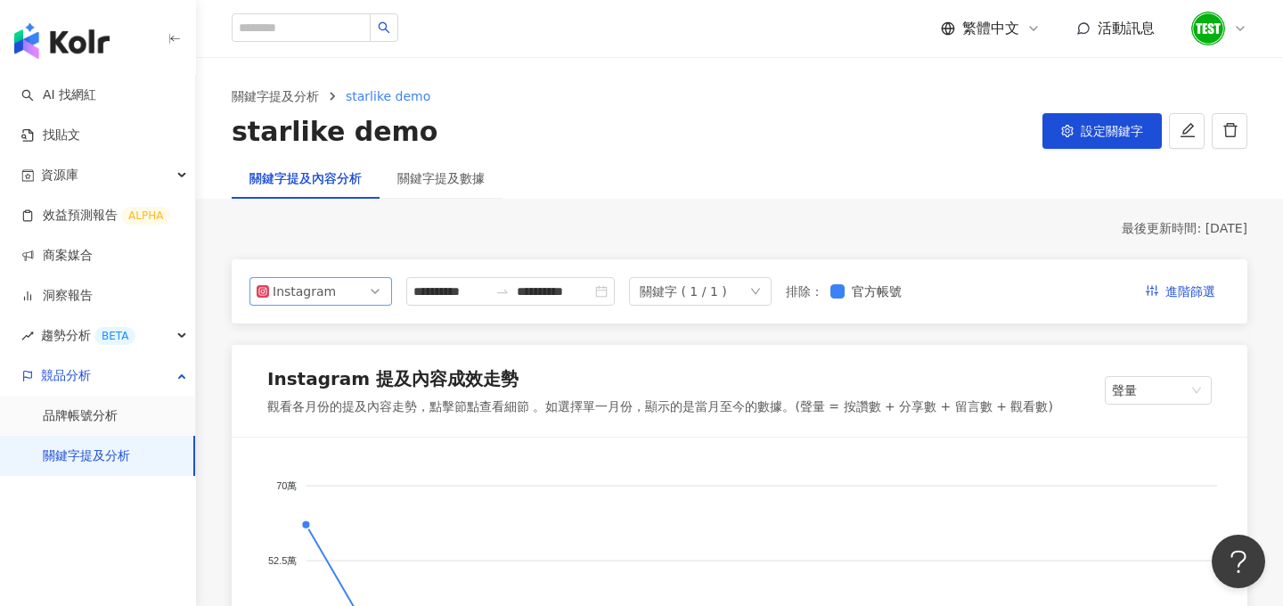
click at [330, 303] on span "Instagram" at bounding box center [321, 291] width 128 height 27
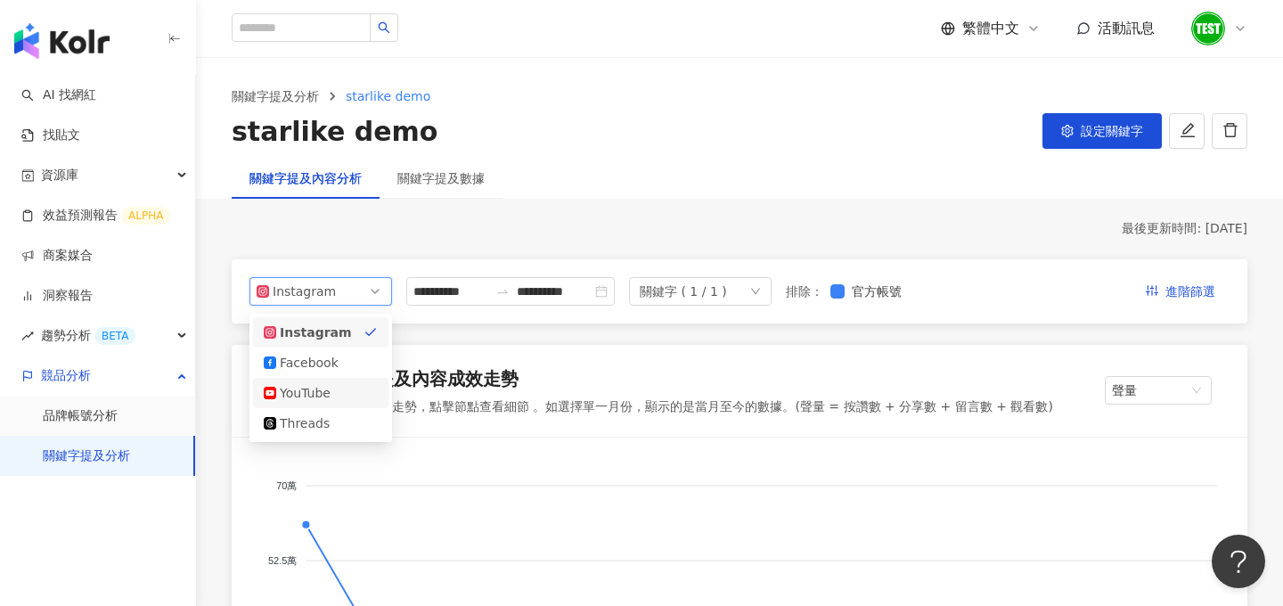
click at [325, 394] on div "YouTube" at bounding box center [309, 393] width 58 height 20
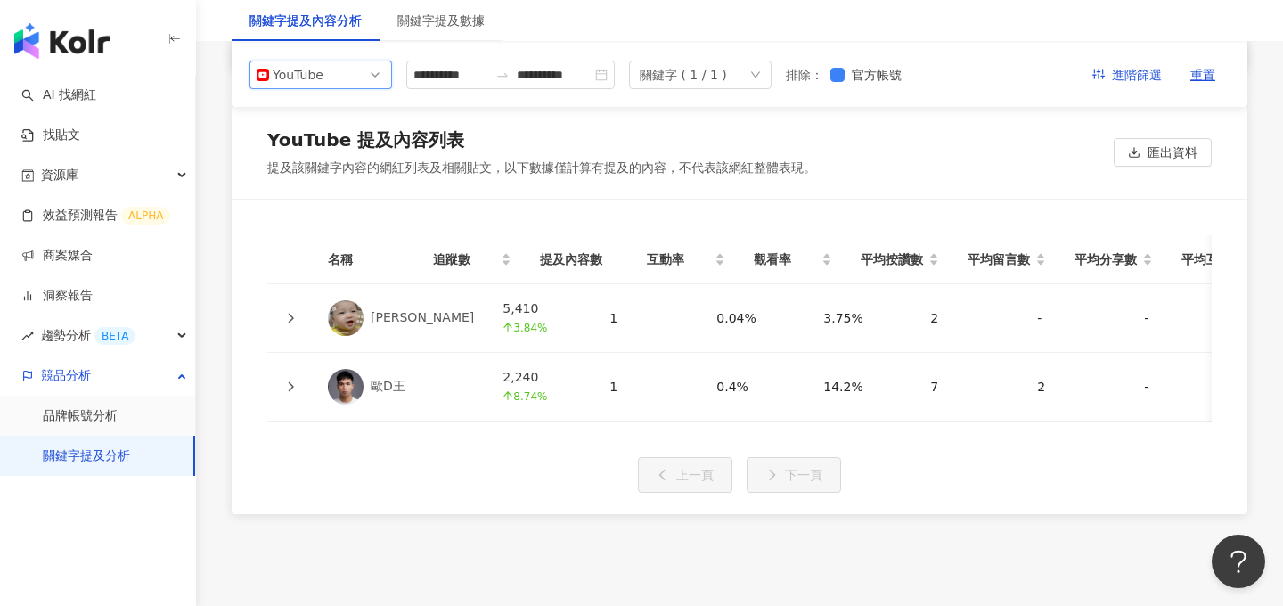
scroll to position [3913, 0]
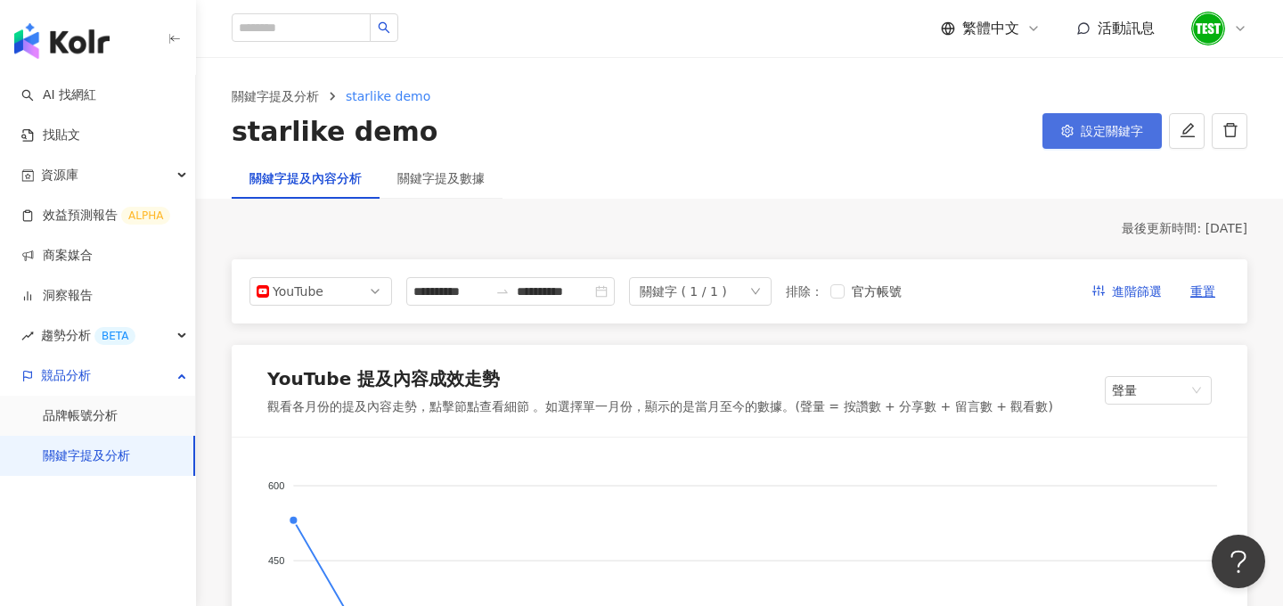
click at [1093, 132] on span "設定關鍵字" at bounding box center [1111, 131] width 62 height 14
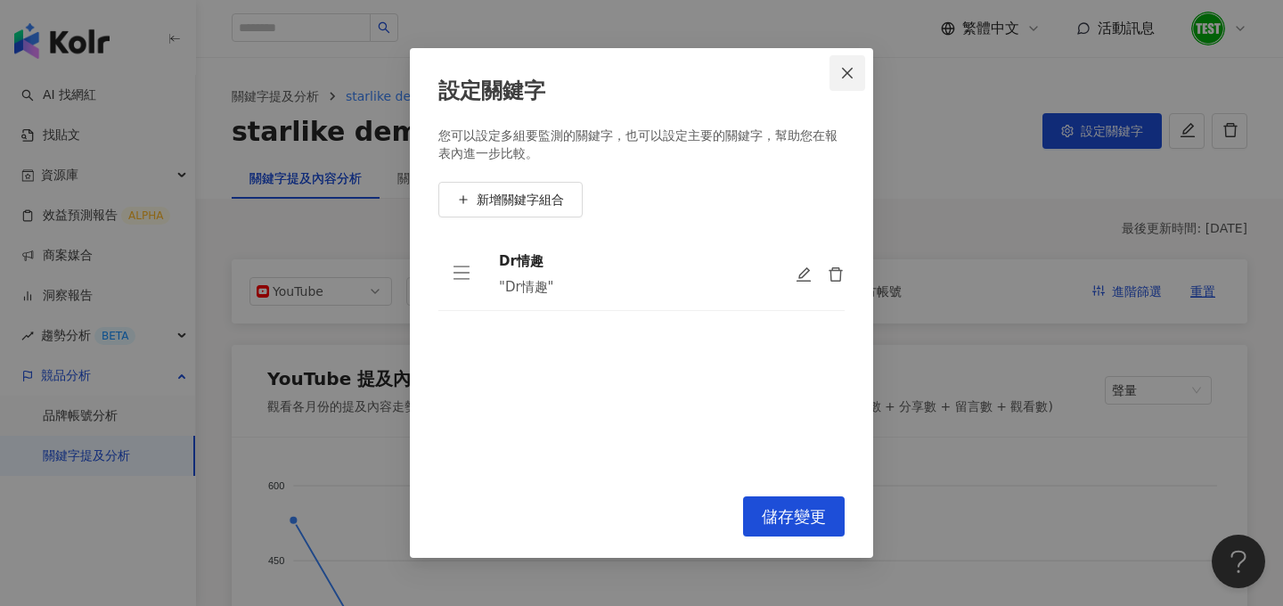
click at [852, 67] on icon "close" at bounding box center [847, 73] width 14 height 14
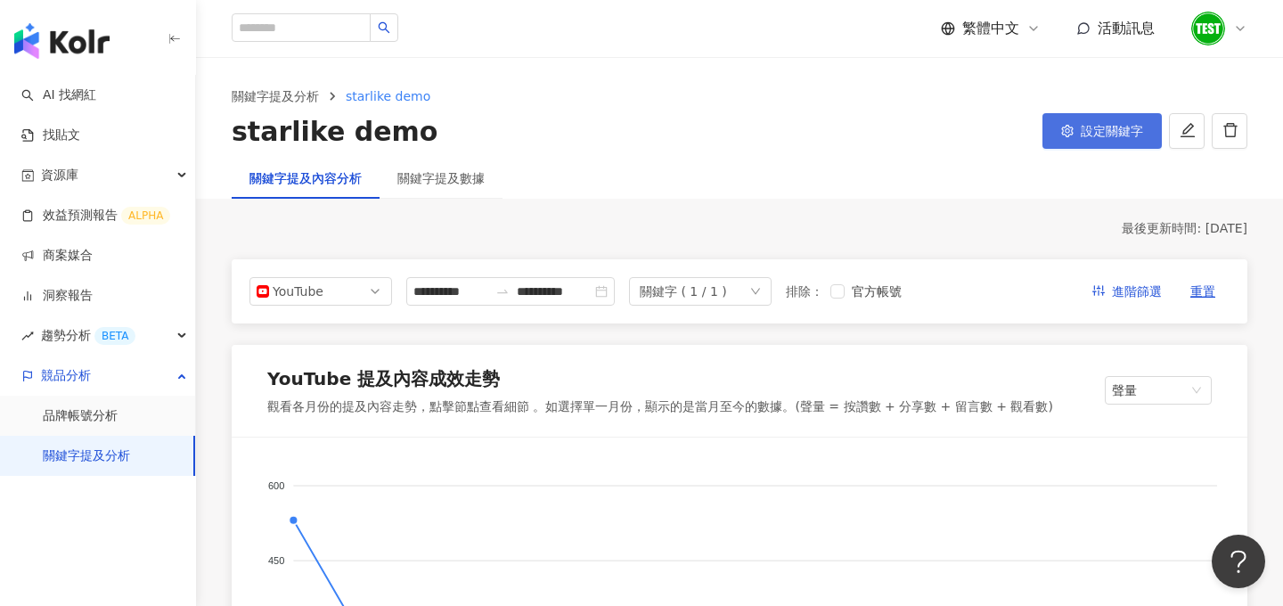
click at [1089, 131] on span "設定關鍵字" at bounding box center [1111, 131] width 62 height 14
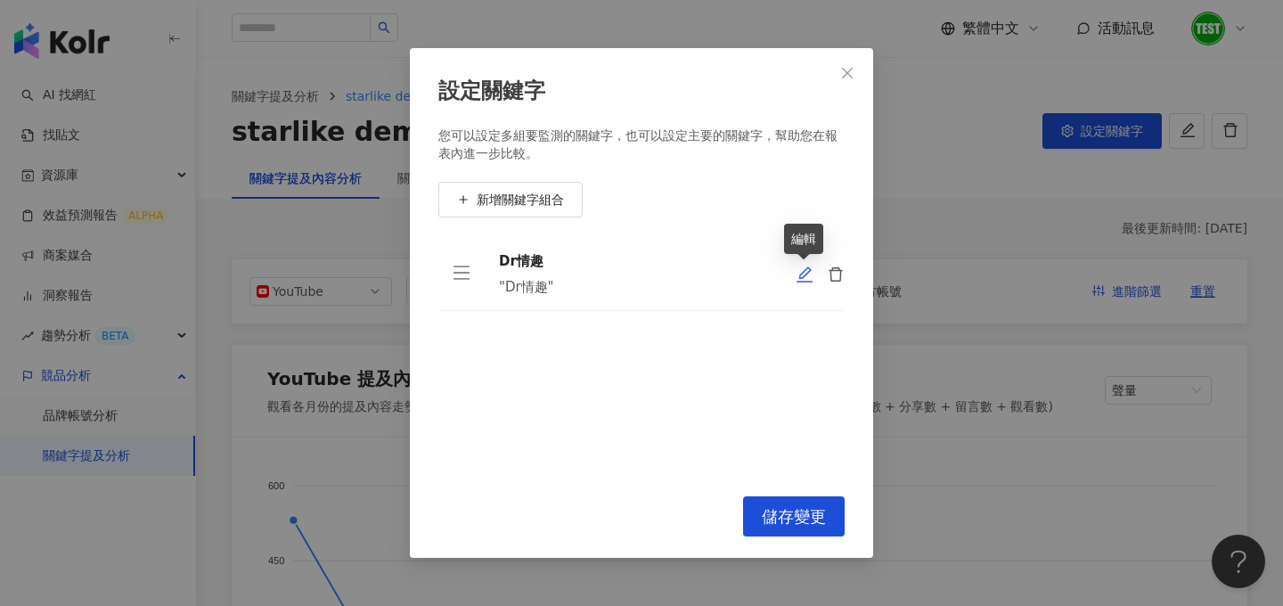
click at [801, 277] on icon "edit" at bounding box center [804, 274] width 16 height 16
type input "****"
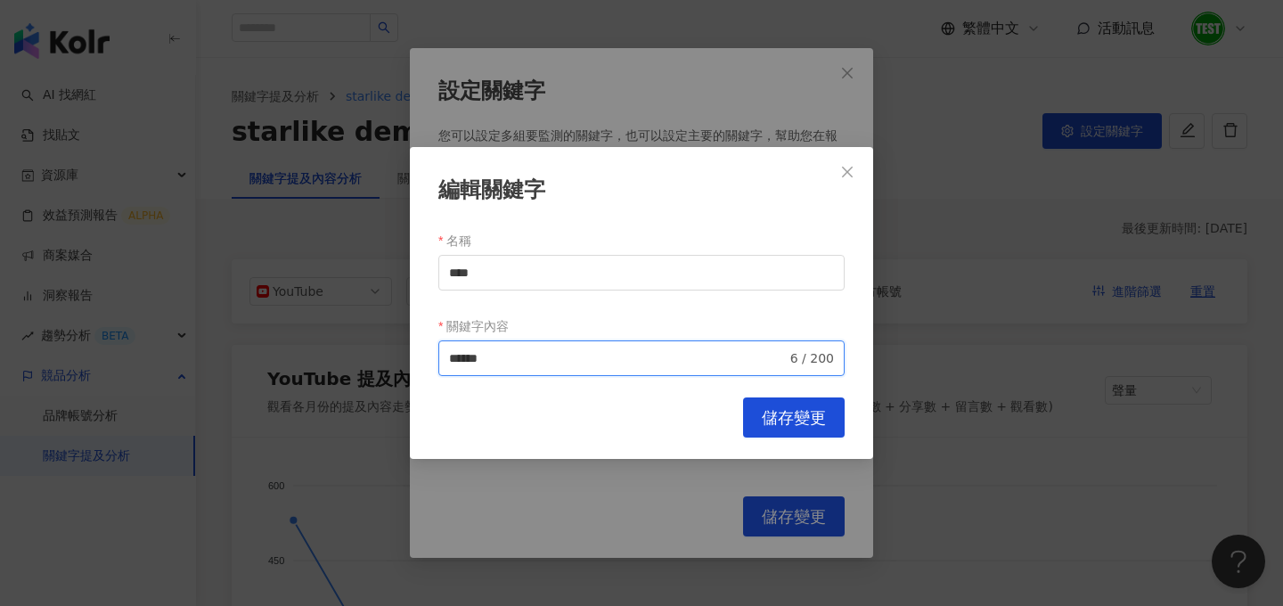
click at [455, 358] on input "******" at bounding box center [618, 358] width 338 height 20
type input "****"
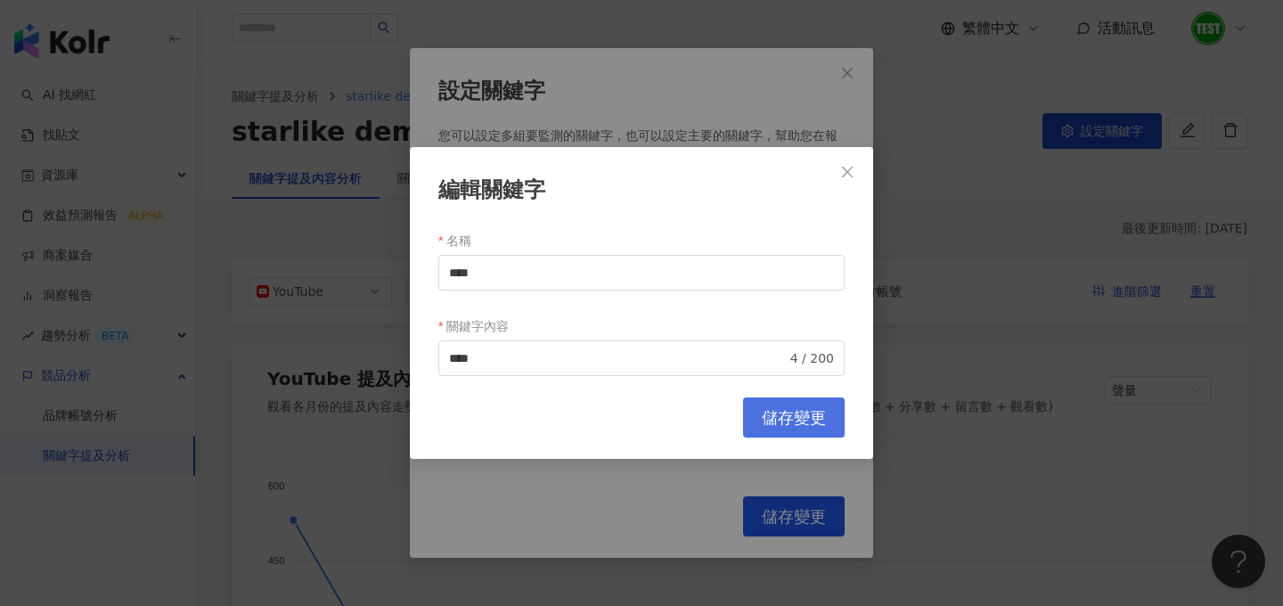
click at [784, 414] on span "儲存變更" at bounding box center [794, 418] width 64 height 20
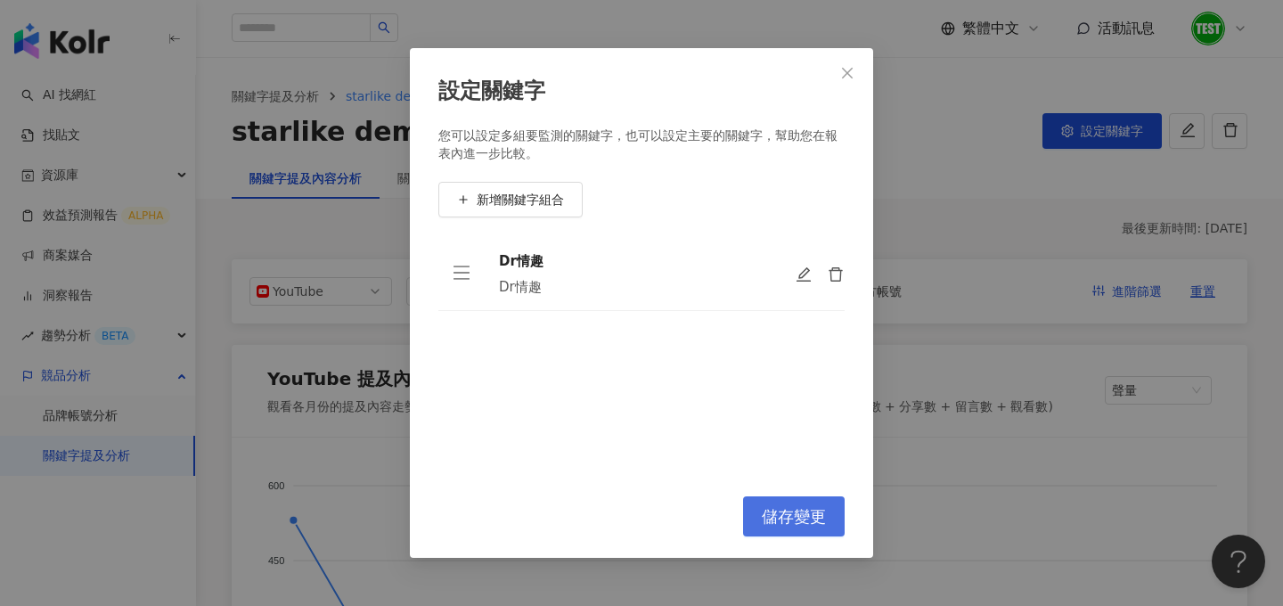
click at [802, 526] on button "儲存變更" at bounding box center [794, 516] width 102 height 40
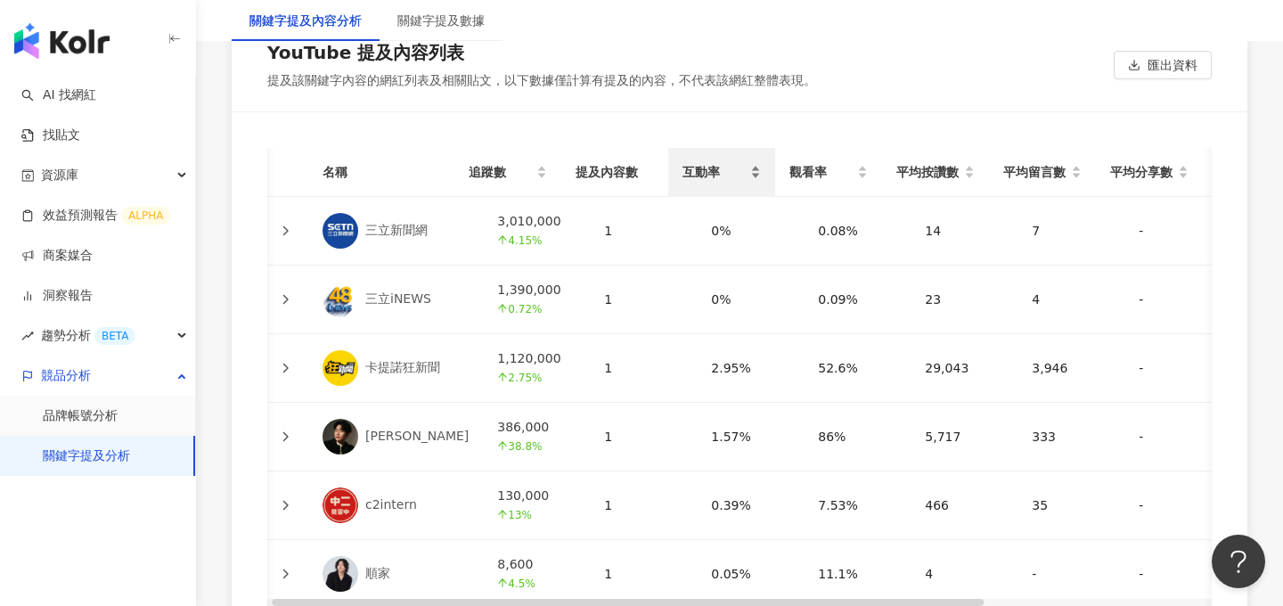
scroll to position [0, 6]
click at [290, 505] on div at bounding box center [284, 505] width 18 height 20
click at [281, 507] on icon at bounding box center [284, 505] width 11 height 11
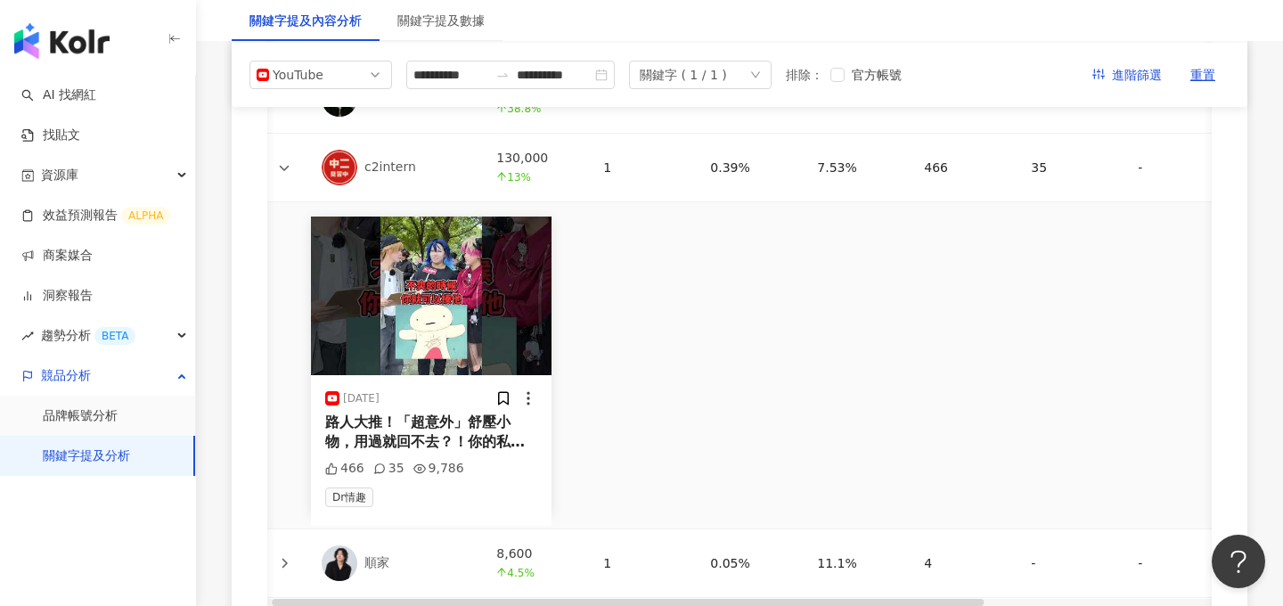
scroll to position [4338, 0]
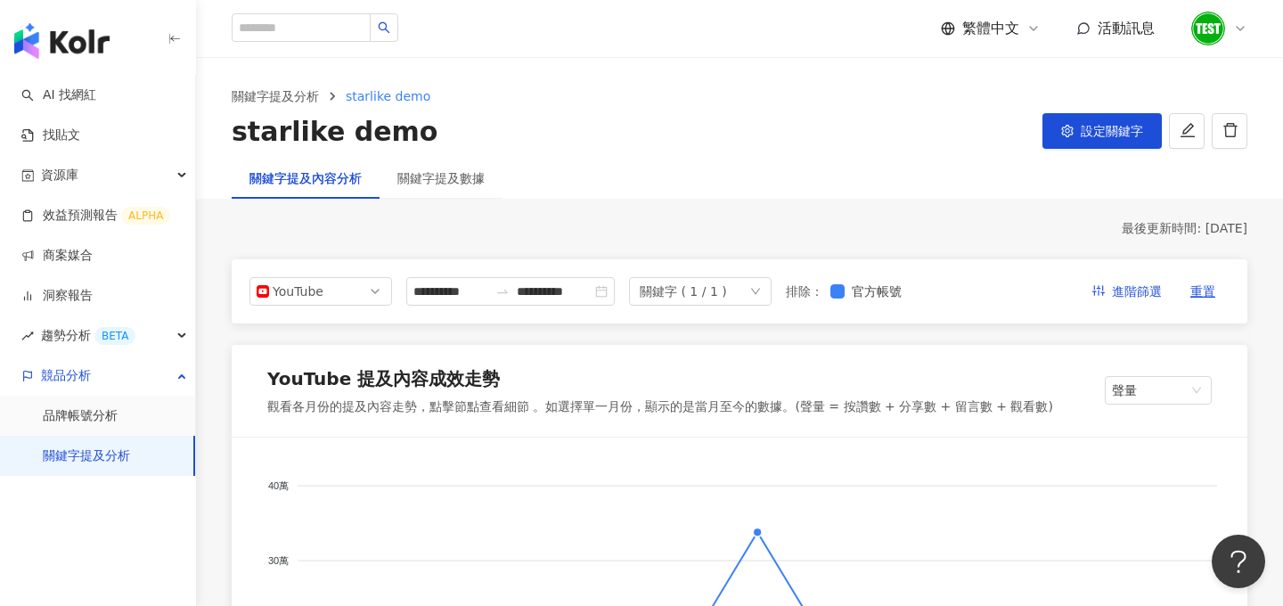
click at [1199, 31] on img at bounding box center [1208, 29] width 34 height 34
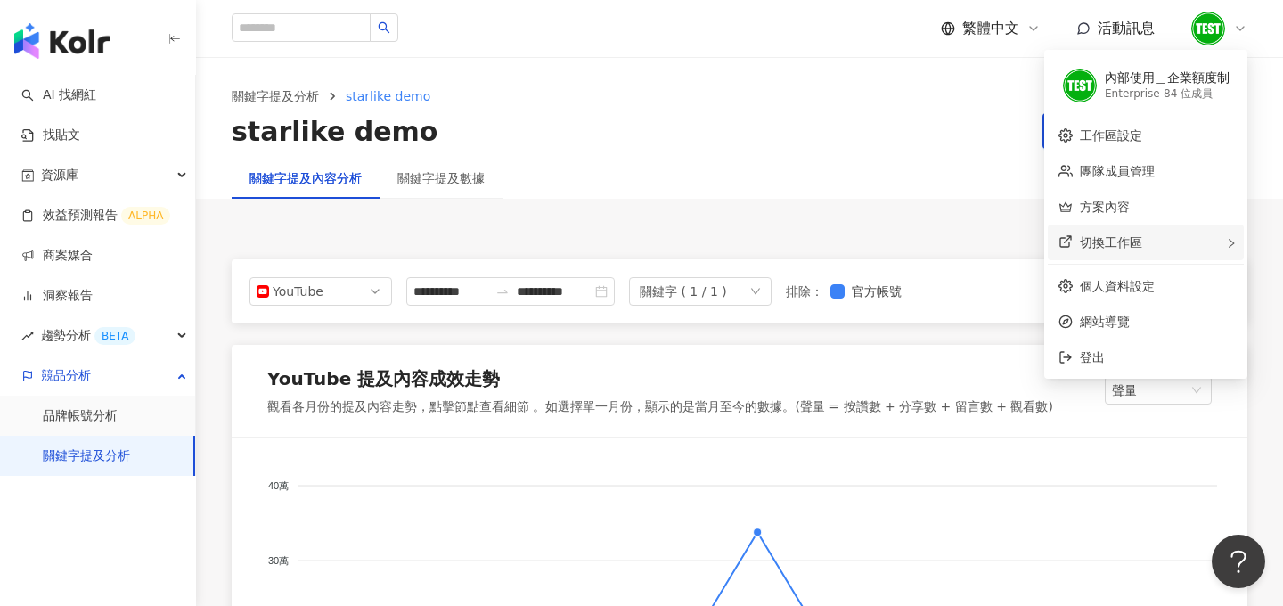
click at [1143, 233] on div "切換工作區" at bounding box center [1145, 242] width 196 height 36
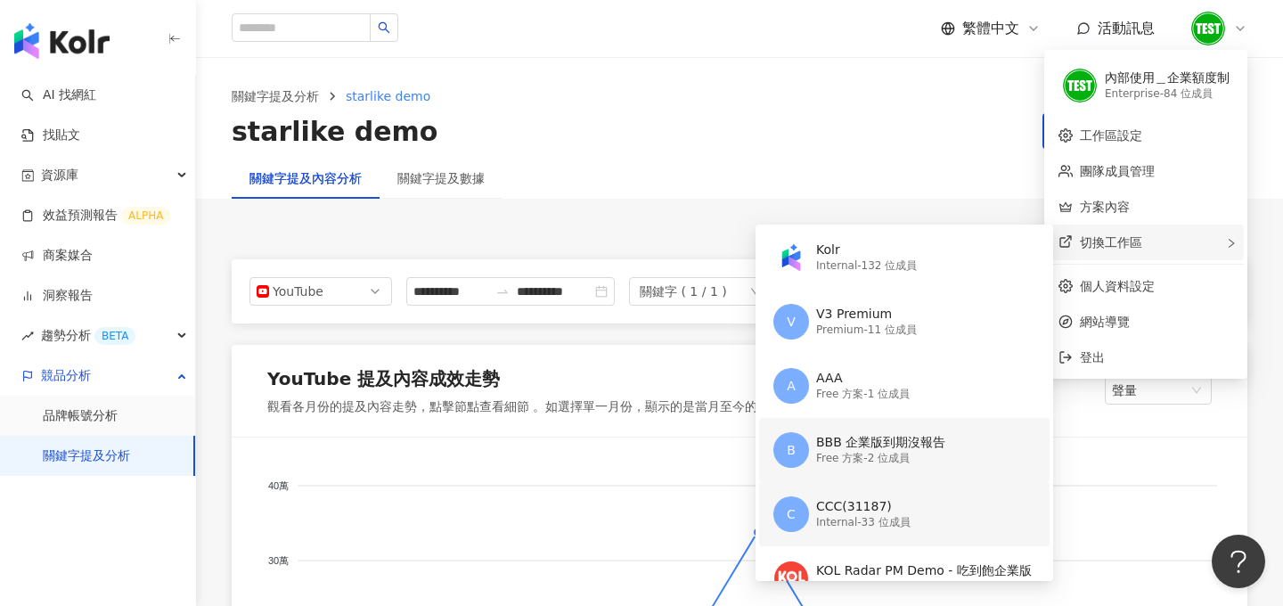
scroll to position [80, 0]
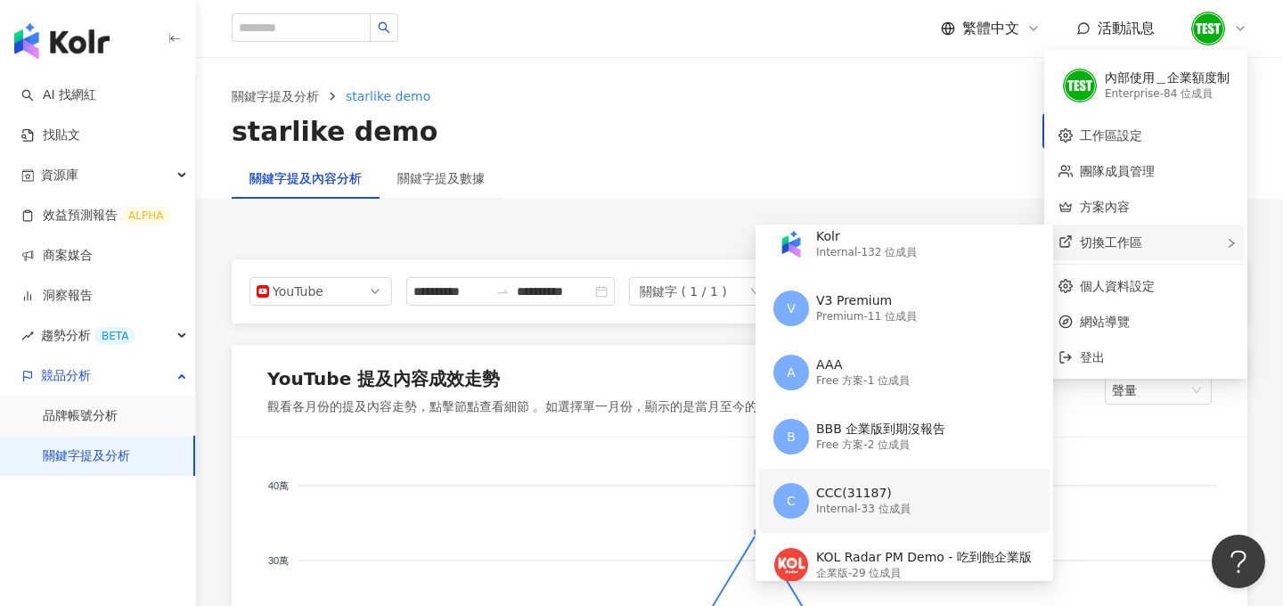
click at [875, 498] on div "CCC(31187)" at bounding box center [863, 494] width 94 height 18
